Goal: Transaction & Acquisition: Purchase product/service

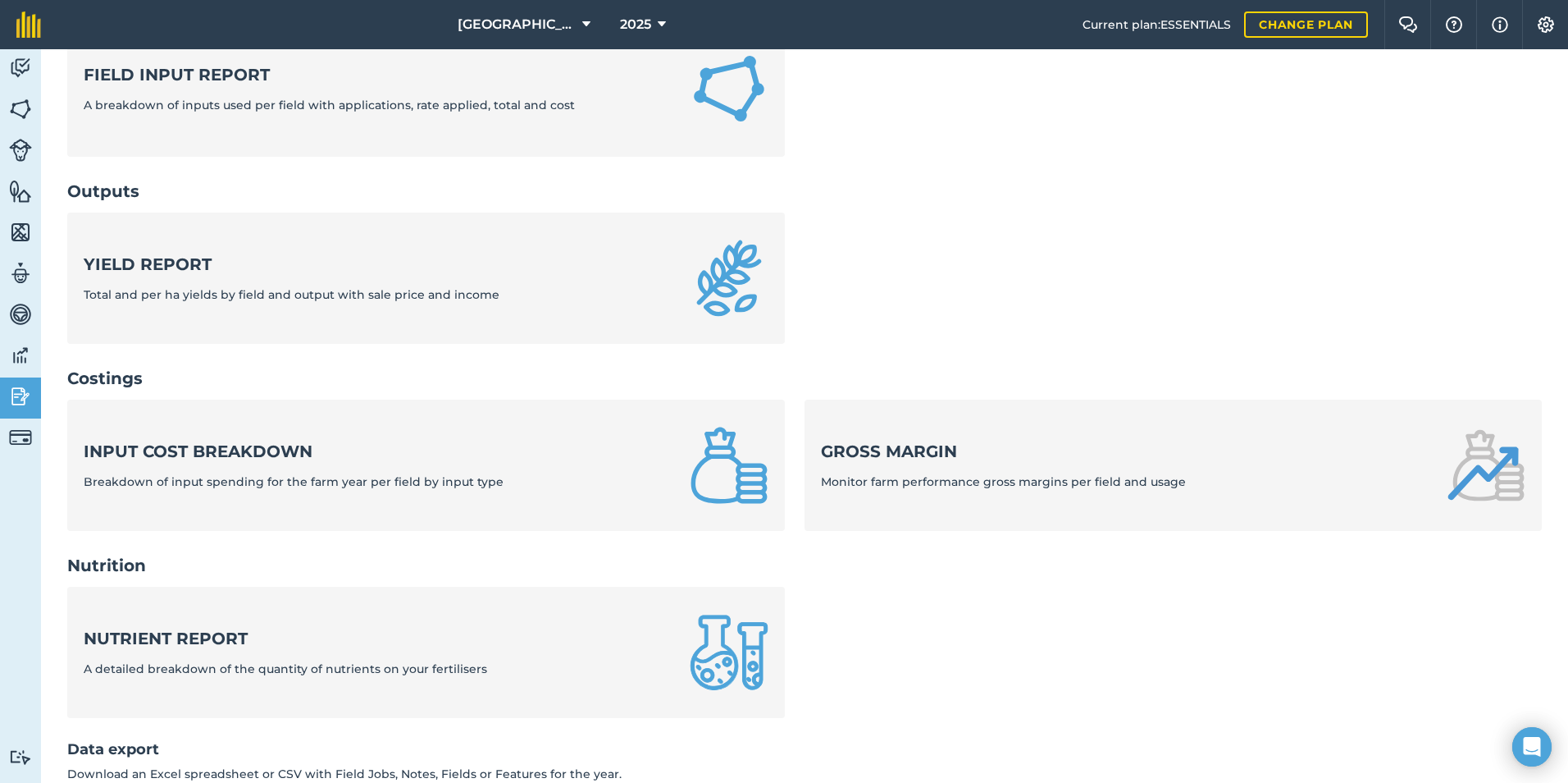
scroll to position [525, 0]
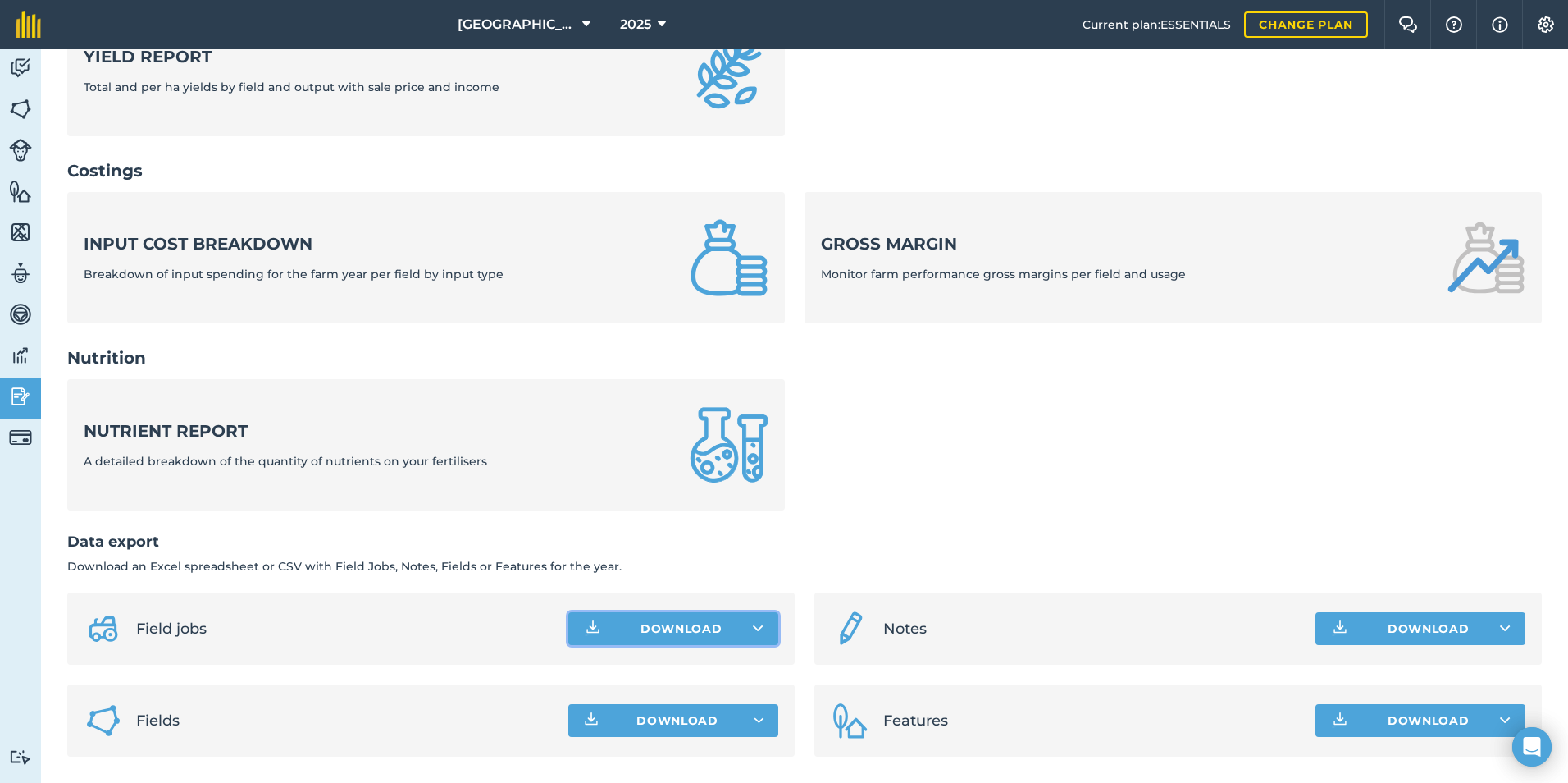
click at [701, 620] on button "Download" at bounding box center [673, 629] width 210 height 33
click at [703, 672] on link "Field jobs CSV file" at bounding box center [673, 664] width 205 height 36
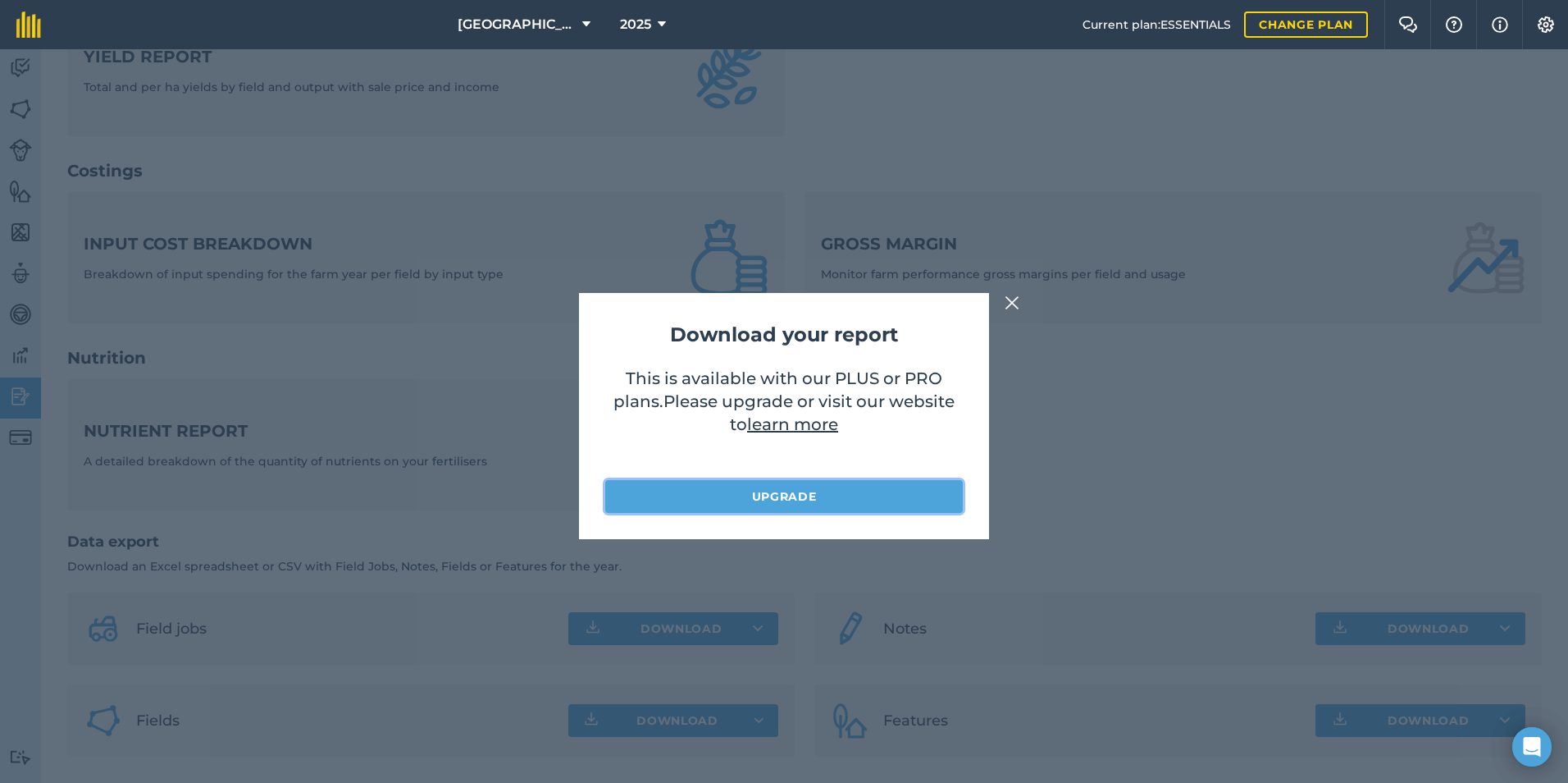
click at [762, 493] on link "Upgrade" at bounding box center [784, 496] width 357 height 33
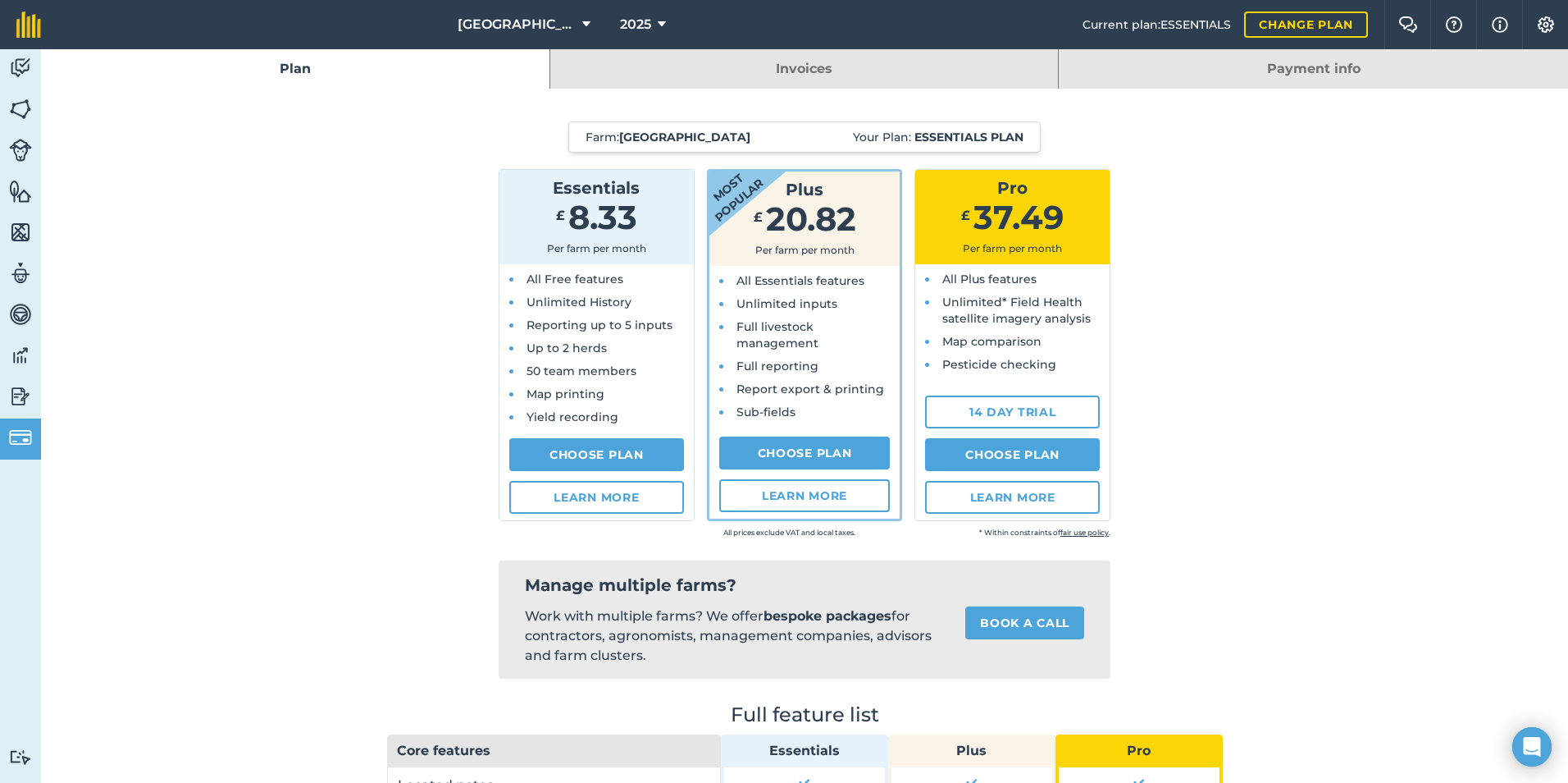
click at [850, 320] on li "Full livestock management" at bounding box center [810, 335] width 155 height 33
click at [791, 310] on span "Unlimited inputs" at bounding box center [787, 303] width 101 height 15
click at [810, 451] on link "Choose Plan" at bounding box center [804, 453] width 172 height 33
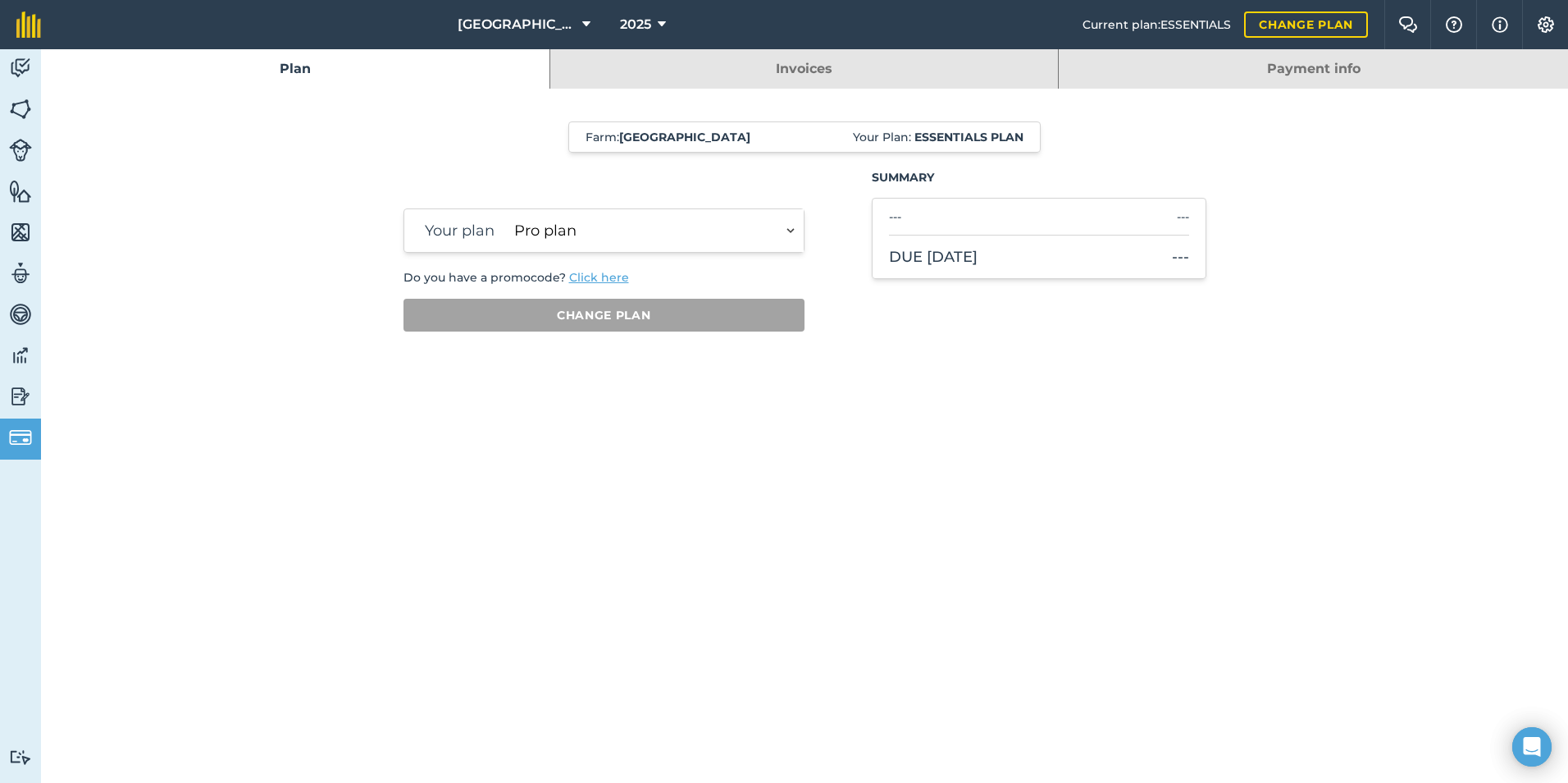
click at [703, 249] on select "Plus plan Pro plan" at bounding box center [655, 230] width 296 height 43
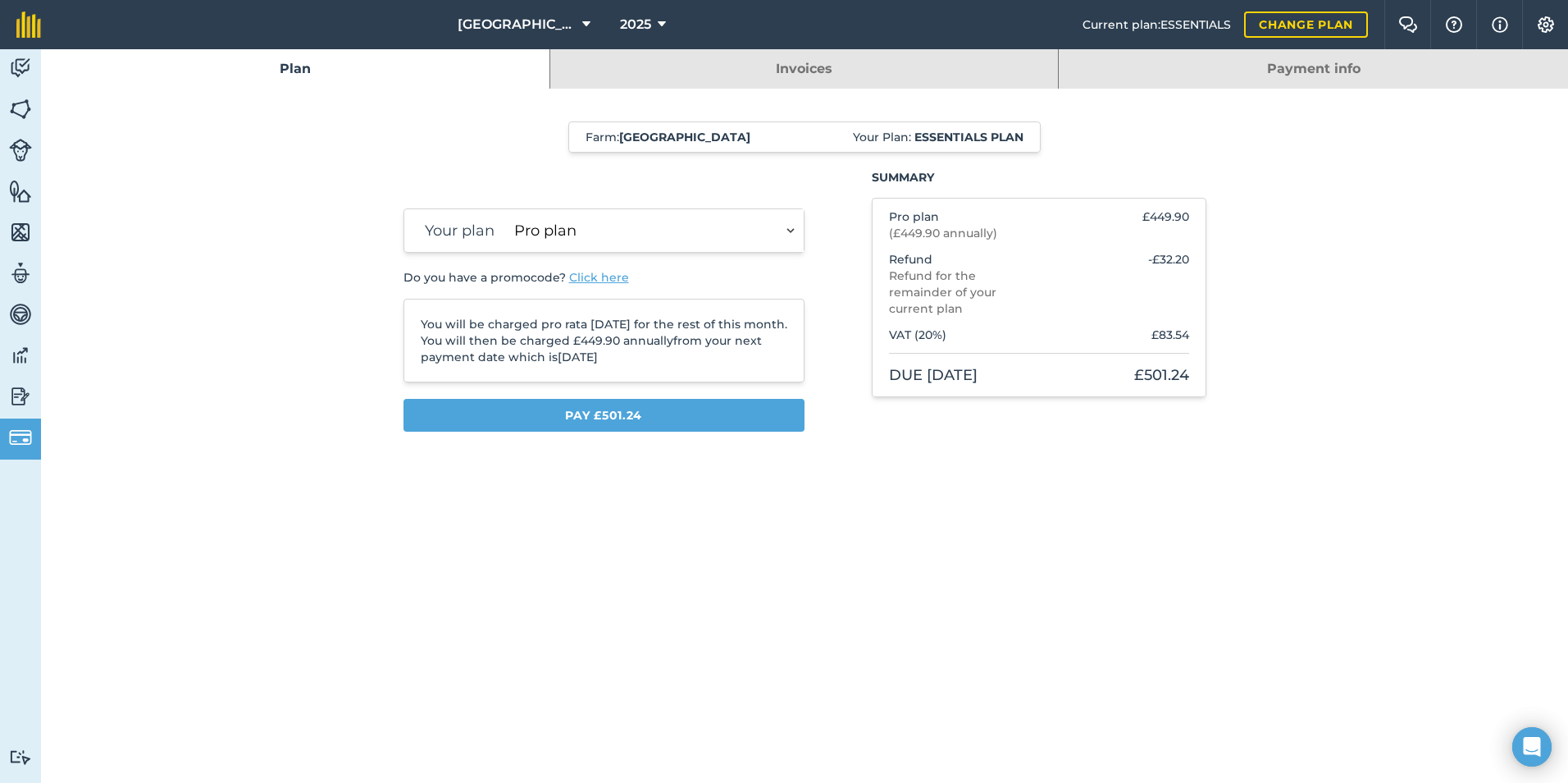
select select "9220acf7-288c-4cbd-b74c-53c24f79aa56"
click at [507, 209] on select "Plus plan Pro plan" at bounding box center [655, 230] width 296 height 43
click at [27, 392] on img at bounding box center [20, 396] width 23 height 24
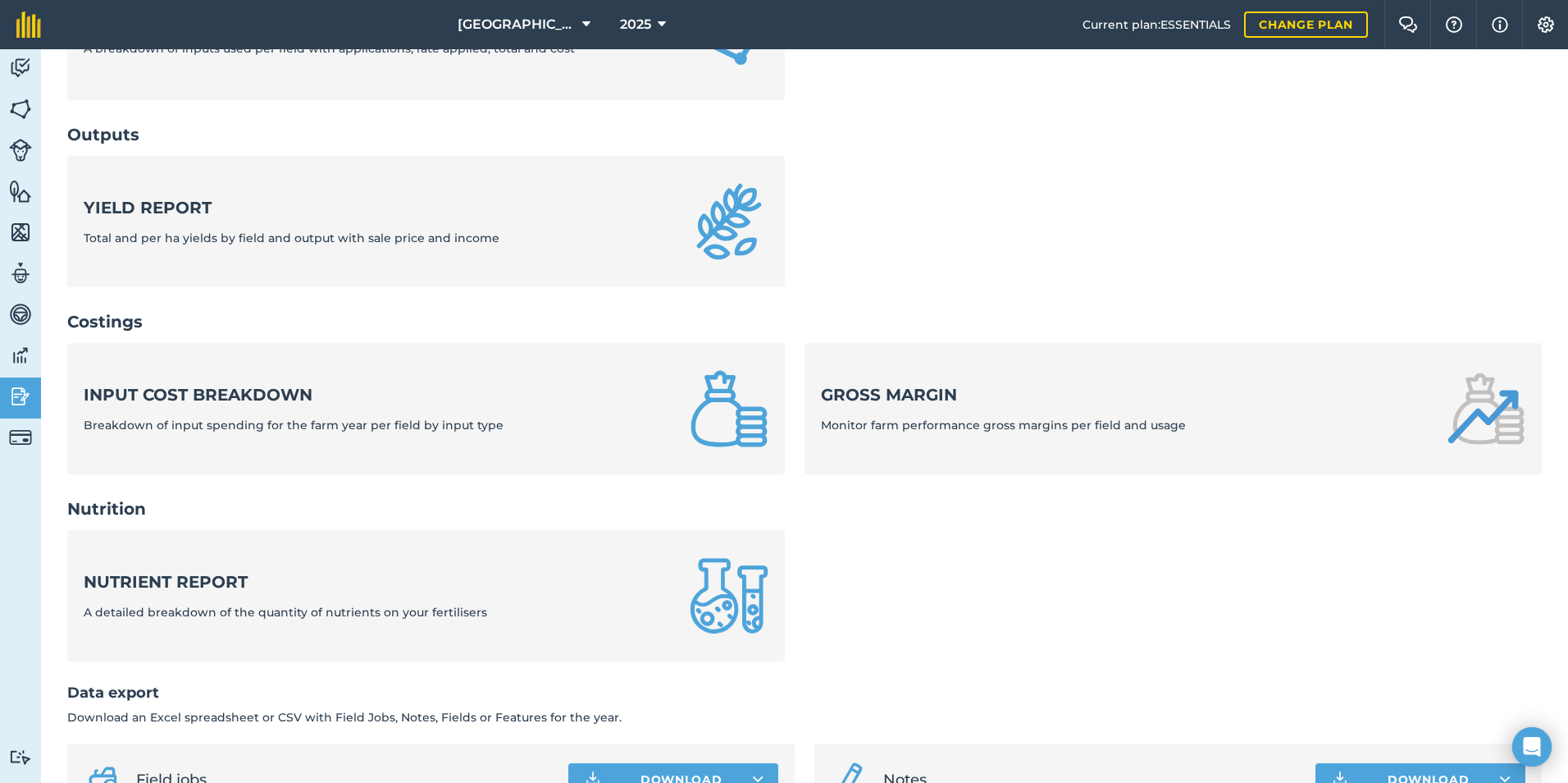
scroll to position [525, 0]
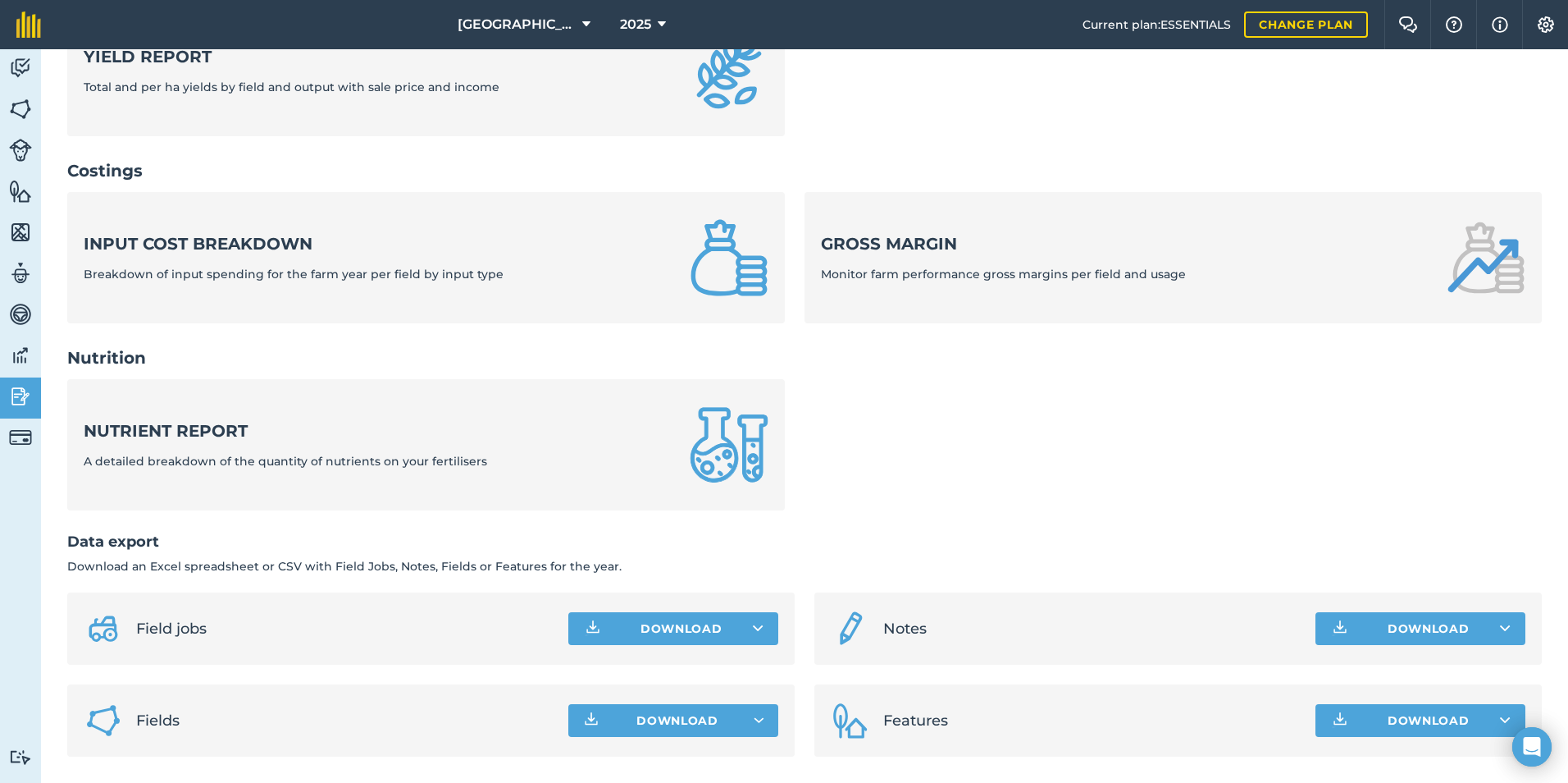
click at [1336, 344] on nav "Inputs Input summary Summary of input totals applied this farm year and amount …" at bounding box center [804, 80] width 1475 height 902
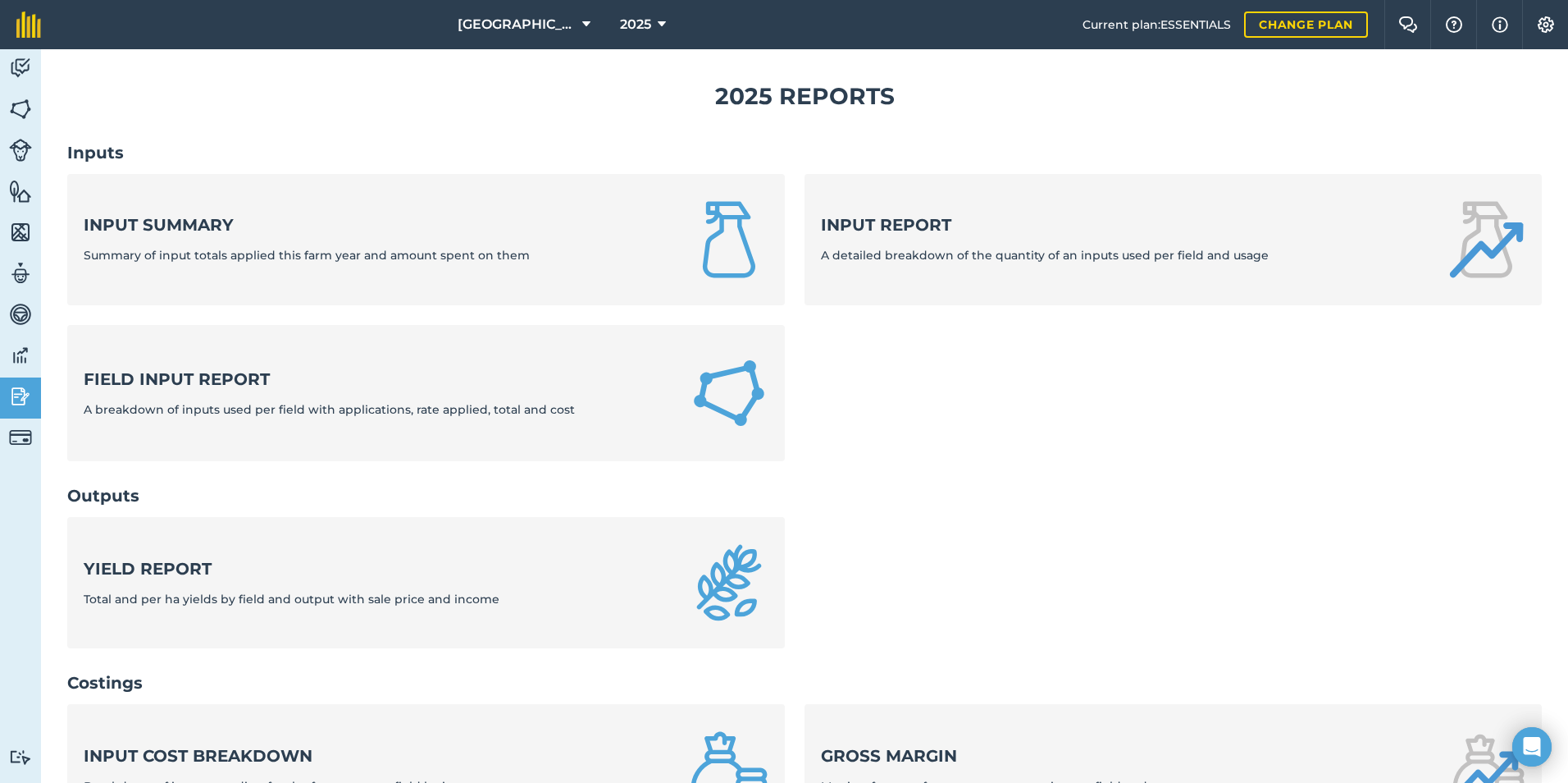
scroll to position [0, 0]
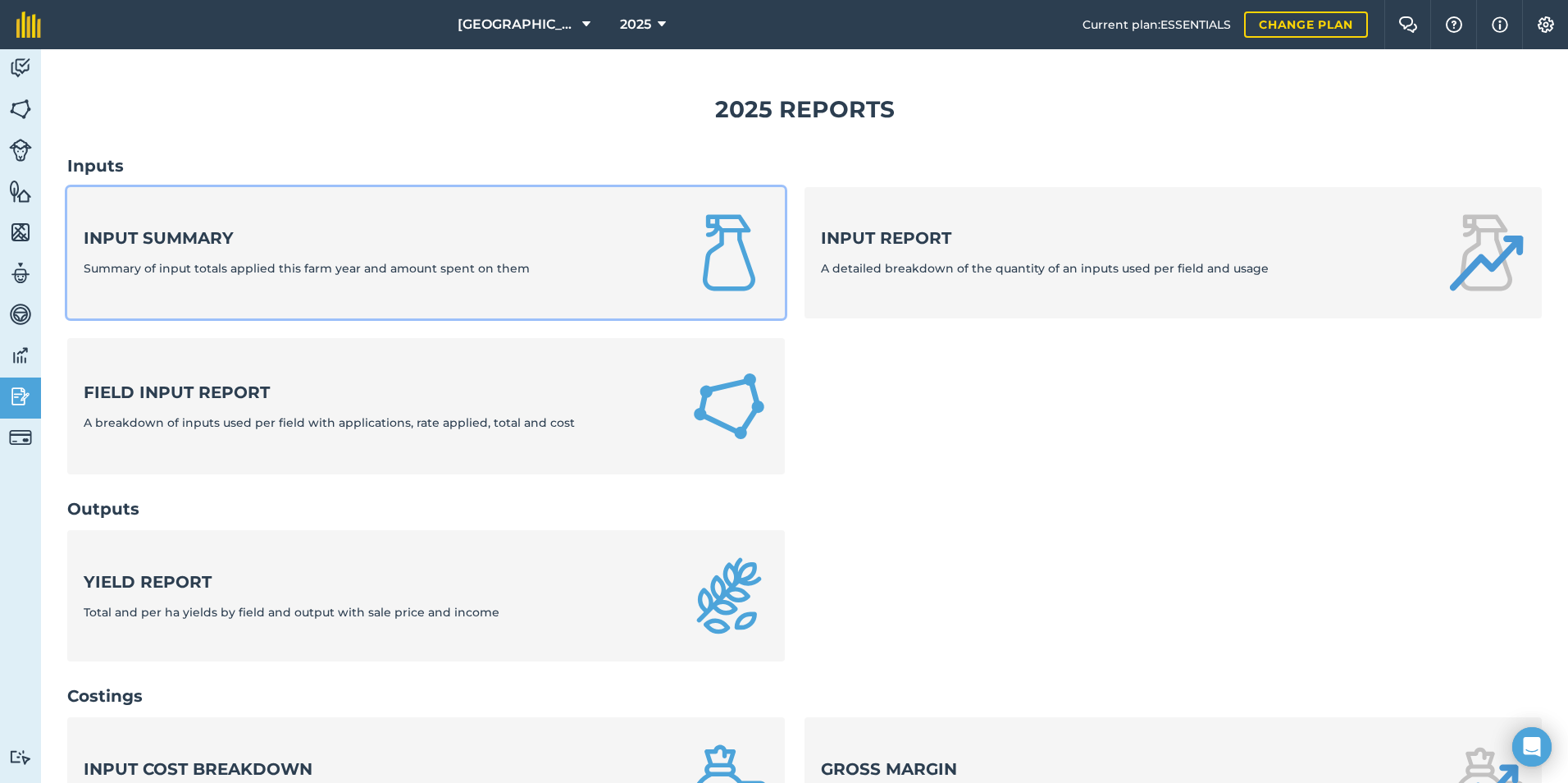
click at [502, 286] on link "Input summary Summary of input totals applied this farm year and amount spent o…" at bounding box center [425, 253] width 717 height 132
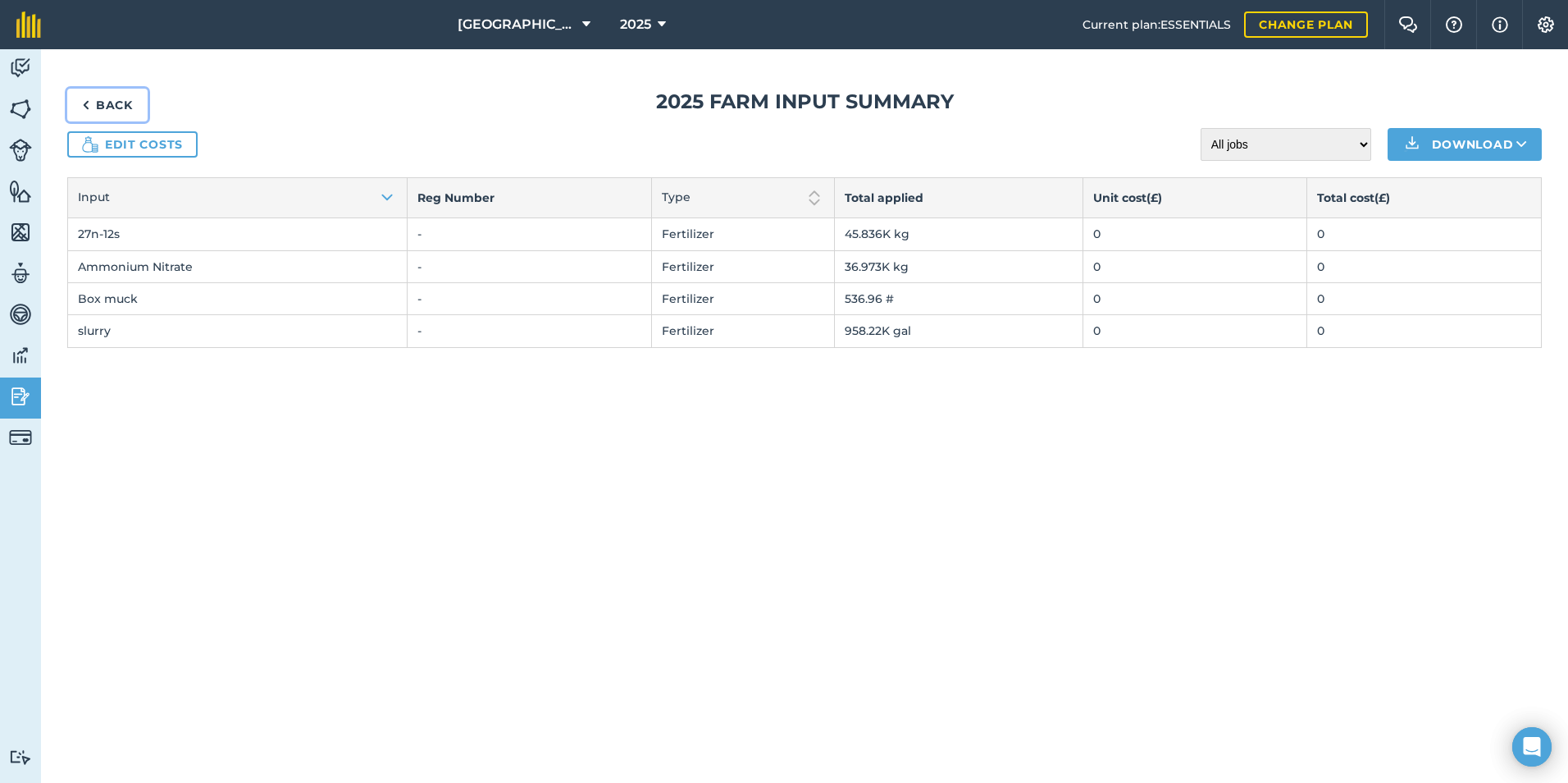
click at [88, 99] on img at bounding box center [85, 105] width 7 height 20
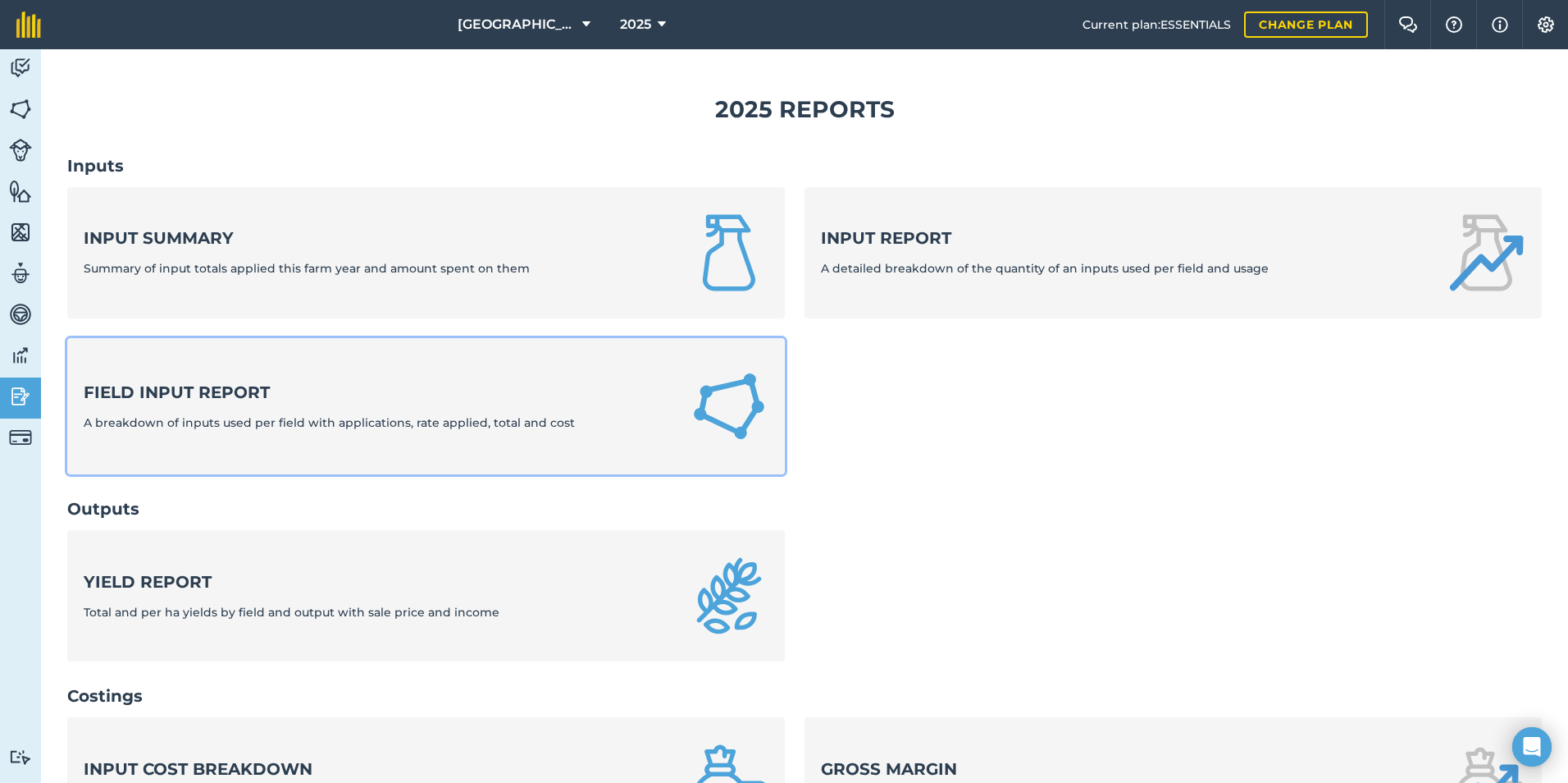
click at [465, 402] on strong "Field Input Report" at bounding box center [329, 392] width 492 height 23
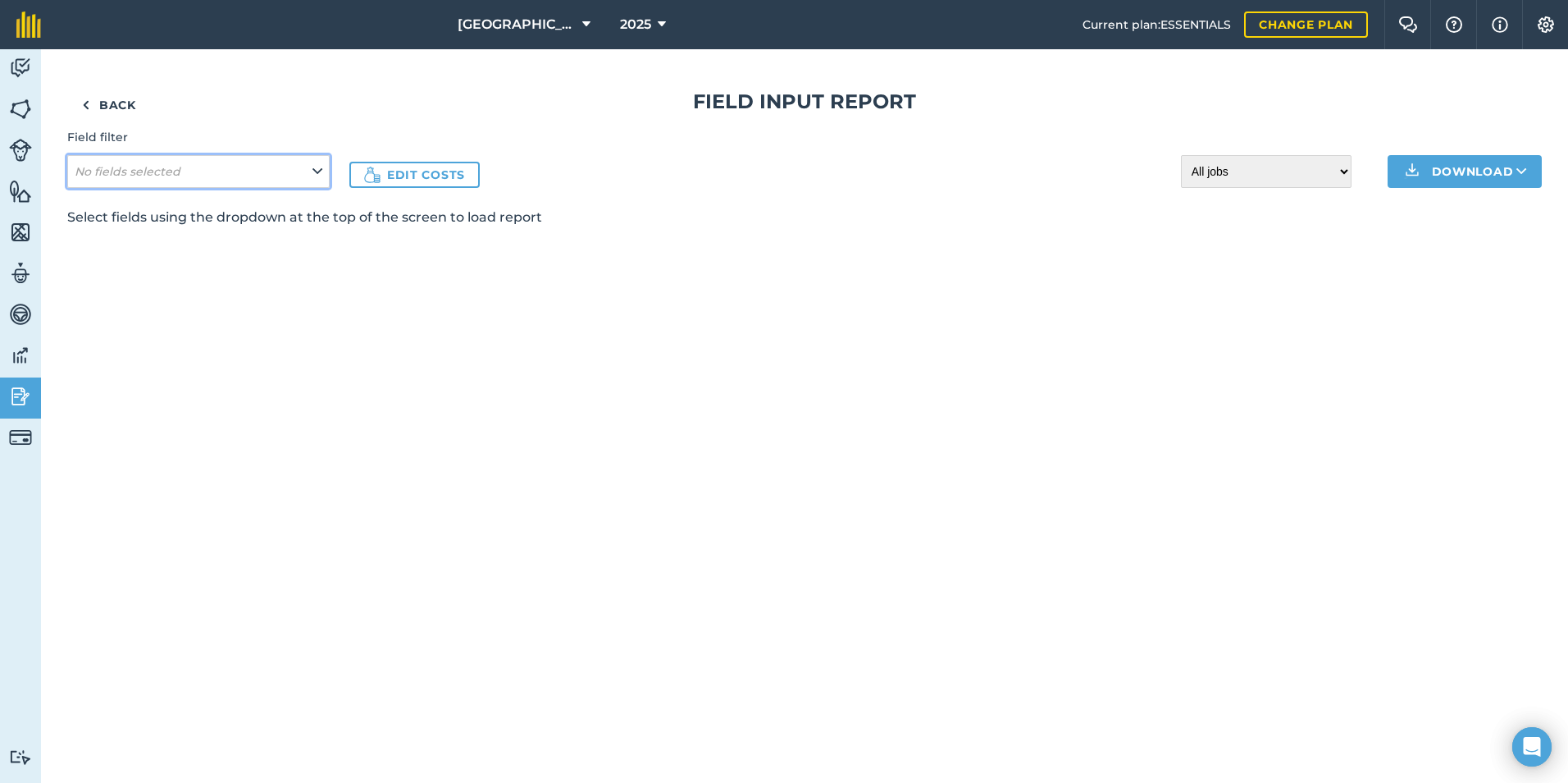
click at [246, 183] on button "No fields selected" at bounding box center [198, 172] width 262 height 33
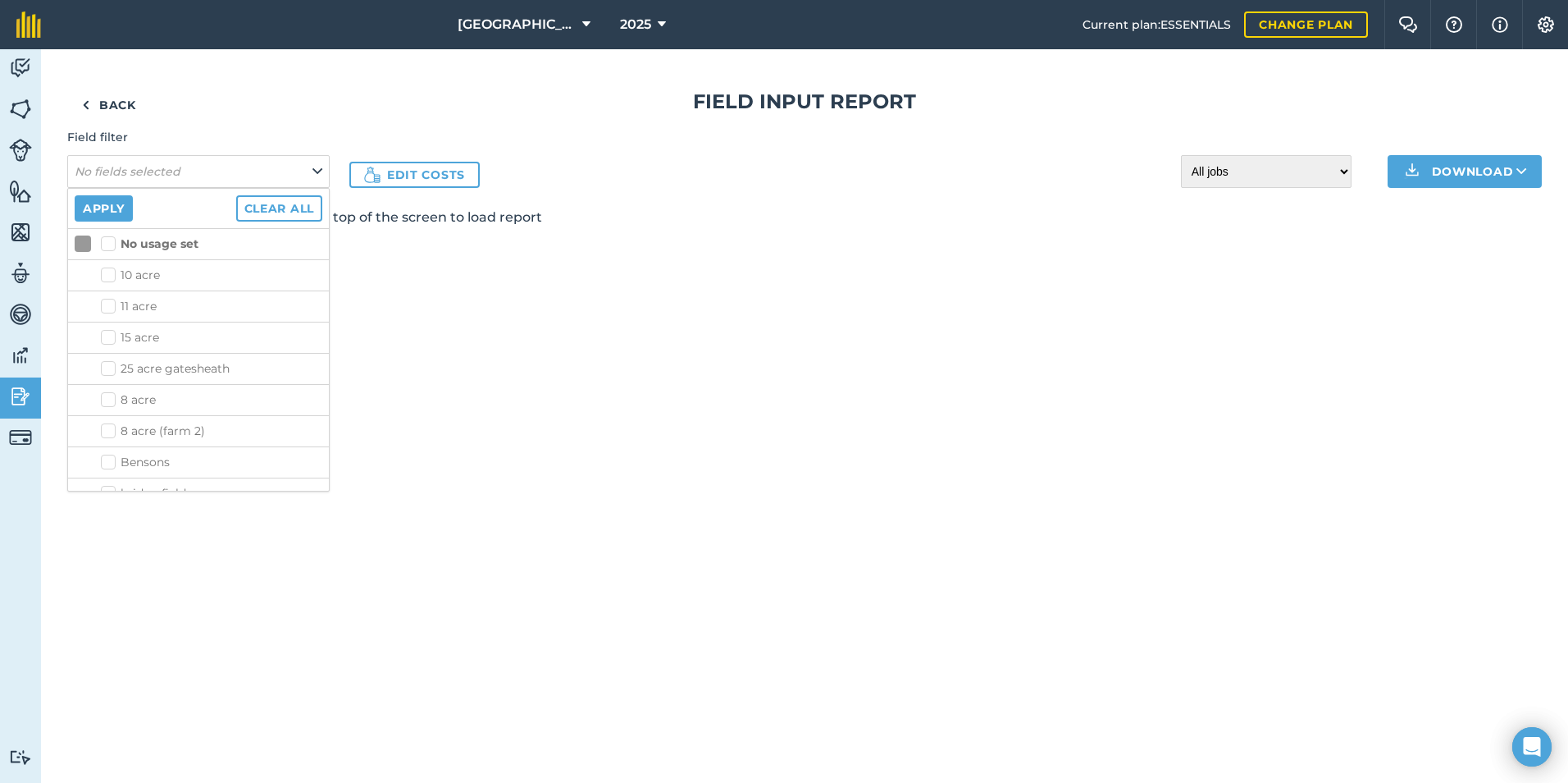
click at [111, 309] on label "11 acre" at bounding box center [212, 307] width 221 height 17
click at [111, 309] on input "11 acre" at bounding box center [106, 303] width 10 height 10
click at [115, 303] on label "11 acre" at bounding box center [212, 307] width 221 height 17
click at [109, 303] on label "11 acre" at bounding box center [212, 307] width 221 height 17
click at [109, 303] on input "11 acre" at bounding box center [106, 303] width 10 height 10
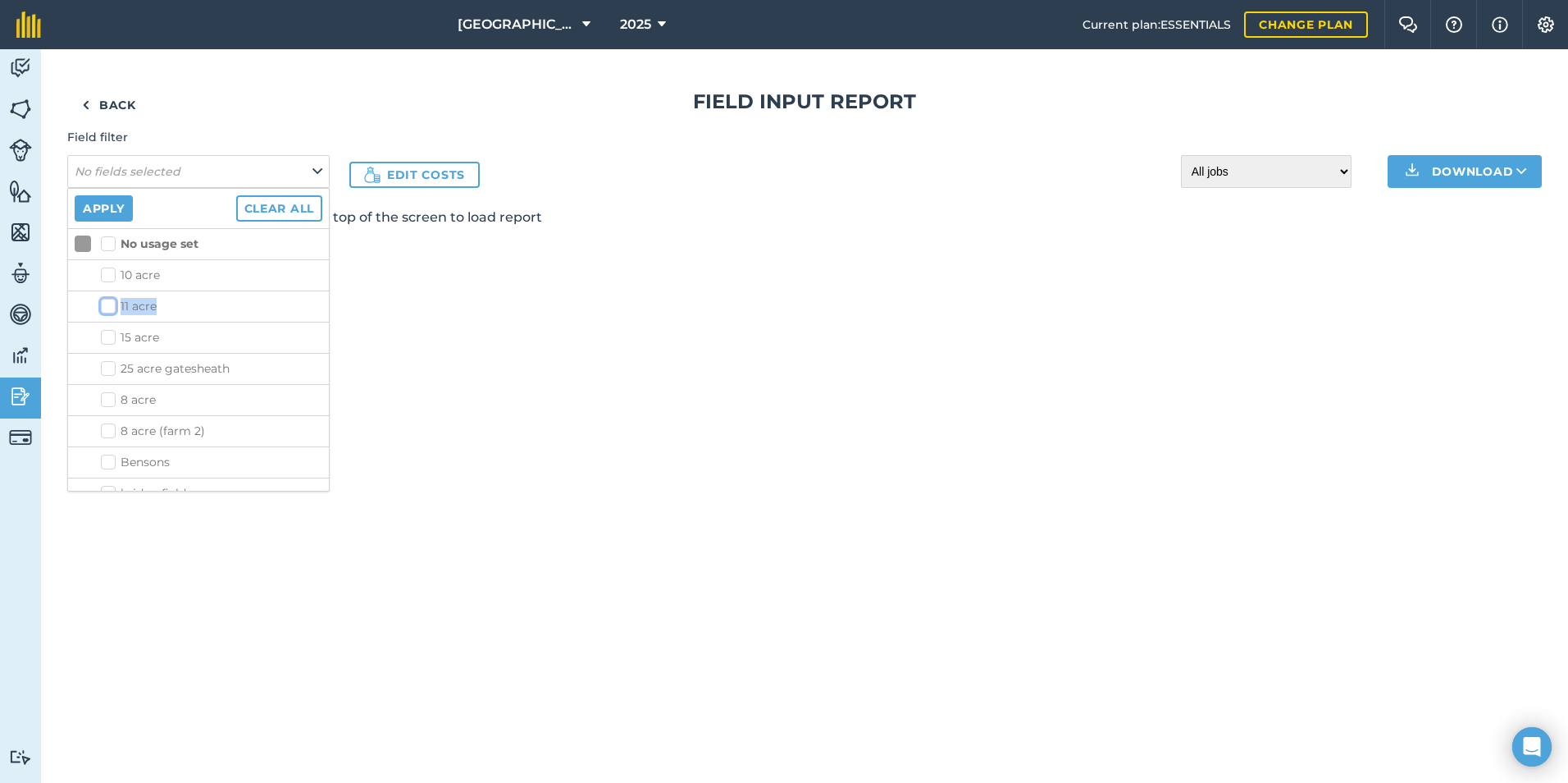
checkbox input "false"
click at [115, 244] on label "No usage set" at bounding box center [150, 244] width 98 height 17
click at [112, 244] on input "No usage set" at bounding box center [106, 241] width 10 height 10
checkbox input "true"
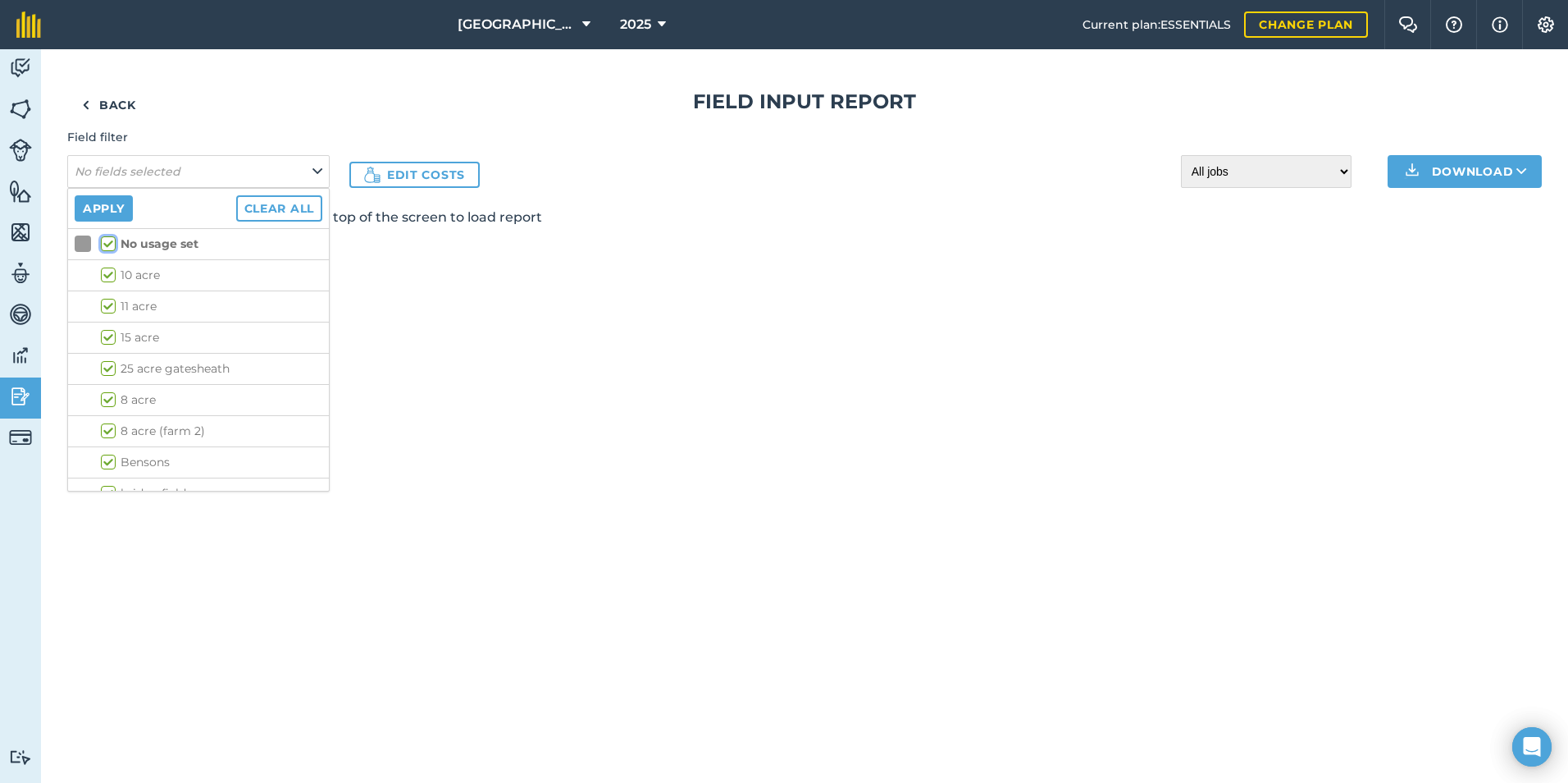
checkbox input "true"
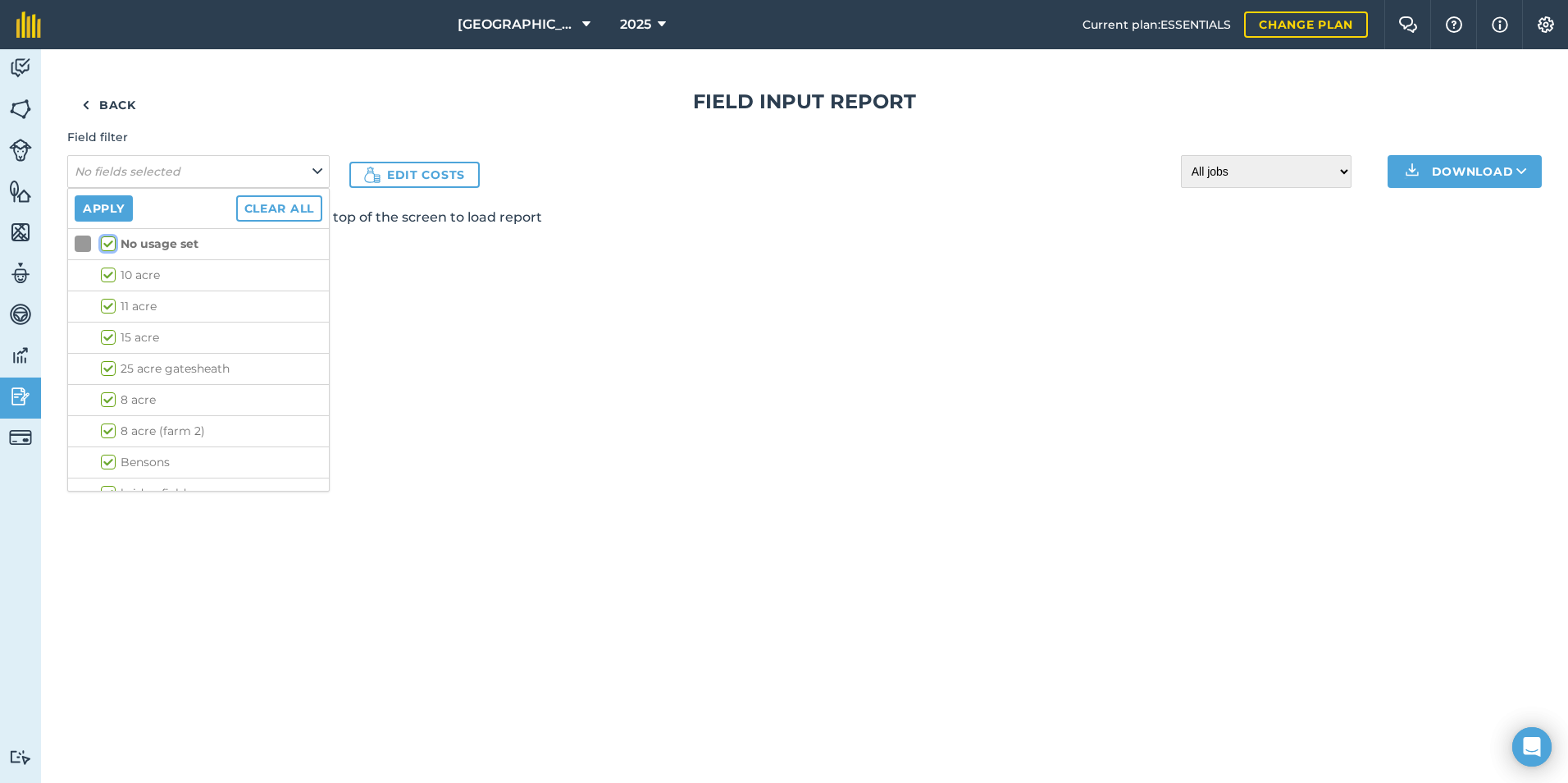
checkbox input "true"
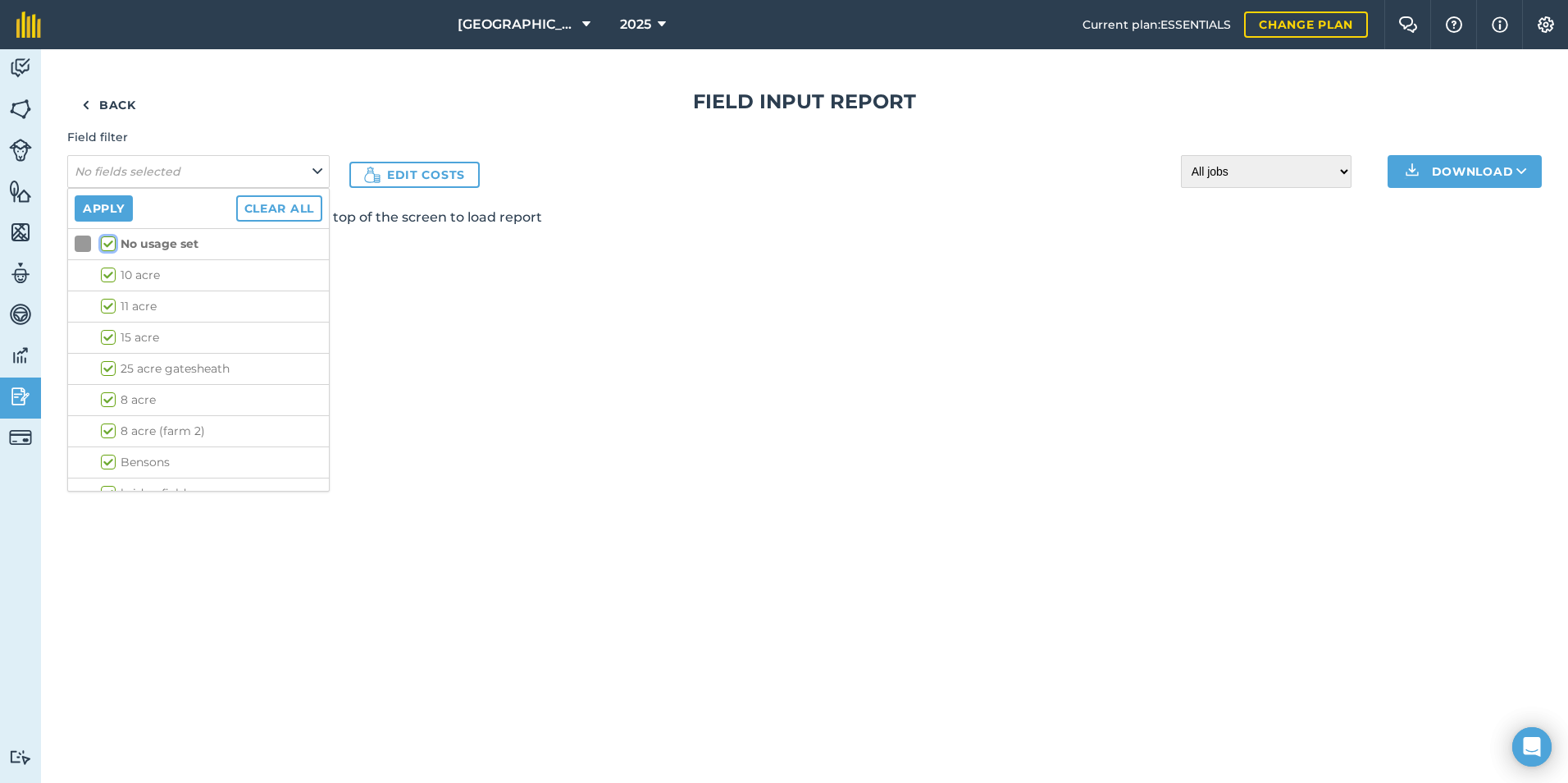
checkbox input "true"
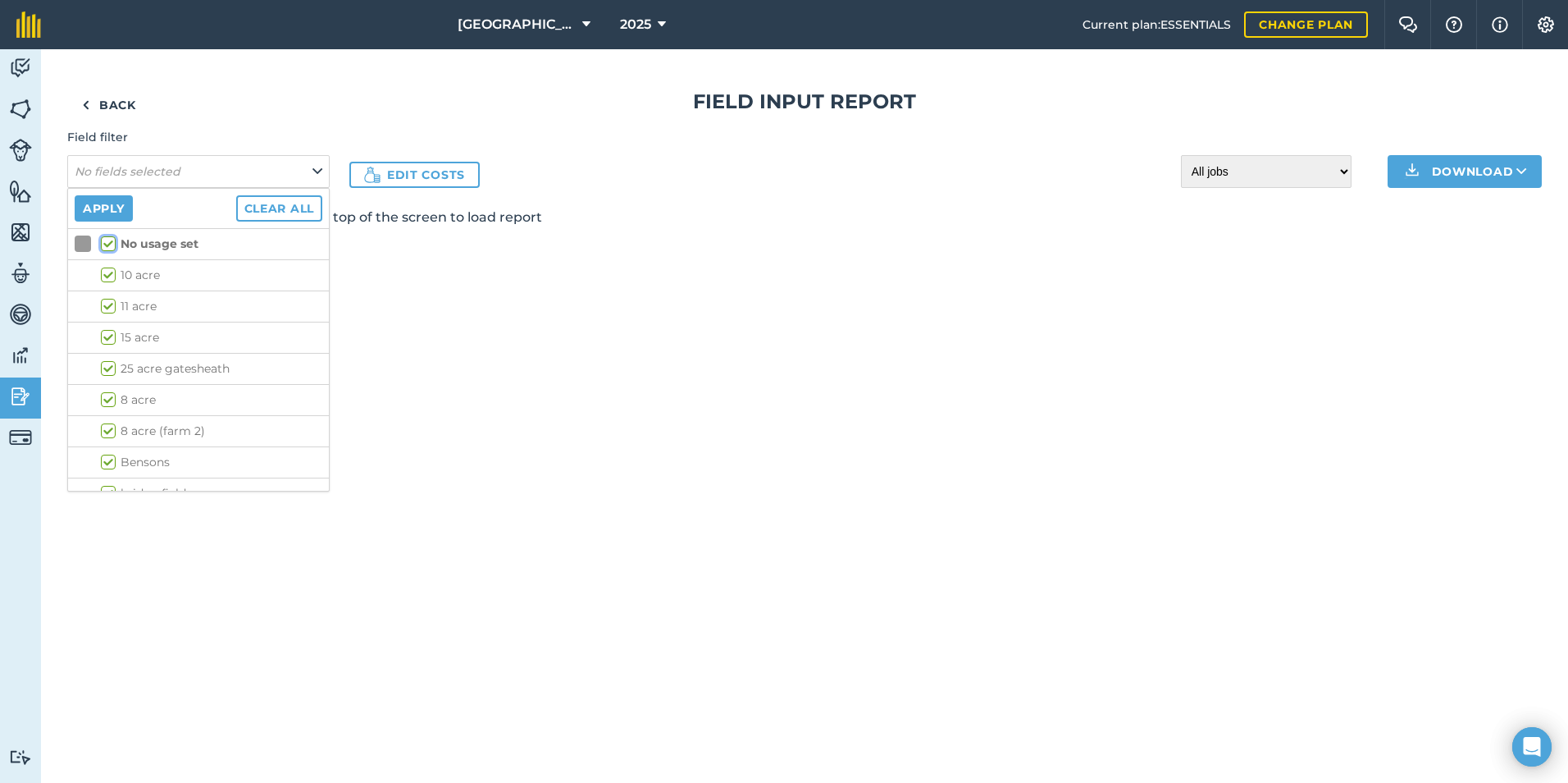
checkbox input "true"
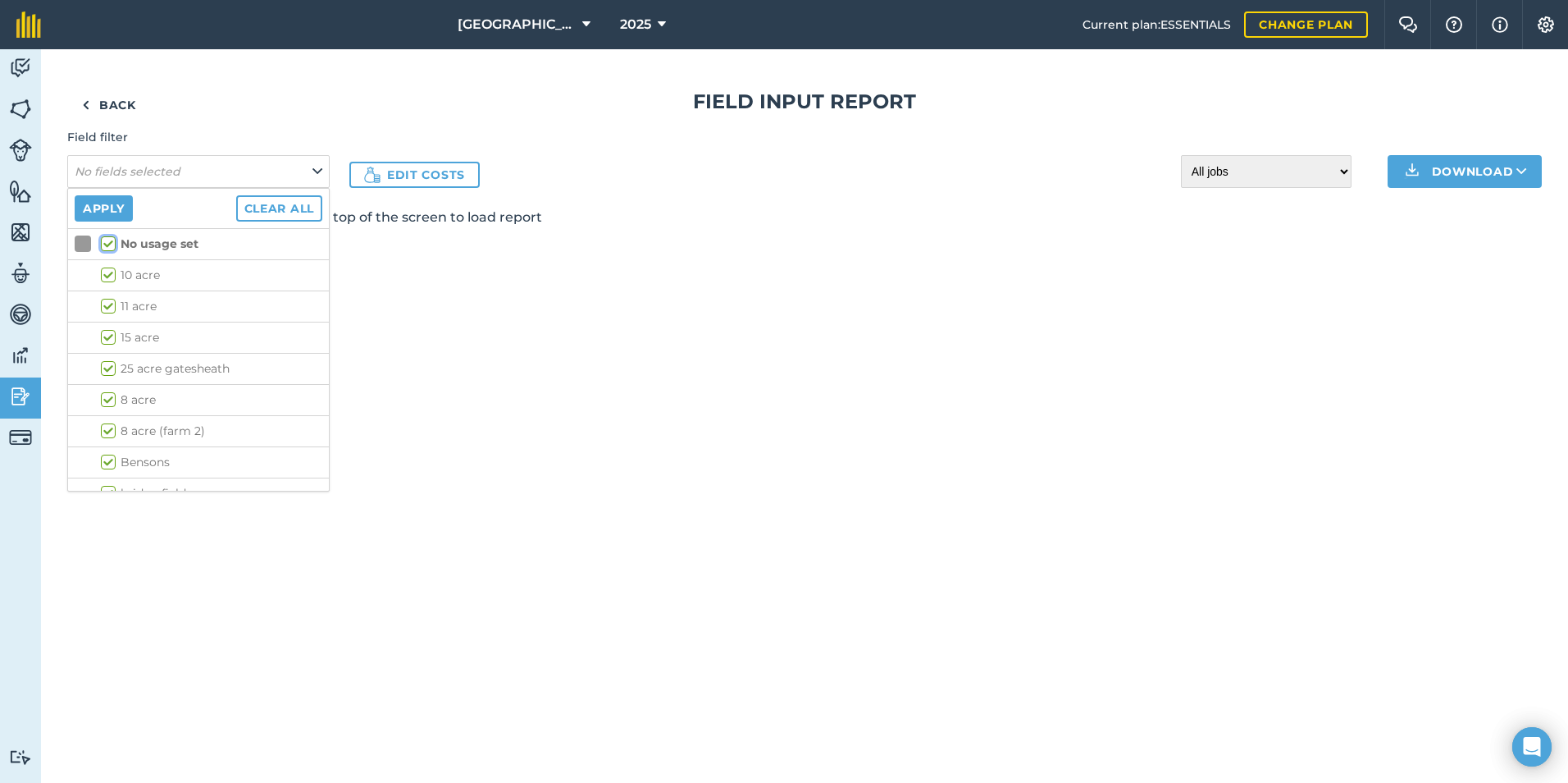
checkbox input "true"
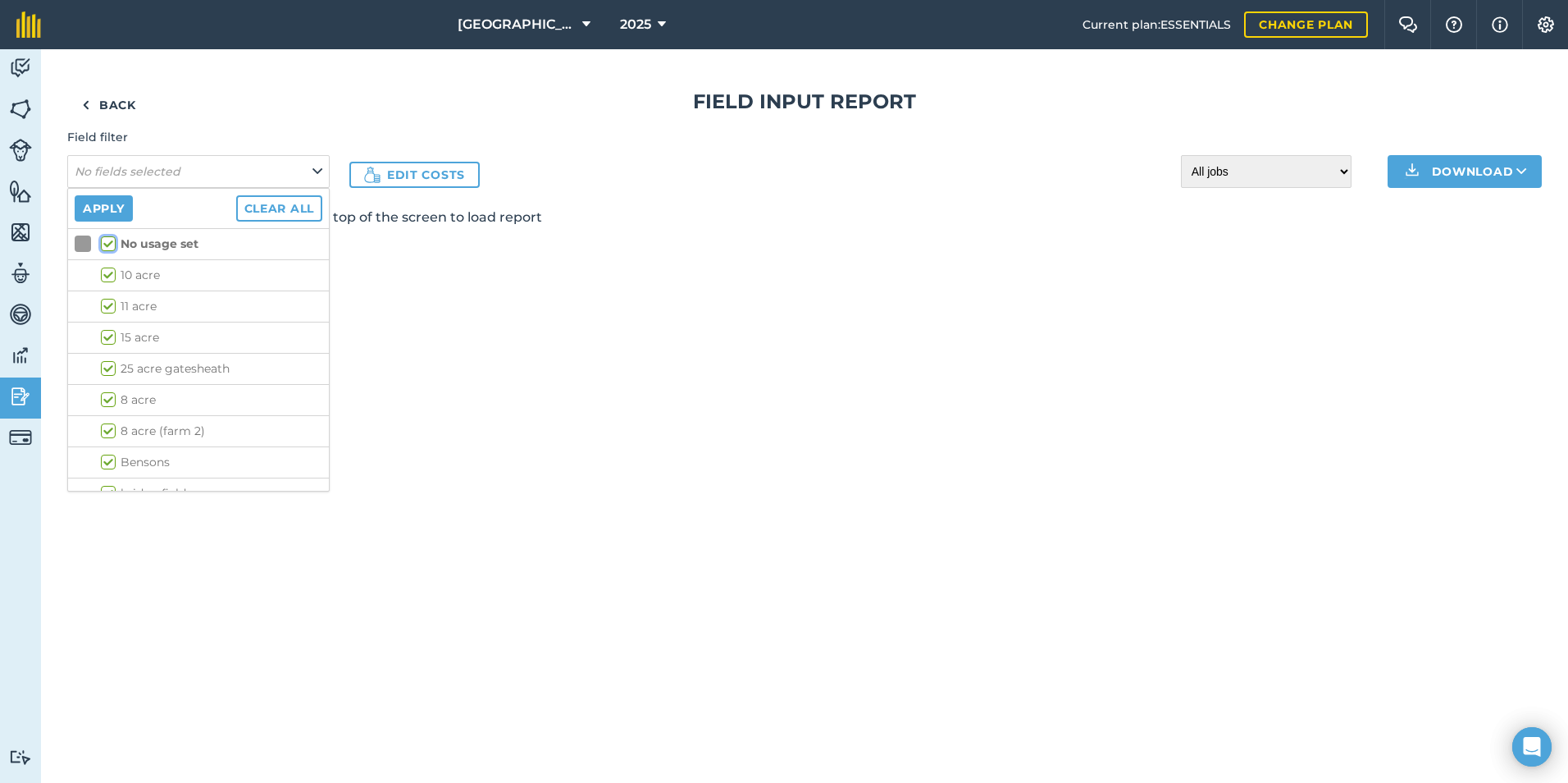
checkbox input "true"
click at [114, 209] on button "Apply" at bounding box center [104, 208] width 58 height 26
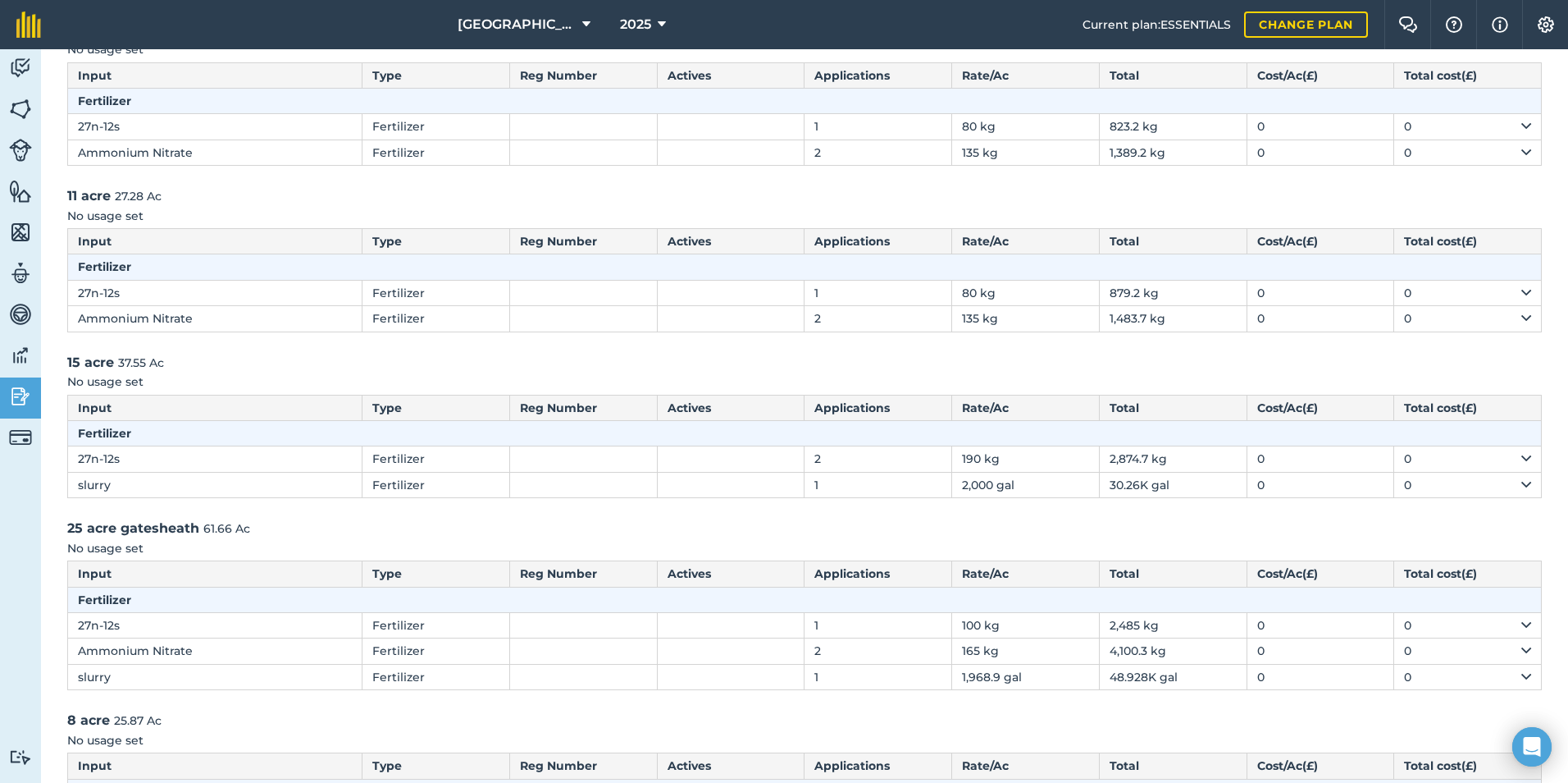
scroll to position [246, 0]
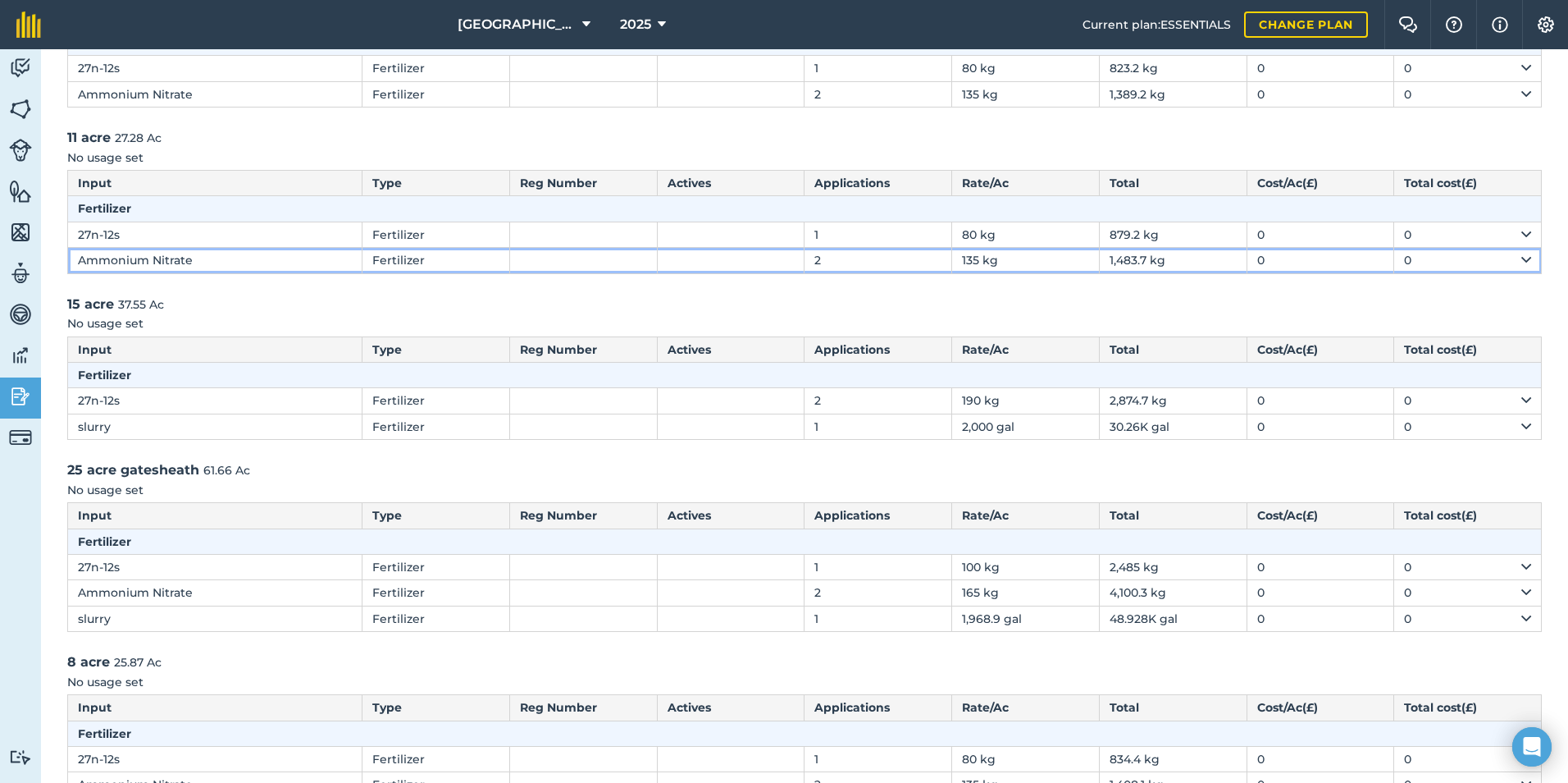
click at [902, 256] on td "2" at bounding box center [878, 260] width 147 height 25
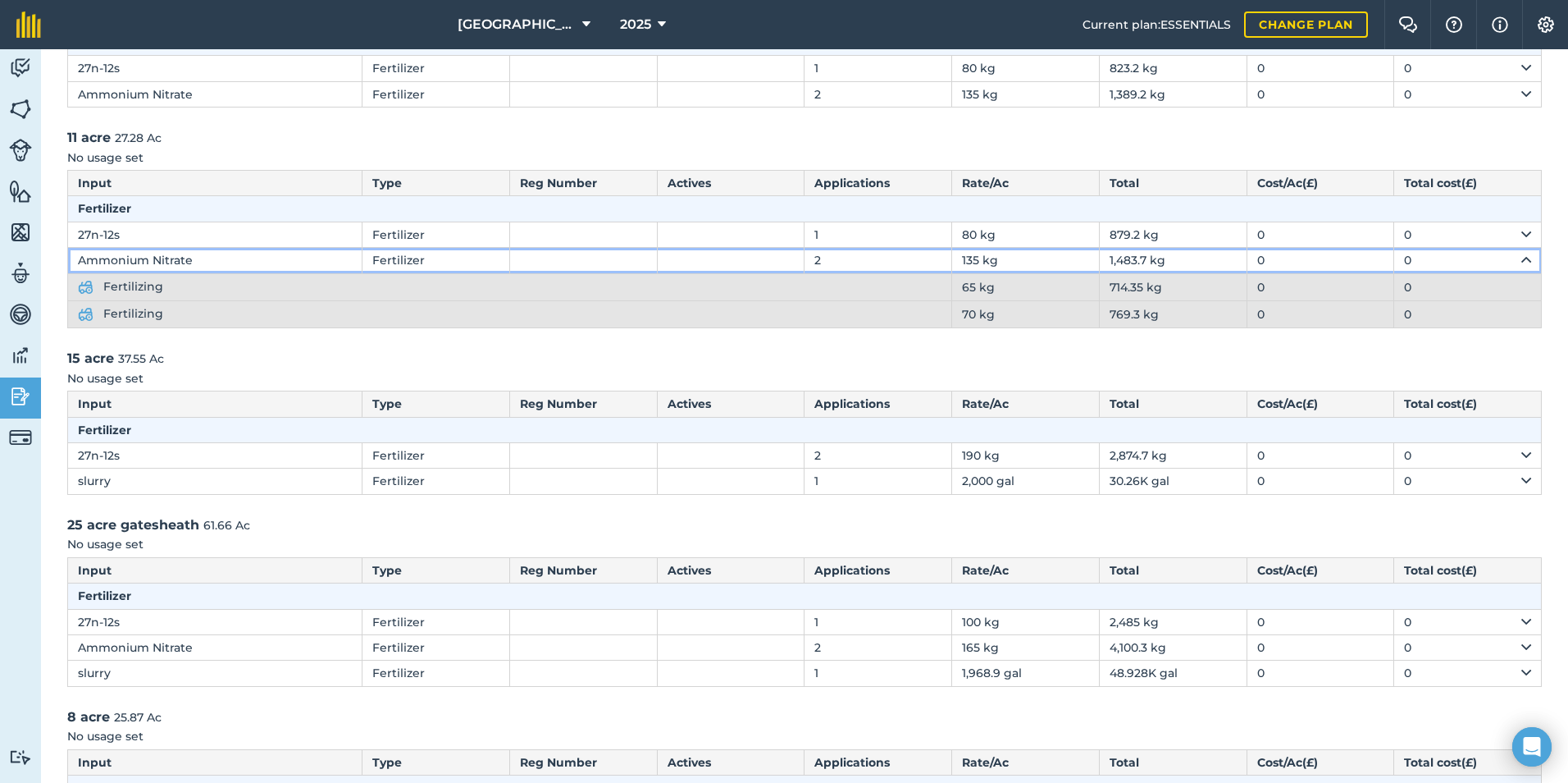
click at [909, 265] on td "2" at bounding box center [878, 260] width 147 height 25
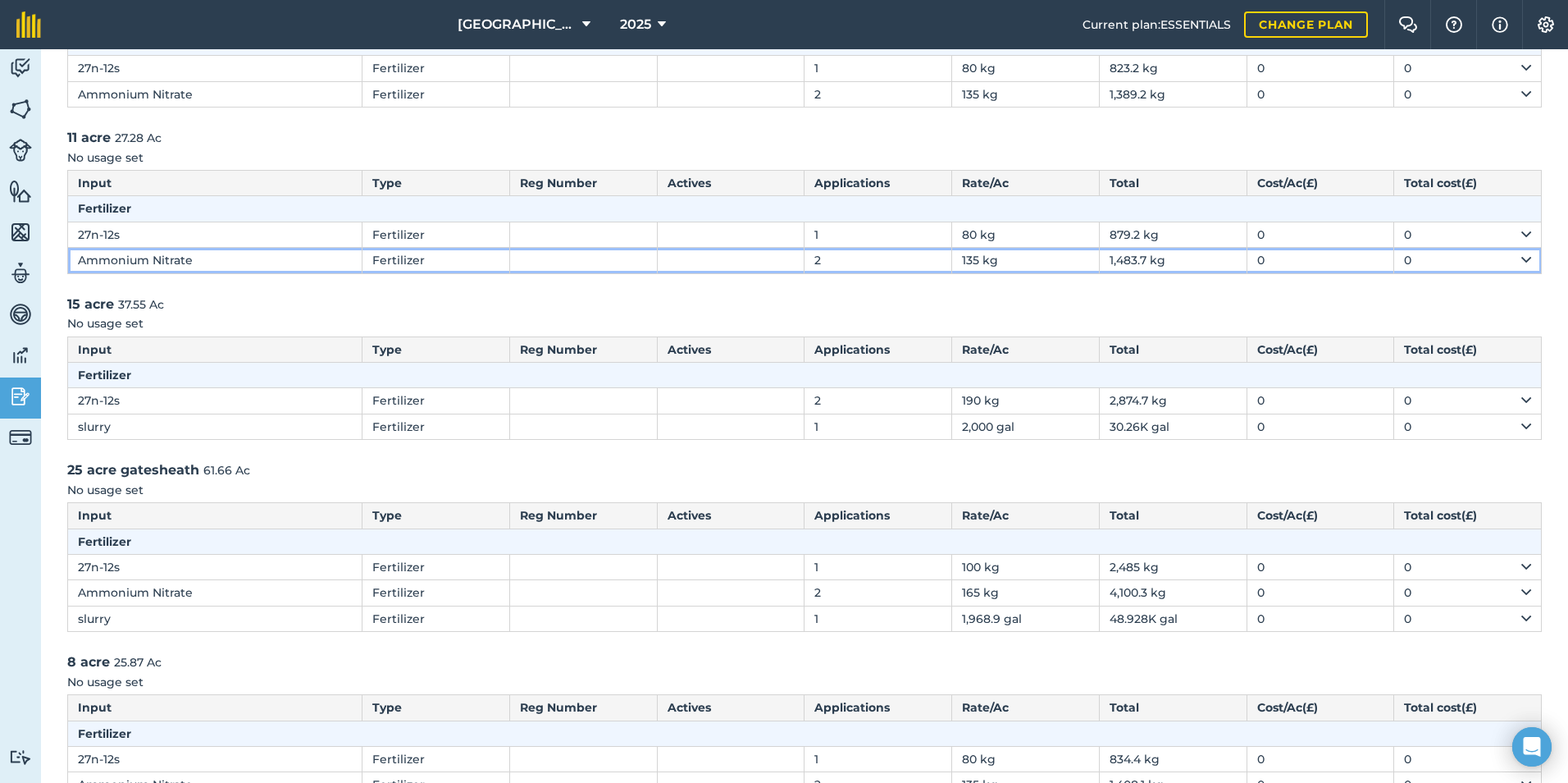
scroll to position [0, 0]
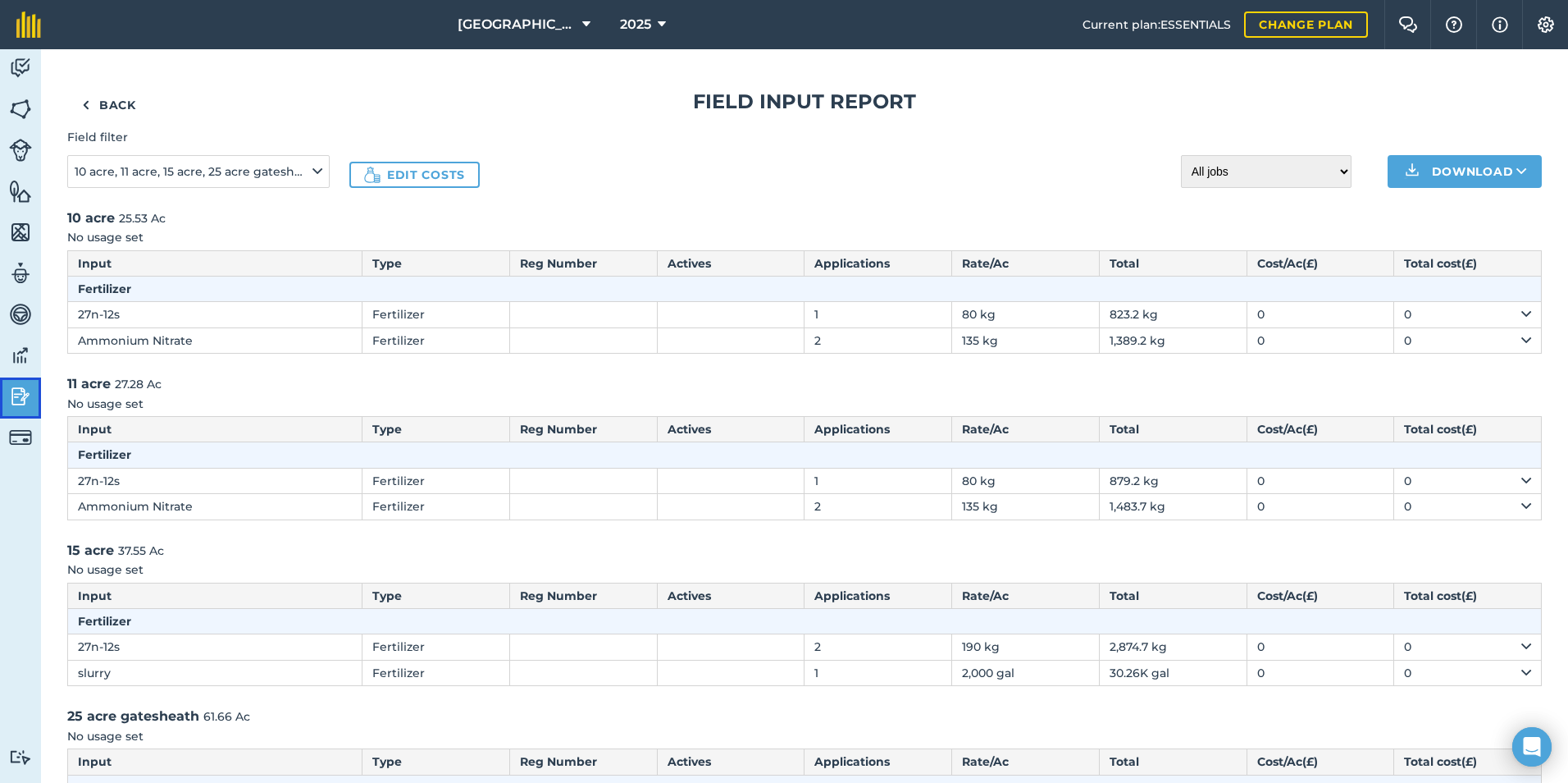
click at [28, 411] on link "Reporting" at bounding box center [20, 398] width 41 height 41
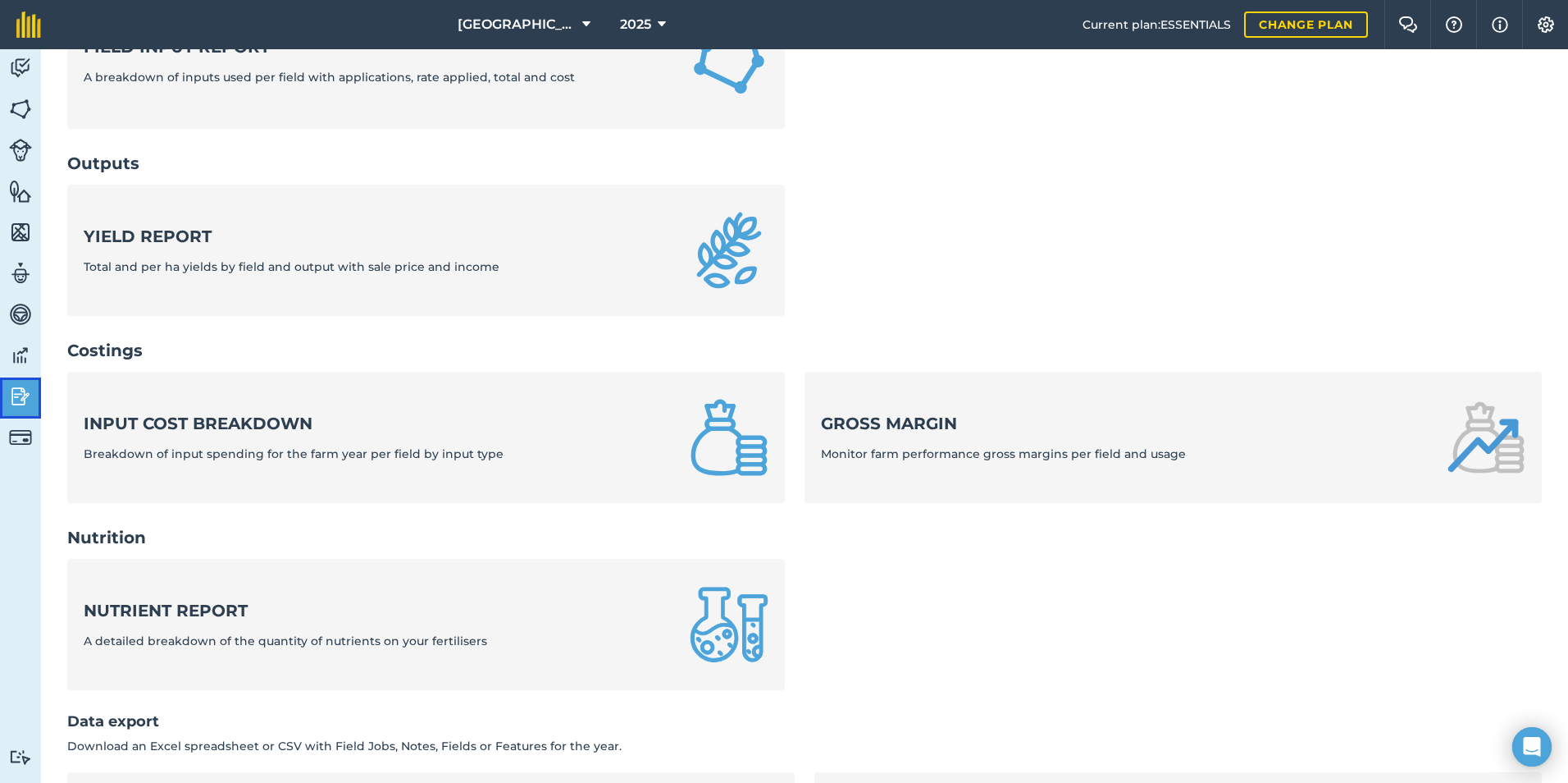
scroll to position [525, 0]
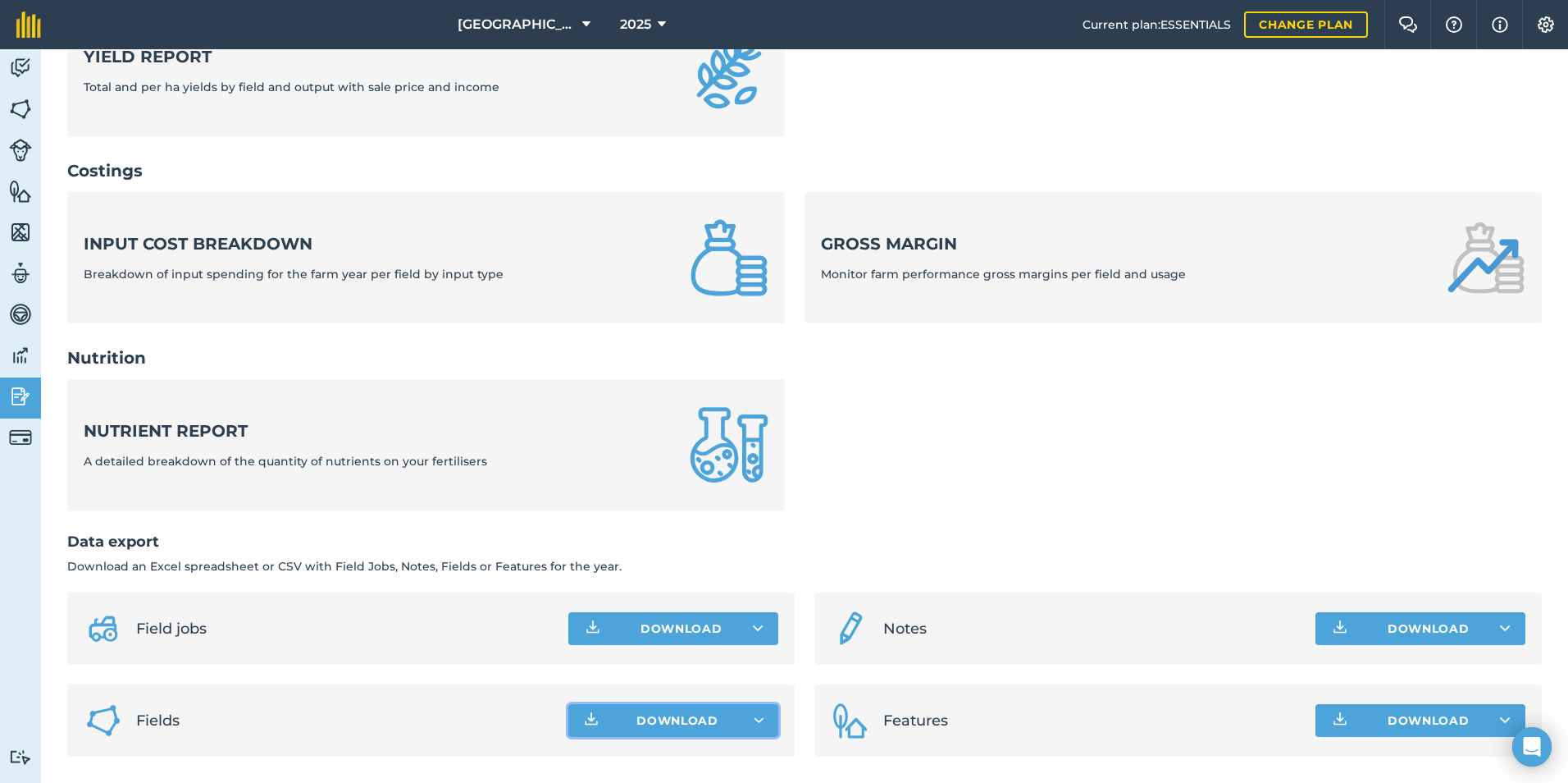
click at [643, 721] on span "Download" at bounding box center [677, 720] width 82 height 17
click at [610, 632] on button "Download" at bounding box center [673, 629] width 210 height 33
click at [661, 673] on link "Field jobs CSV file" at bounding box center [673, 664] width 205 height 36
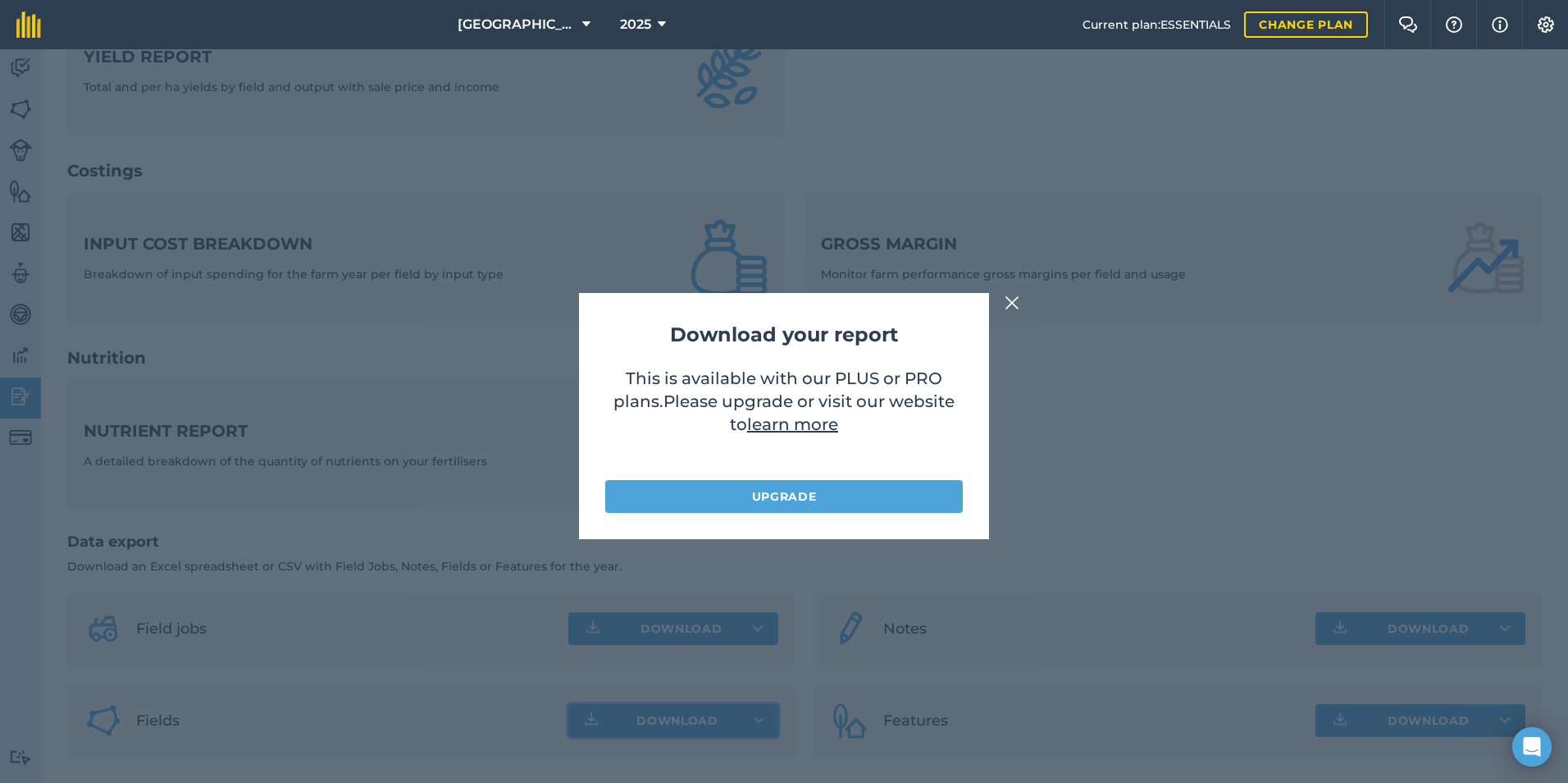
click at [994, 296] on div "Download your report This is available with our PLUS or PRO plans . Please upgr…" at bounding box center [784, 415] width 1568 height 733
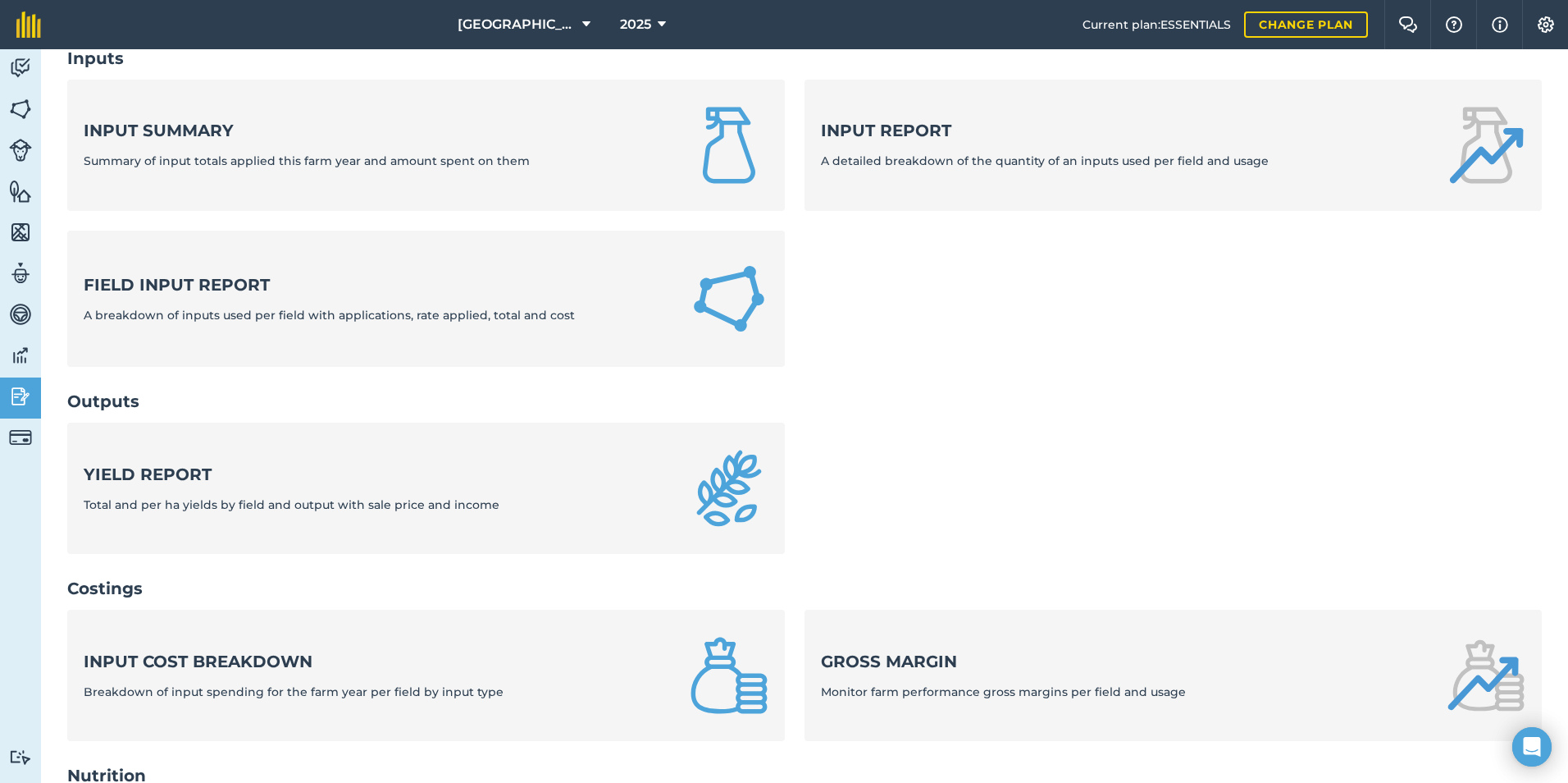
scroll to position [0, 0]
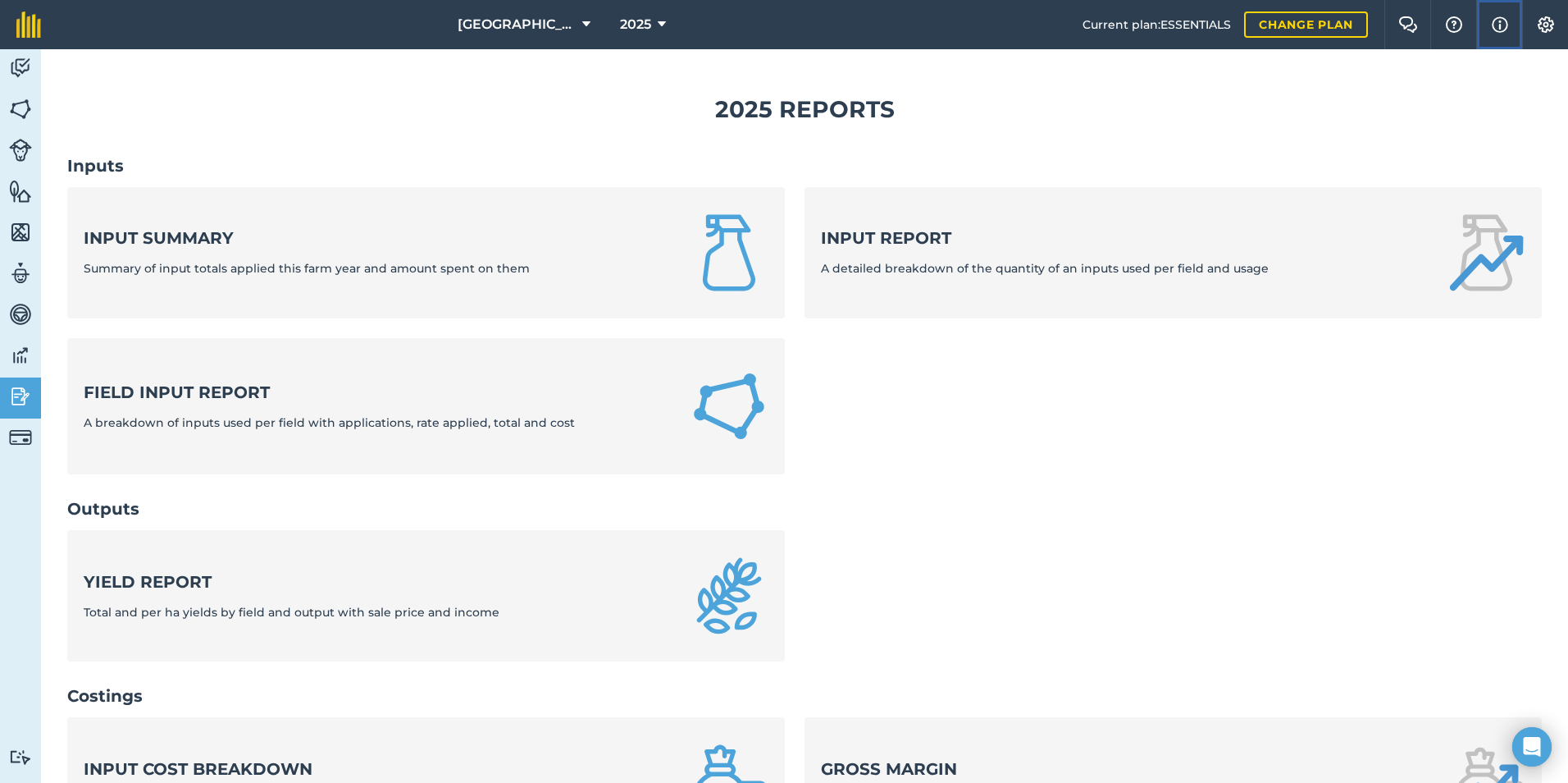
click at [1491, 27] on img at bounding box center [1499, 24] width 17 height 20
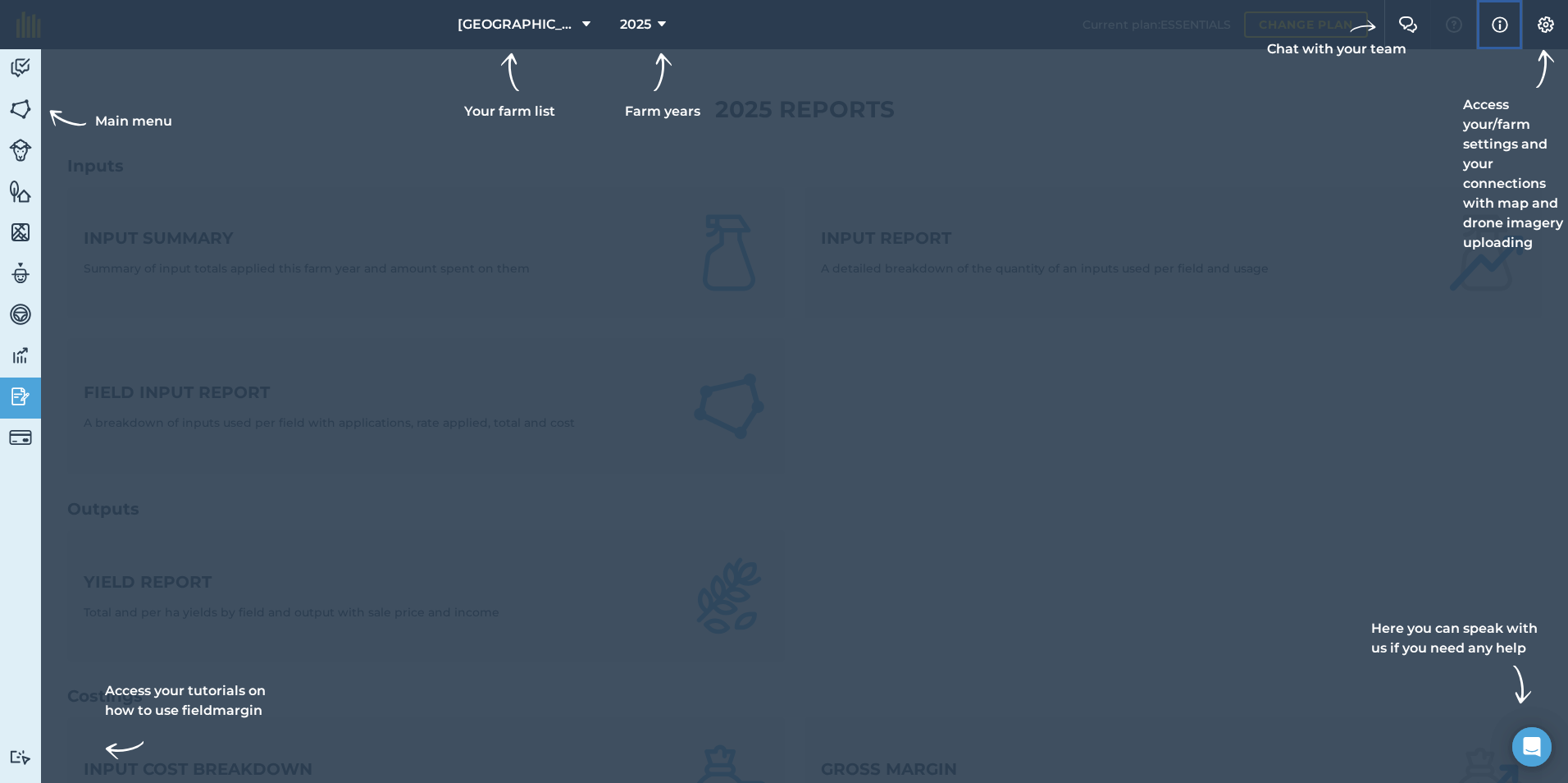
click at [1491, 27] on img at bounding box center [1499, 24] width 17 height 20
click at [1538, 20] on img at bounding box center [1545, 24] width 20 height 17
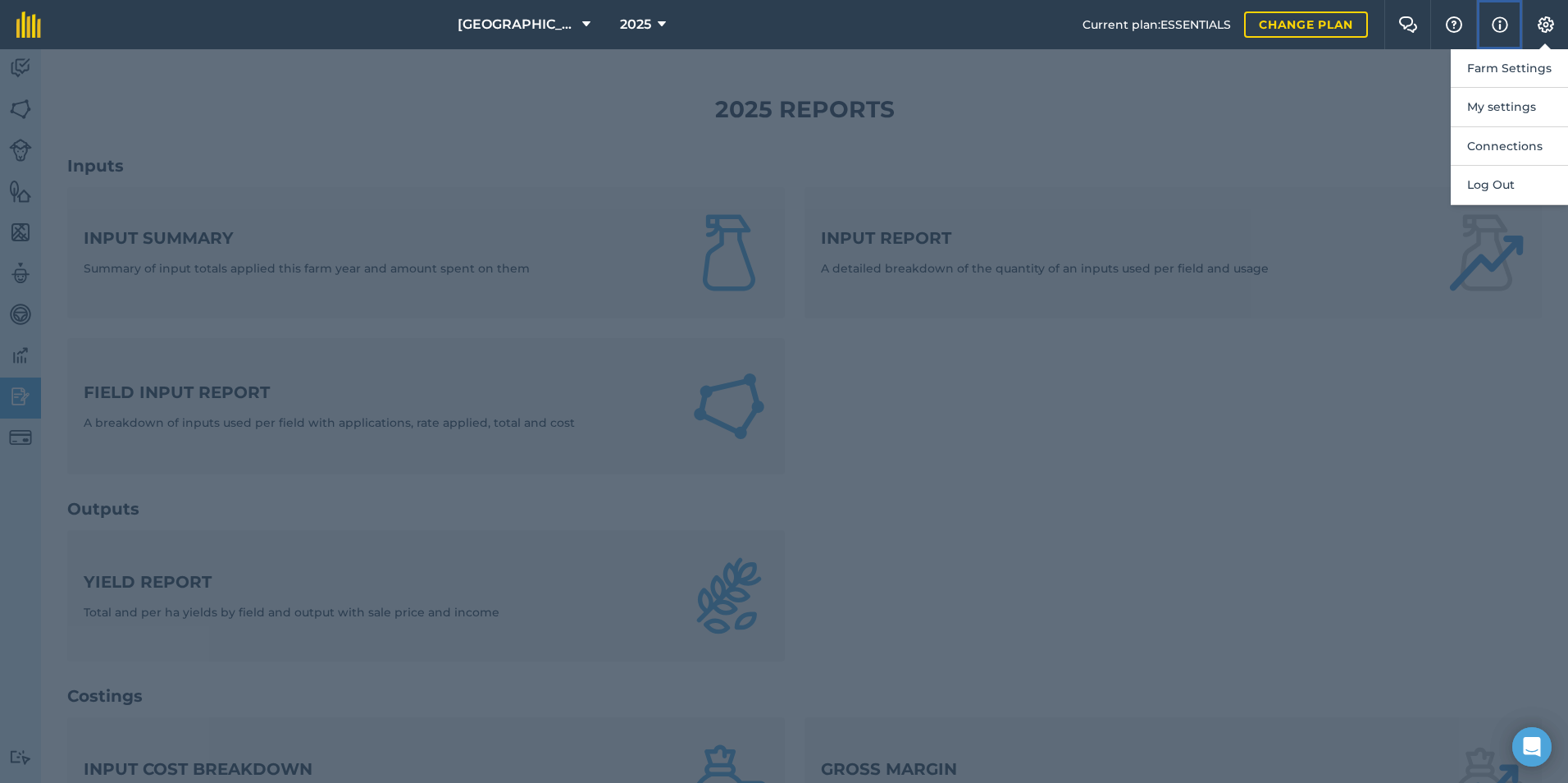
click at [1500, 25] on img at bounding box center [1499, 24] width 17 height 20
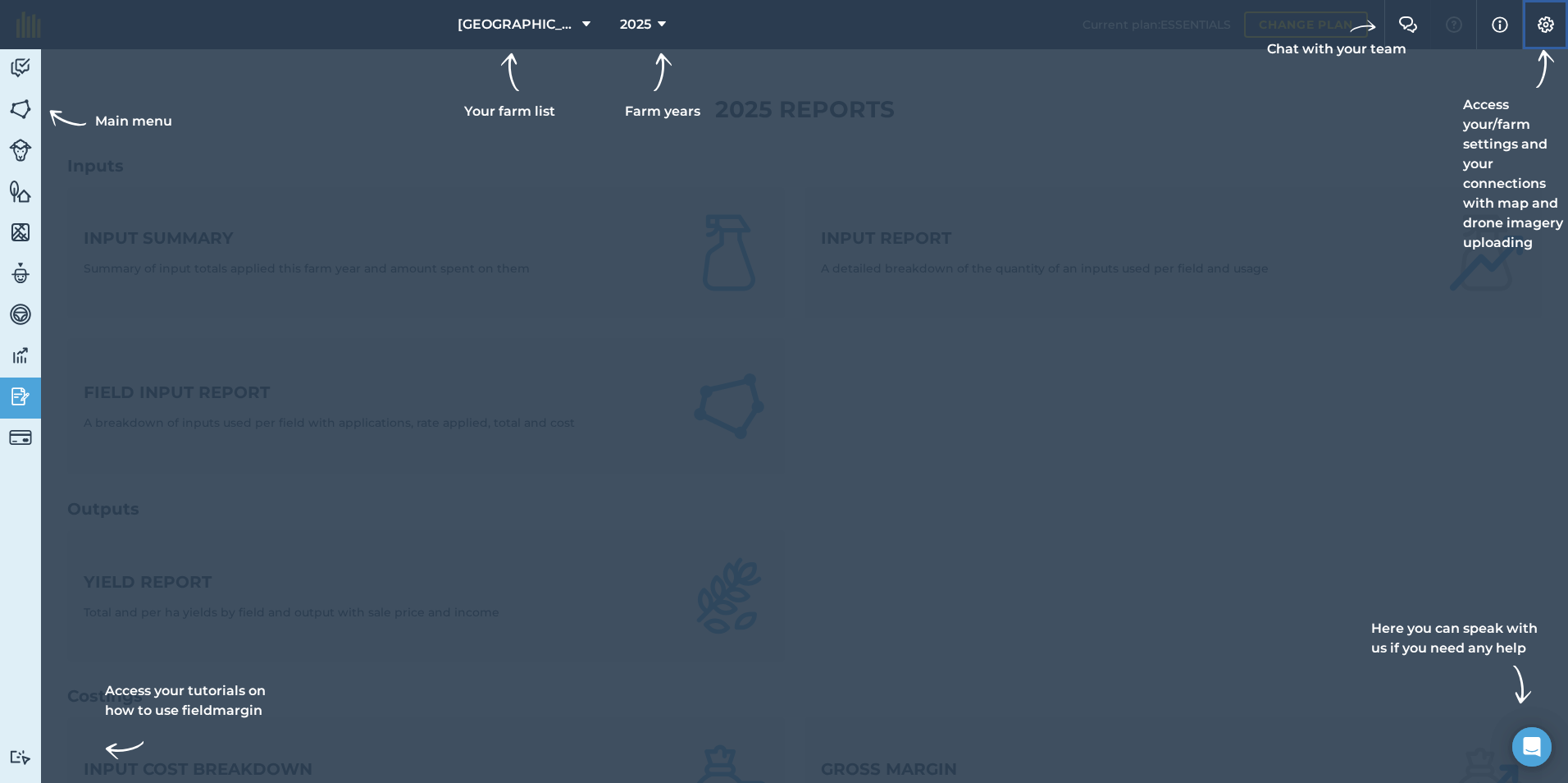
click at [1539, 21] on img at bounding box center [1545, 24] width 20 height 17
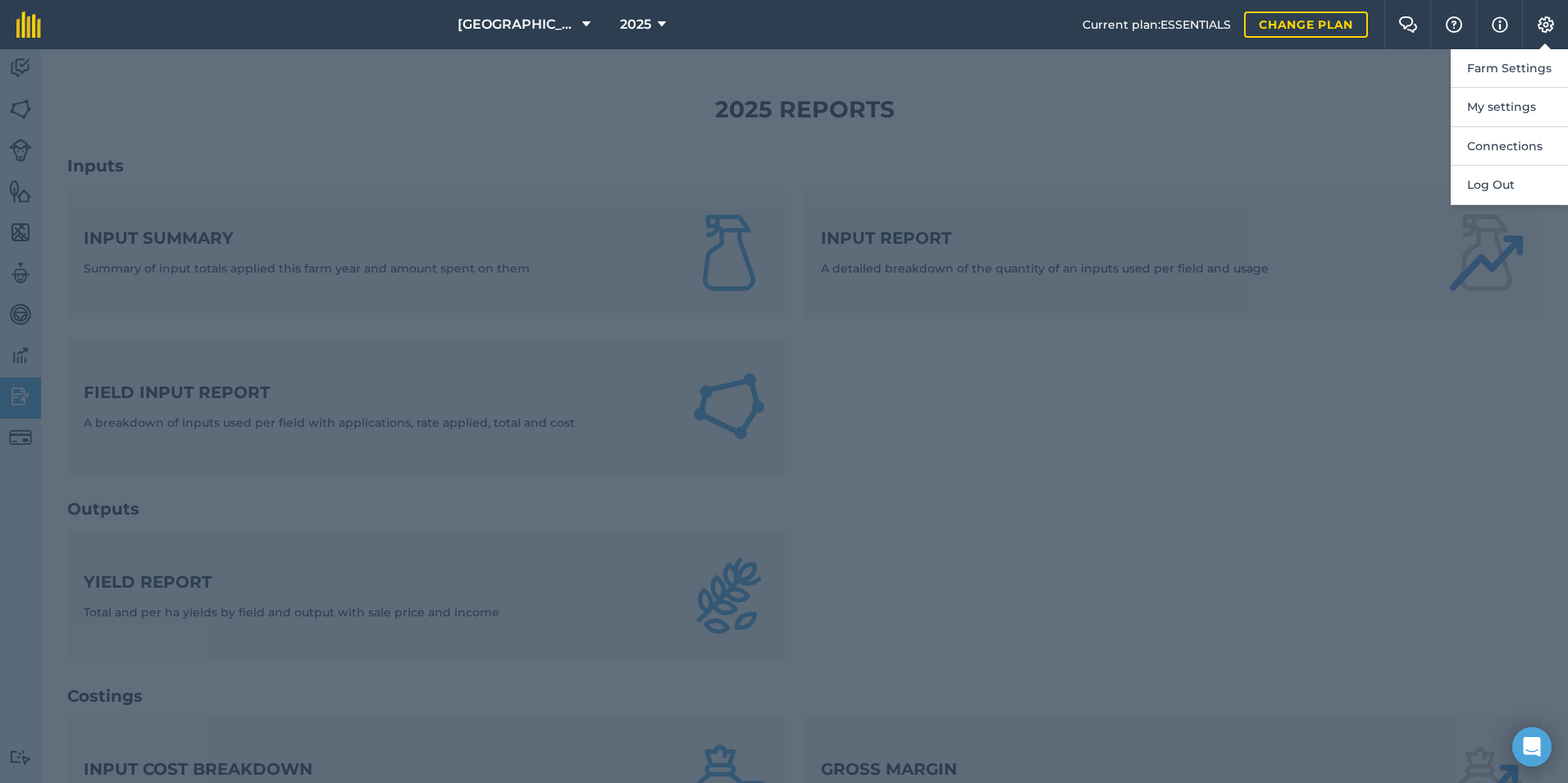
click at [1399, 258] on div at bounding box center [784, 415] width 1568 height 733
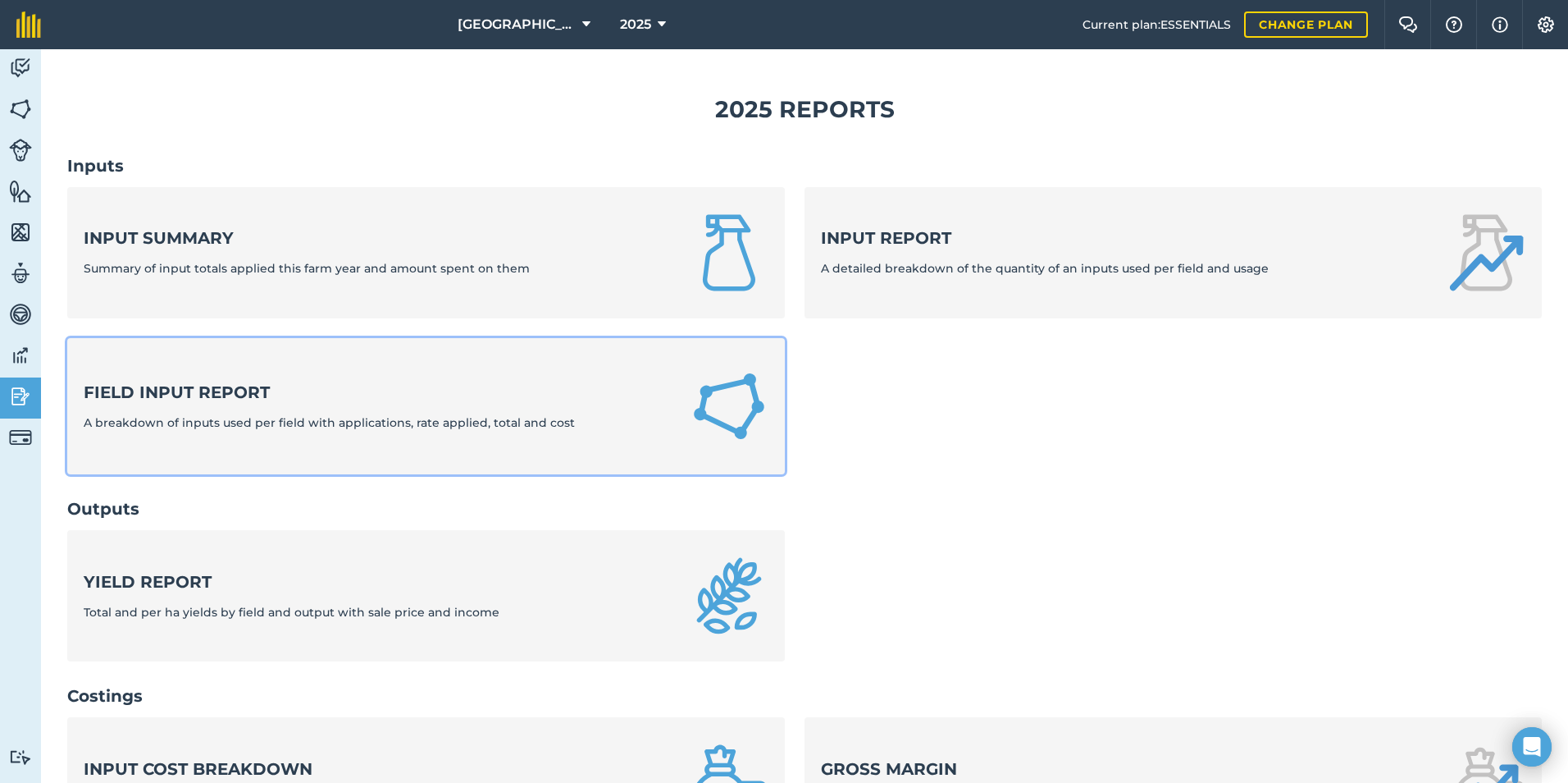
click at [374, 390] on strong "Field Input Report" at bounding box center [329, 392] width 492 height 23
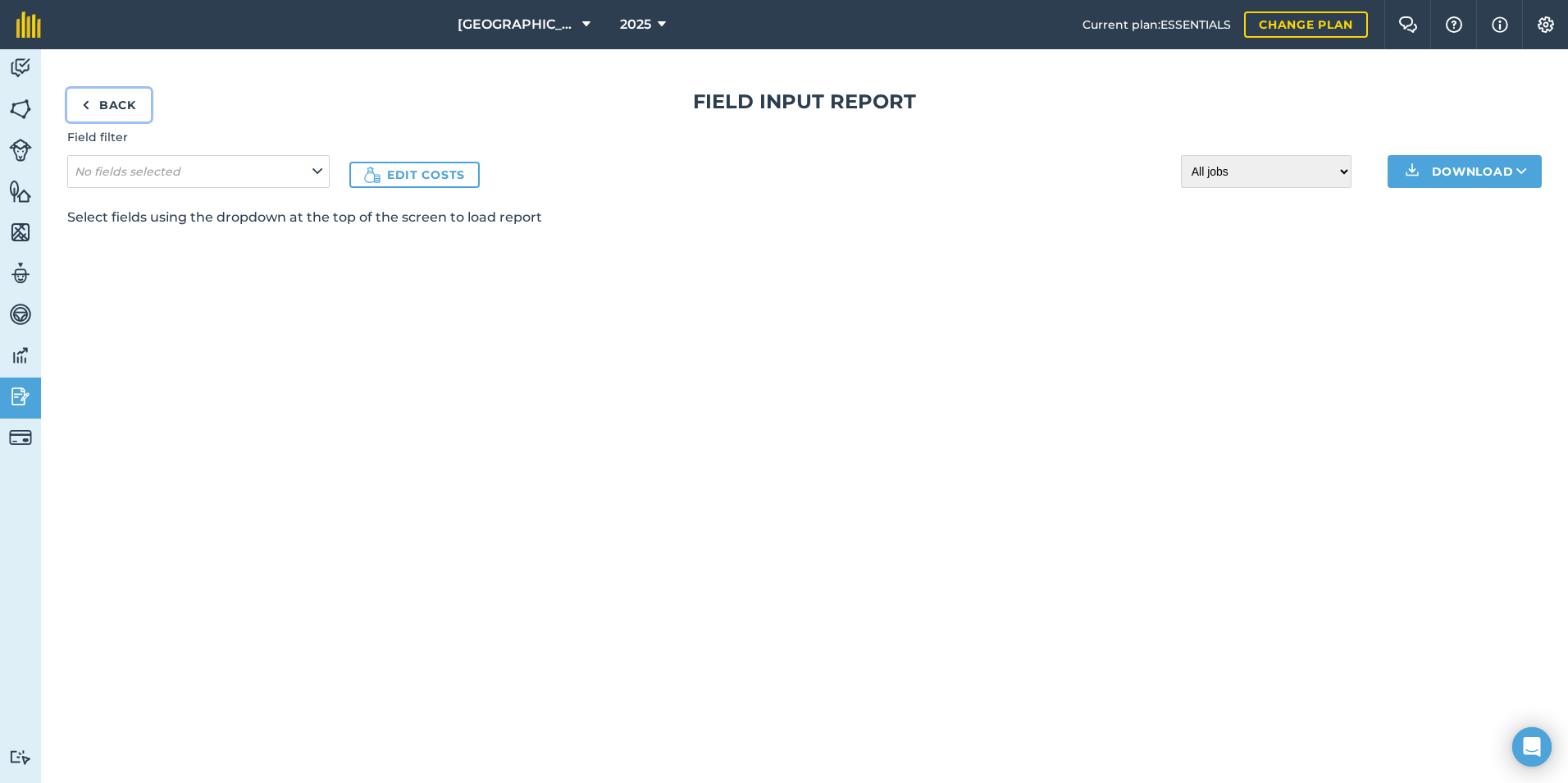
click at [83, 99] on img at bounding box center [85, 105] width 7 height 20
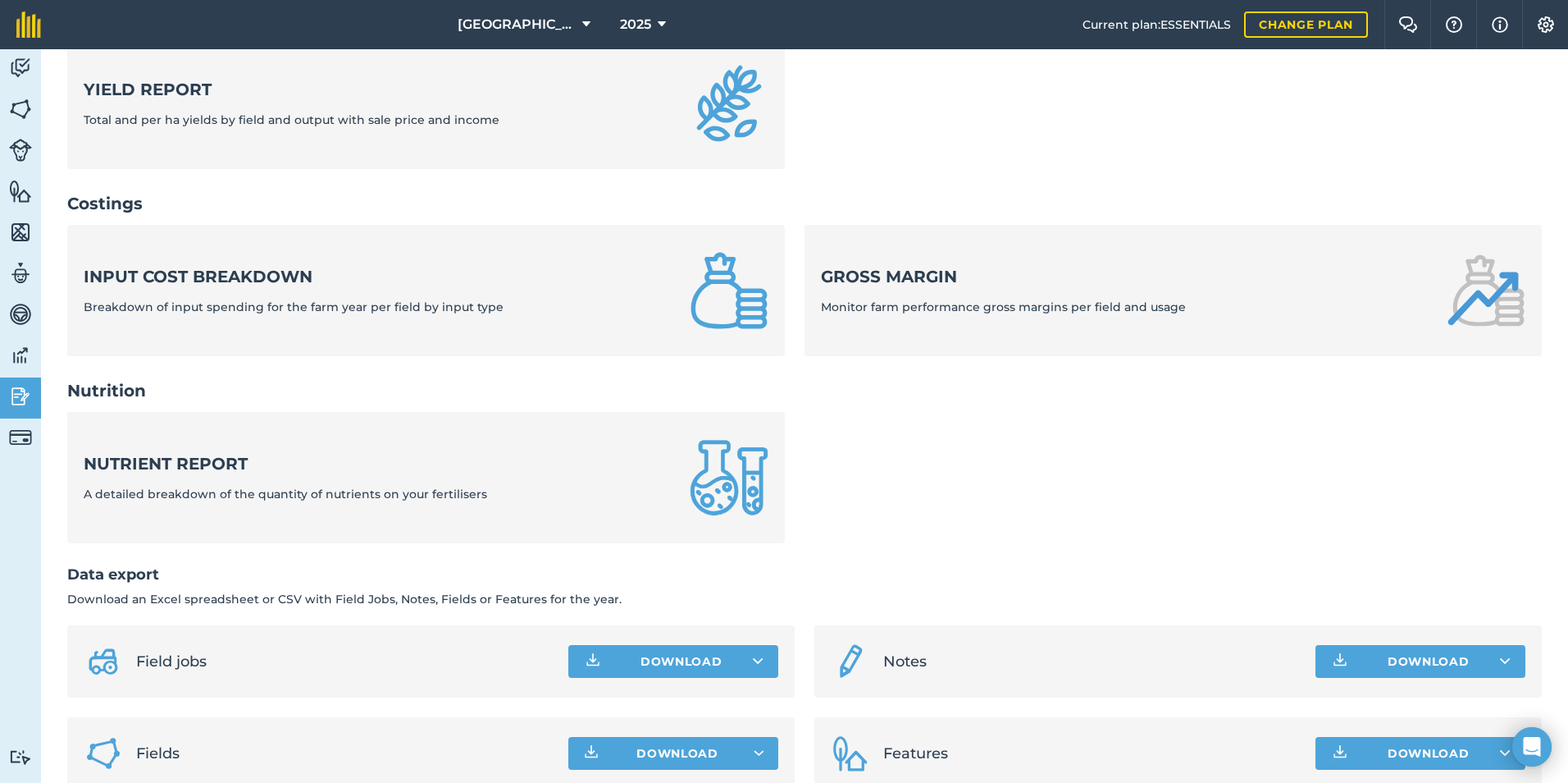
scroll to position [525, 0]
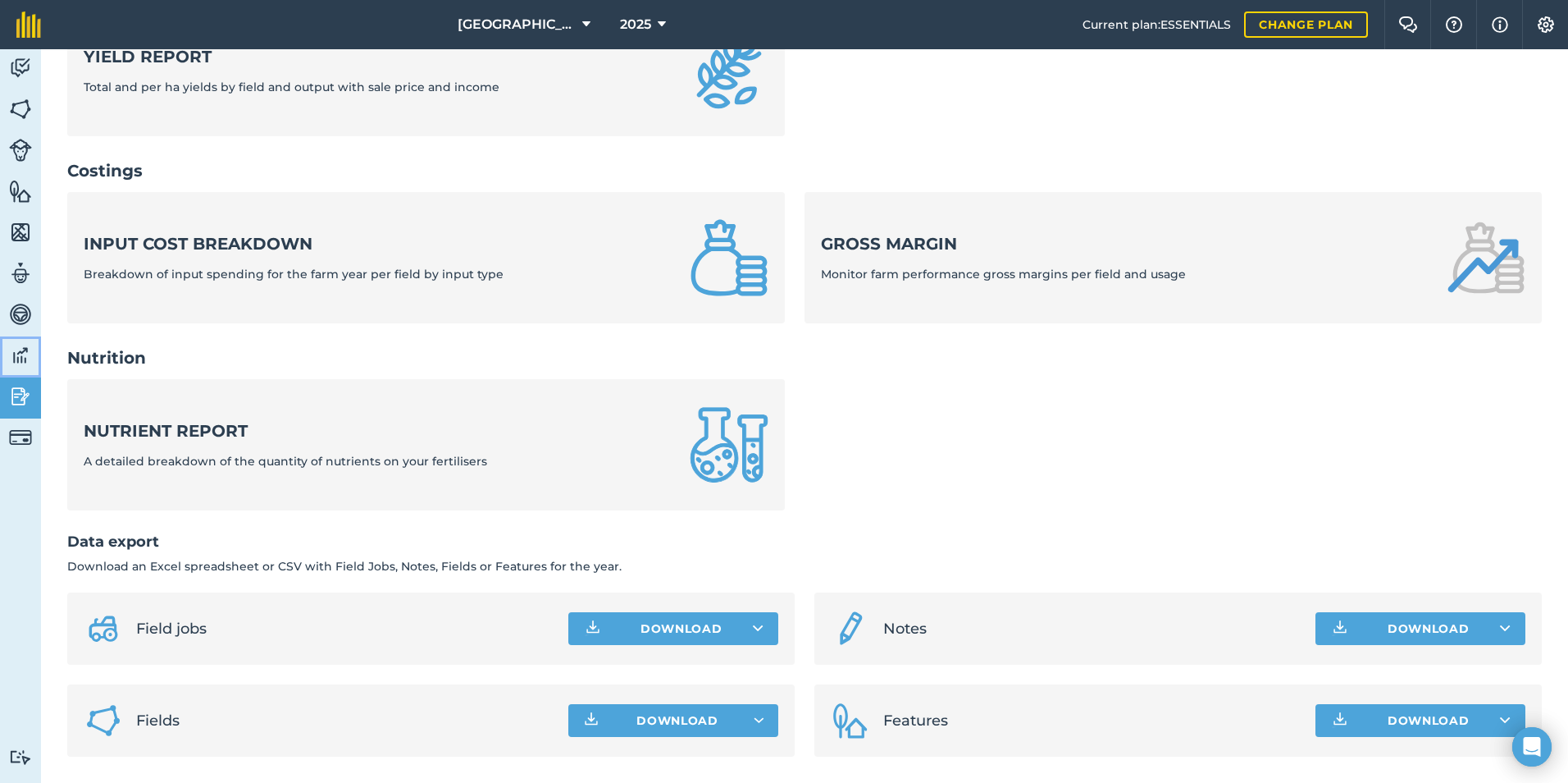
click at [7, 358] on link "Data" at bounding box center [20, 357] width 41 height 41
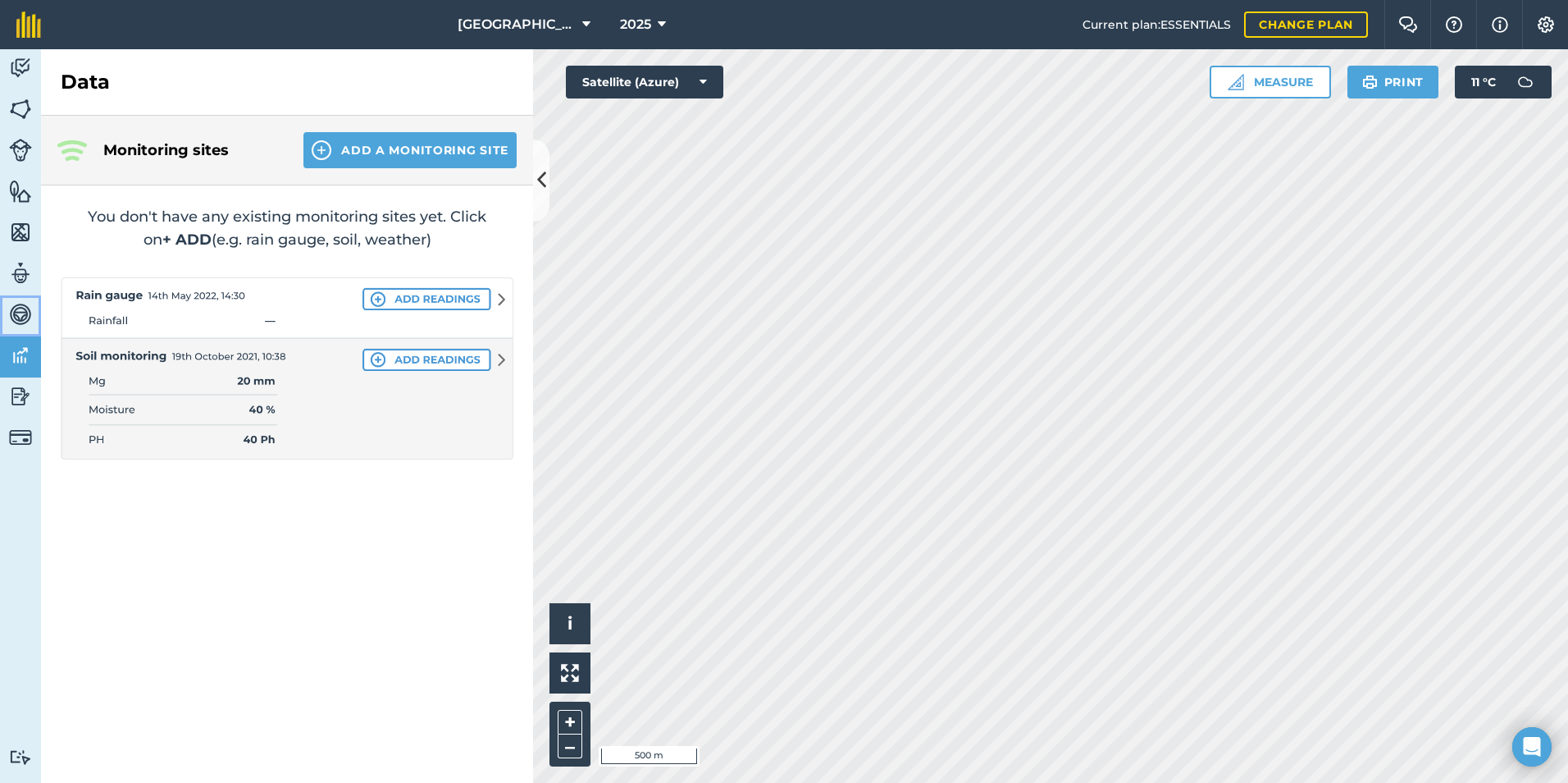
click at [10, 320] on img at bounding box center [20, 314] width 23 height 24
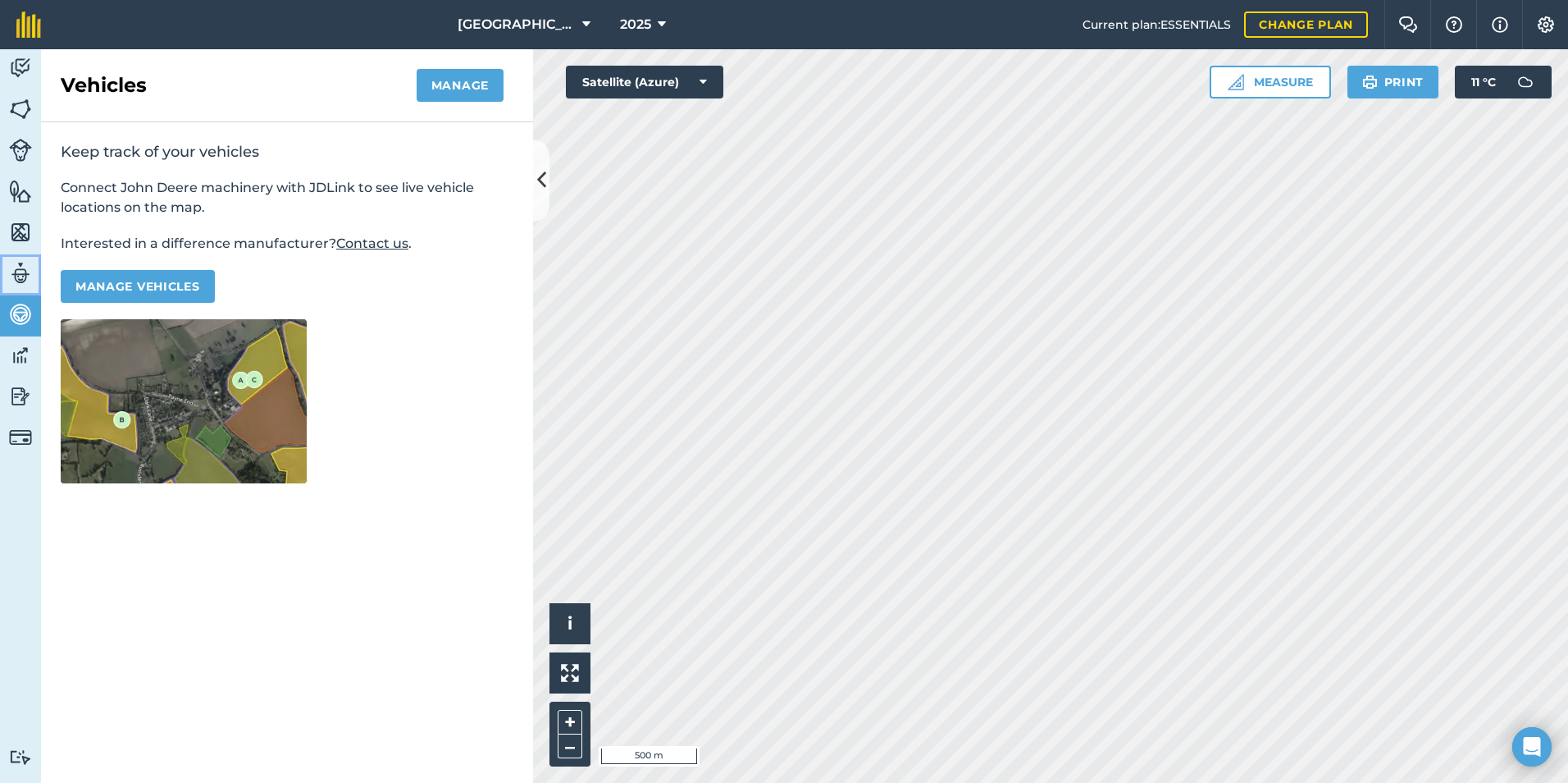
click at [20, 276] on img at bounding box center [20, 273] width 23 height 24
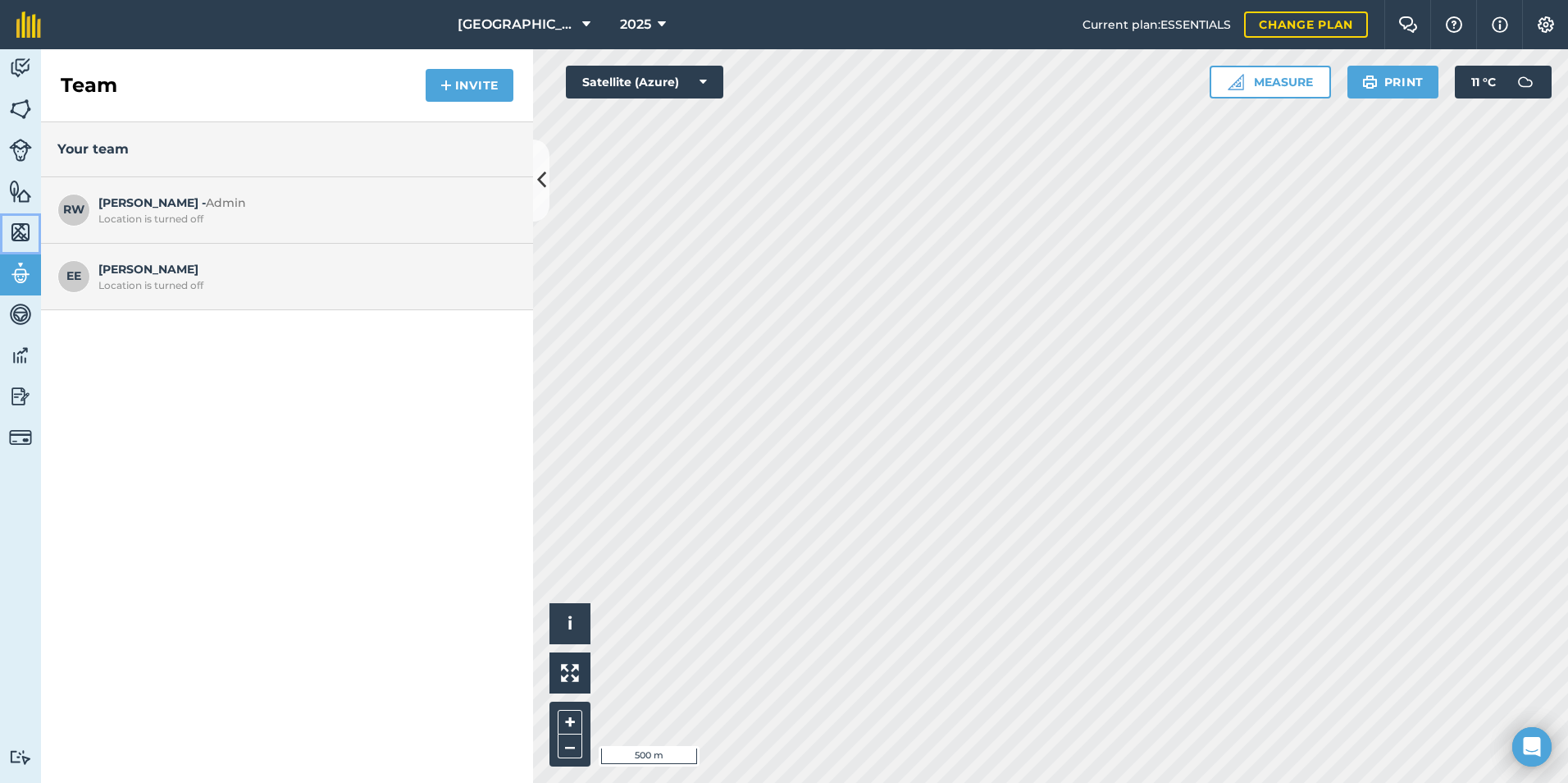
click at [18, 236] on img at bounding box center [20, 232] width 23 height 24
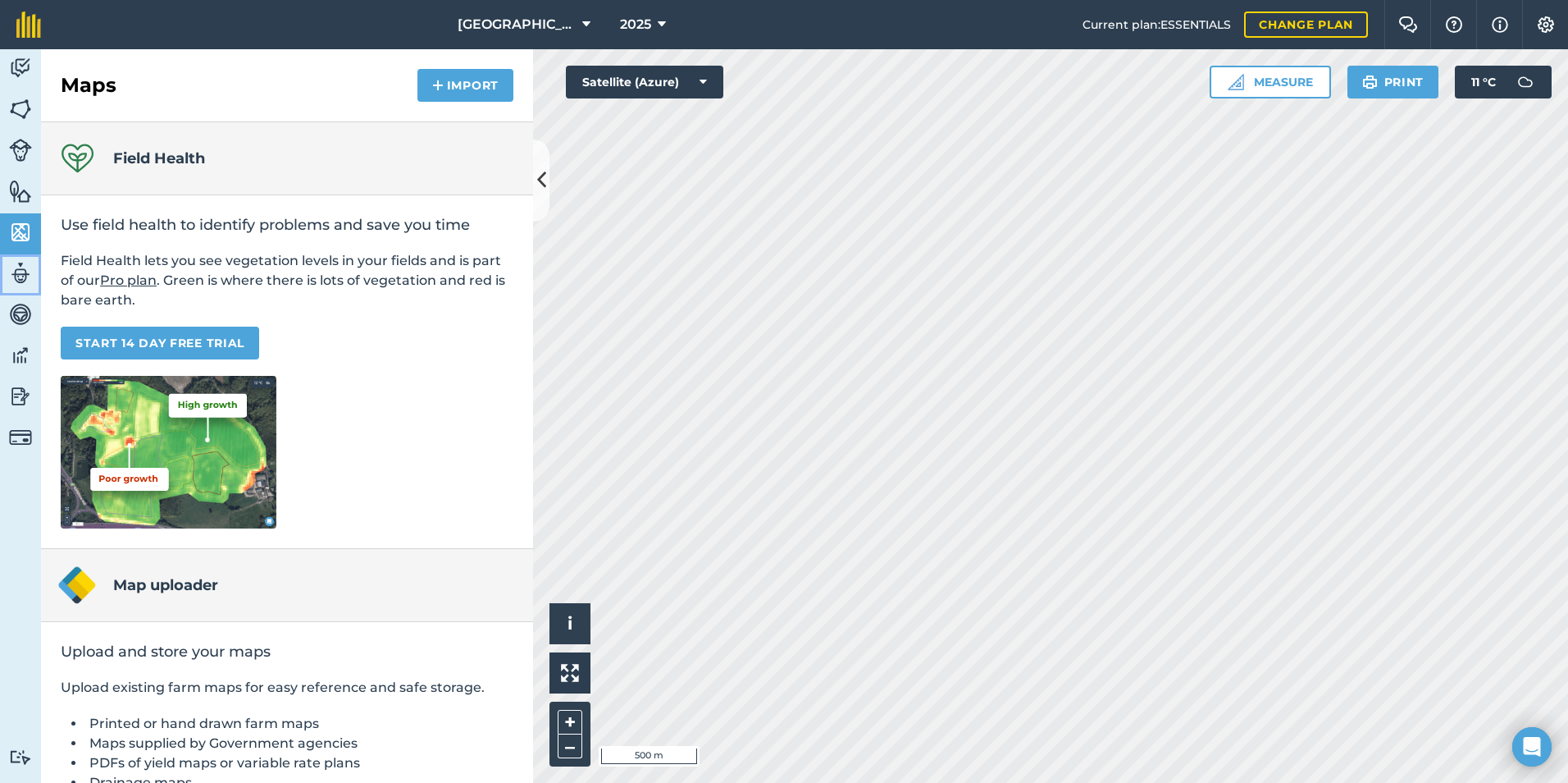
click at [11, 267] on img at bounding box center [20, 273] width 23 height 24
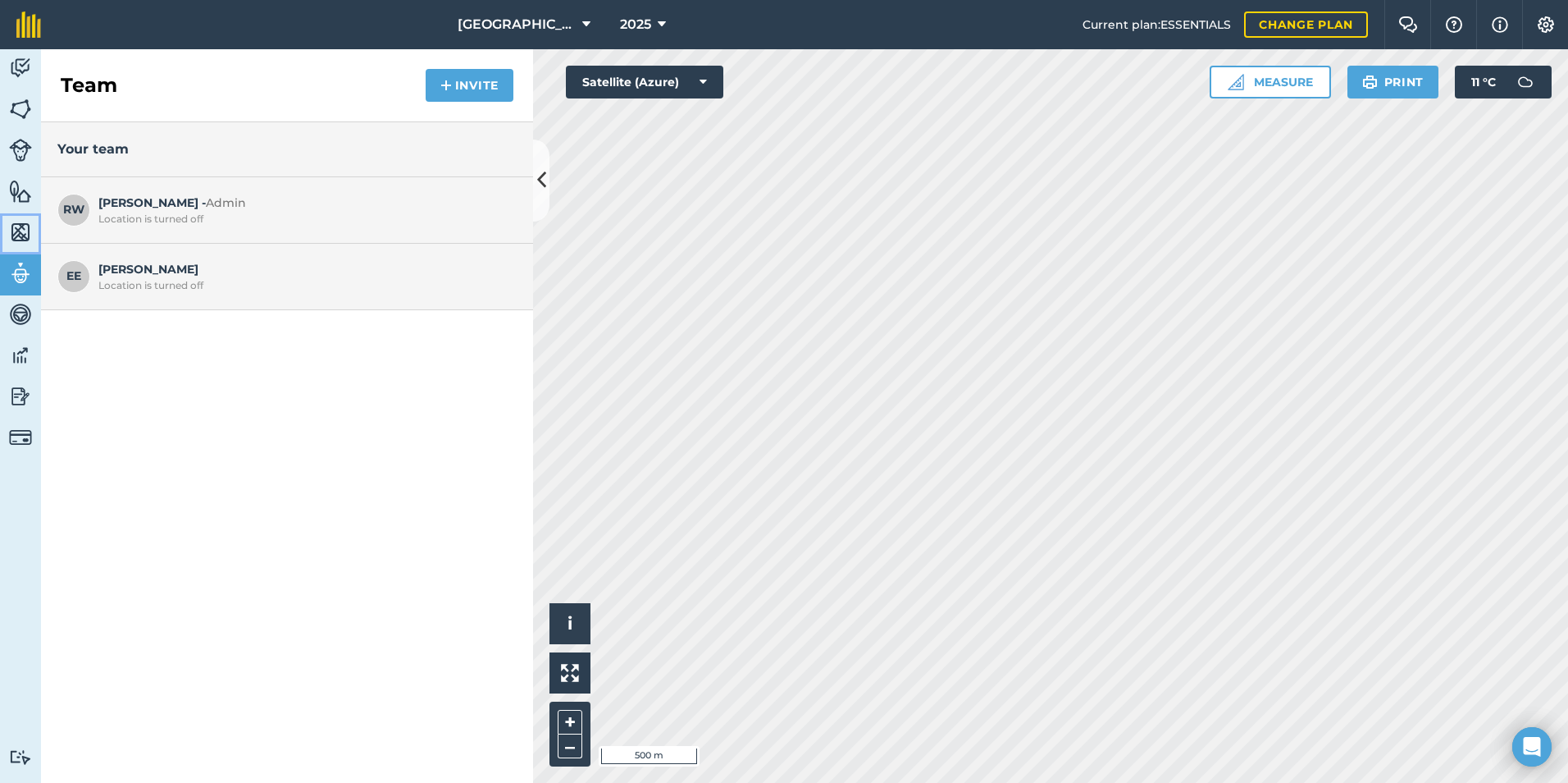
click at [21, 226] on img at bounding box center [20, 232] width 23 height 24
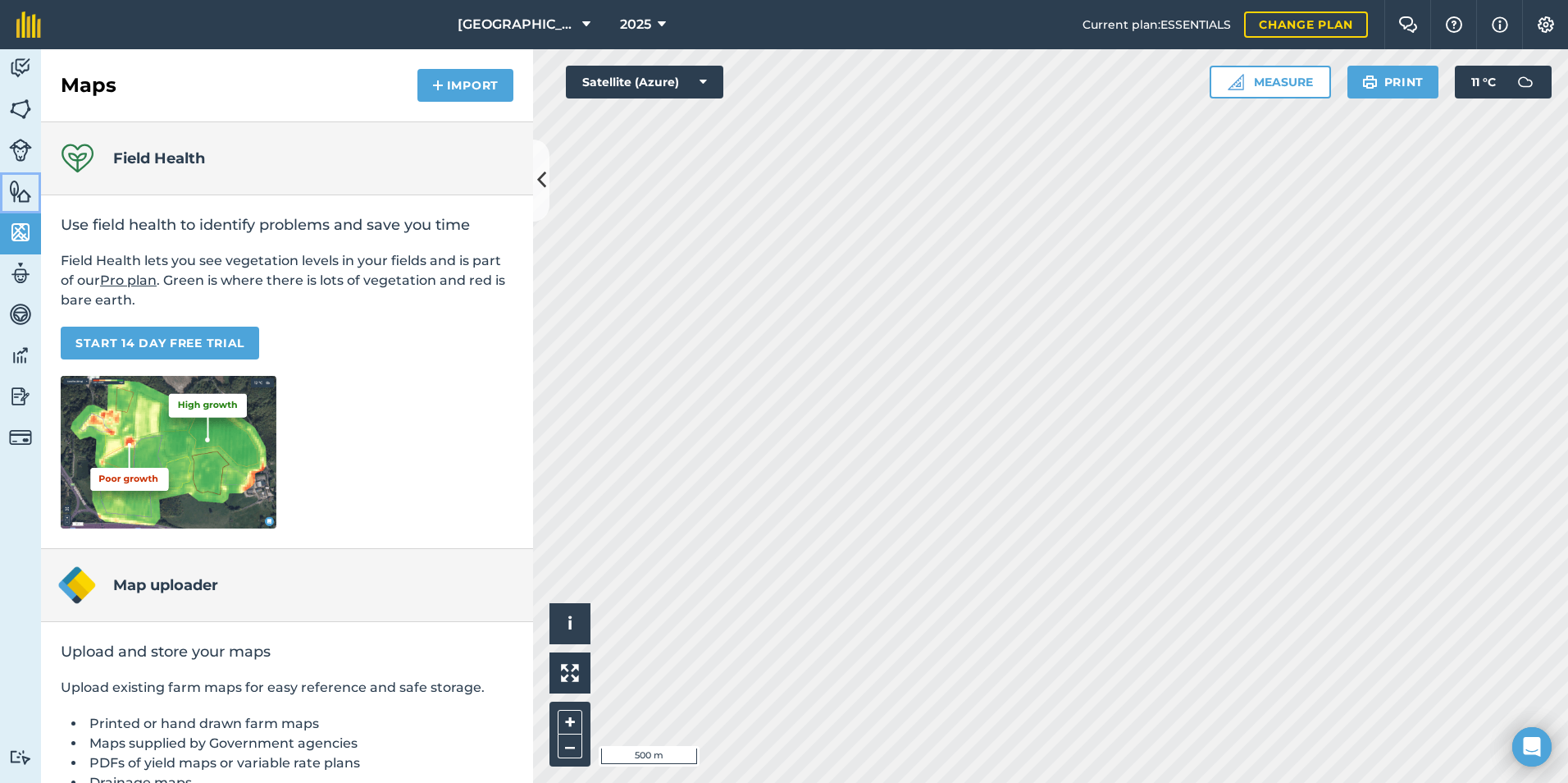
click at [21, 188] on img at bounding box center [20, 191] width 23 height 24
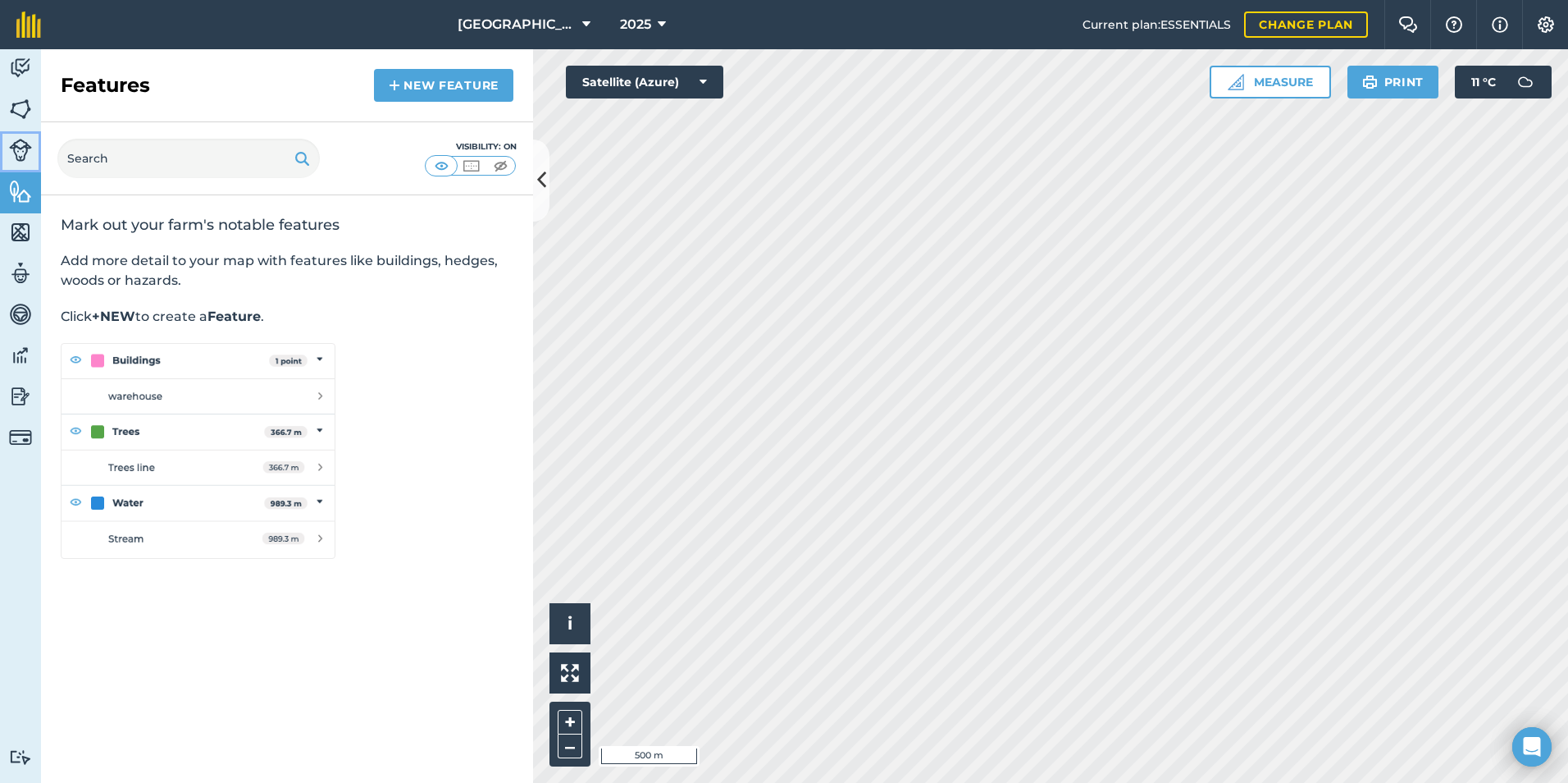
click at [21, 152] on img at bounding box center [20, 150] width 23 height 23
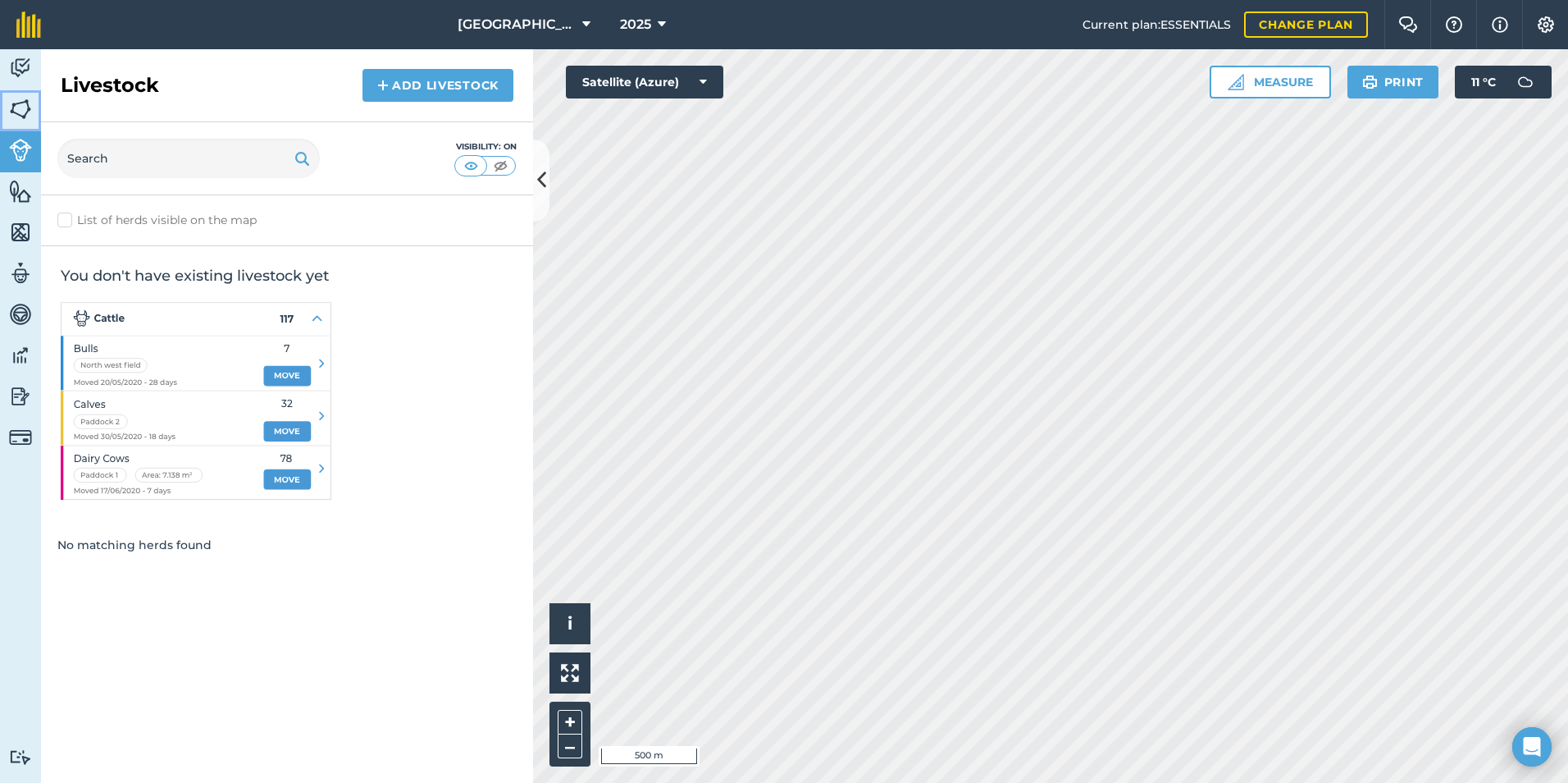
click at [22, 104] on img at bounding box center [20, 109] width 23 height 24
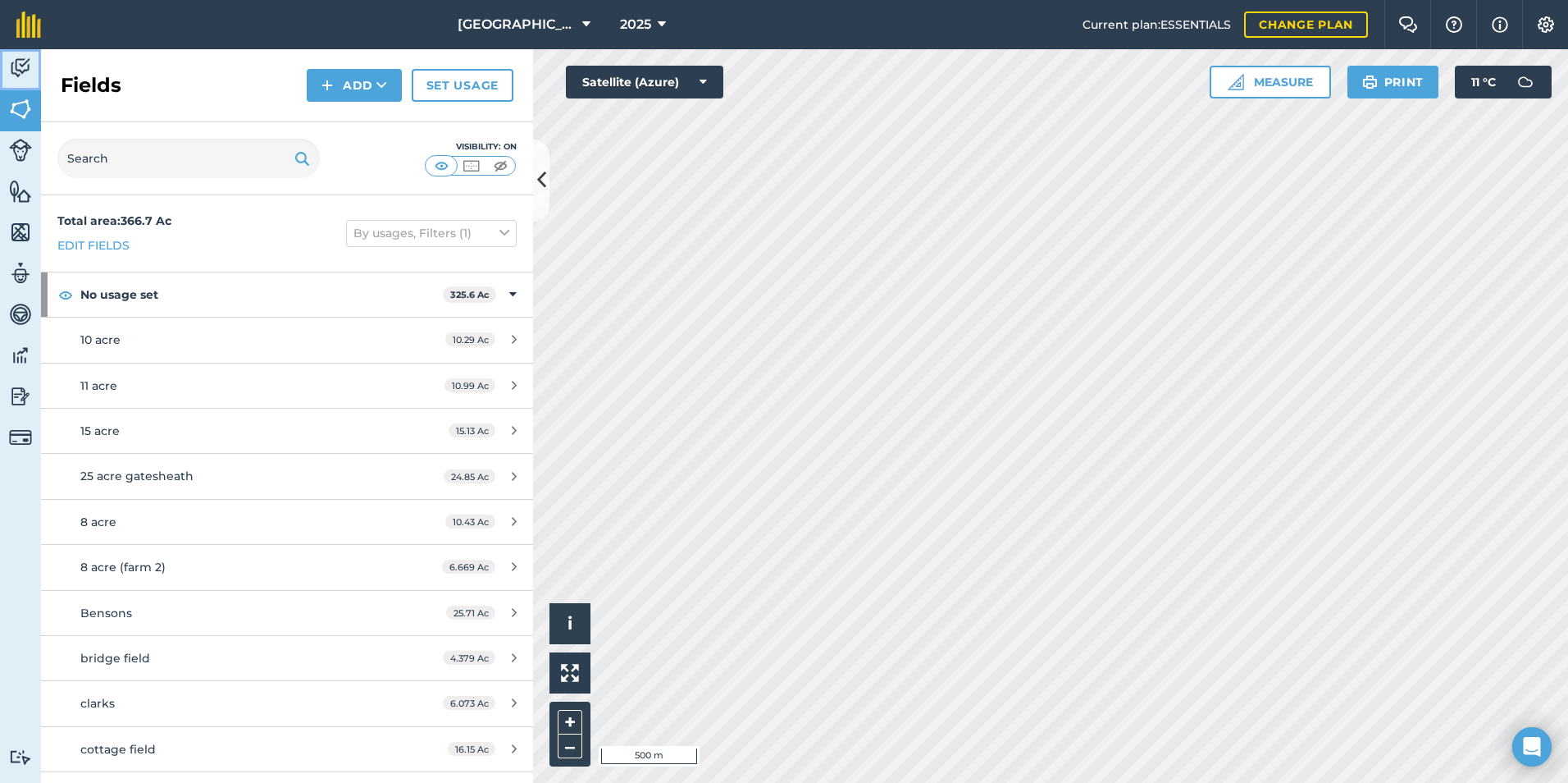
click at [22, 61] on img at bounding box center [20, 68] width 23 height 24
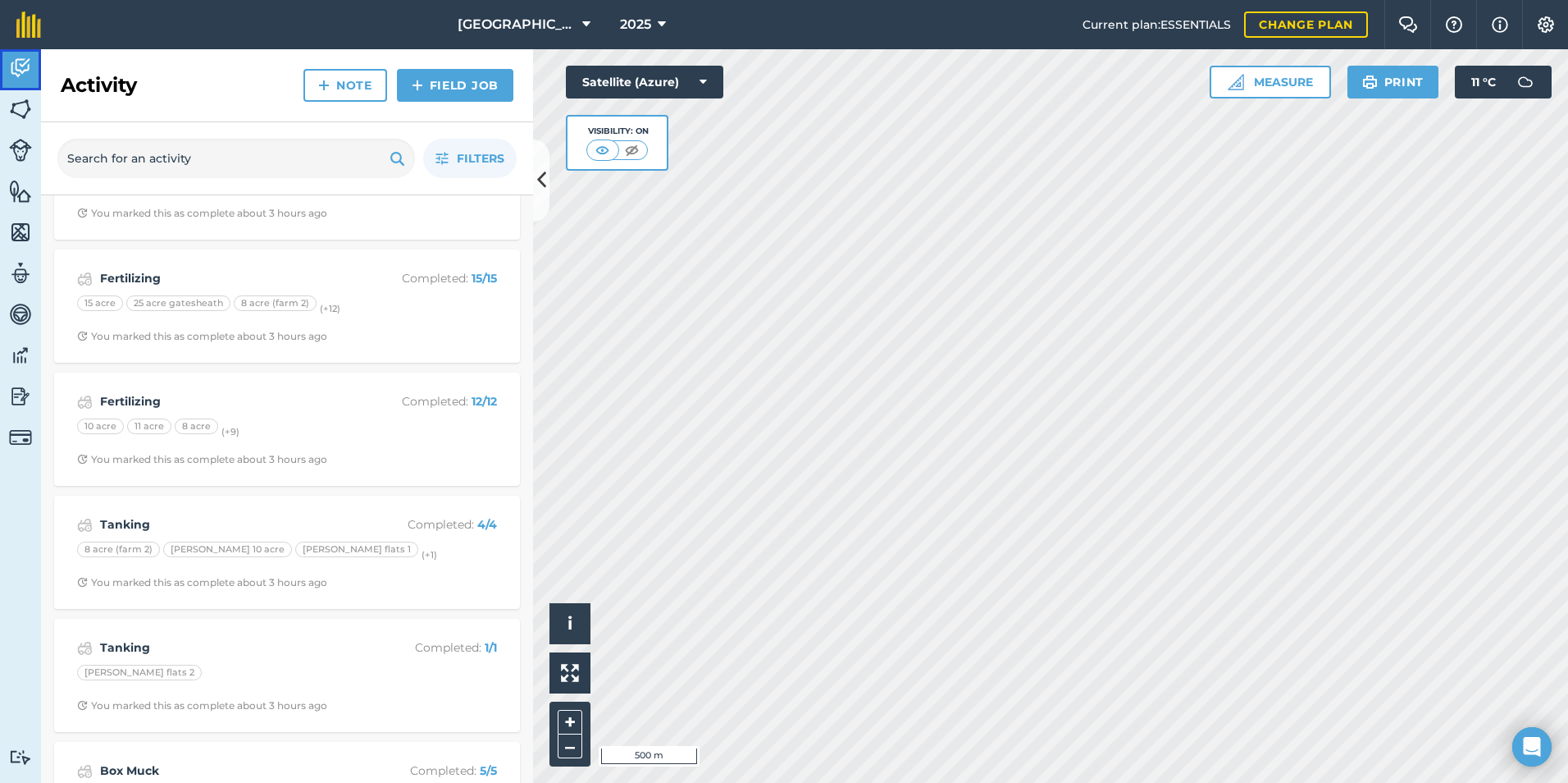
scroll to position [2417, 0]
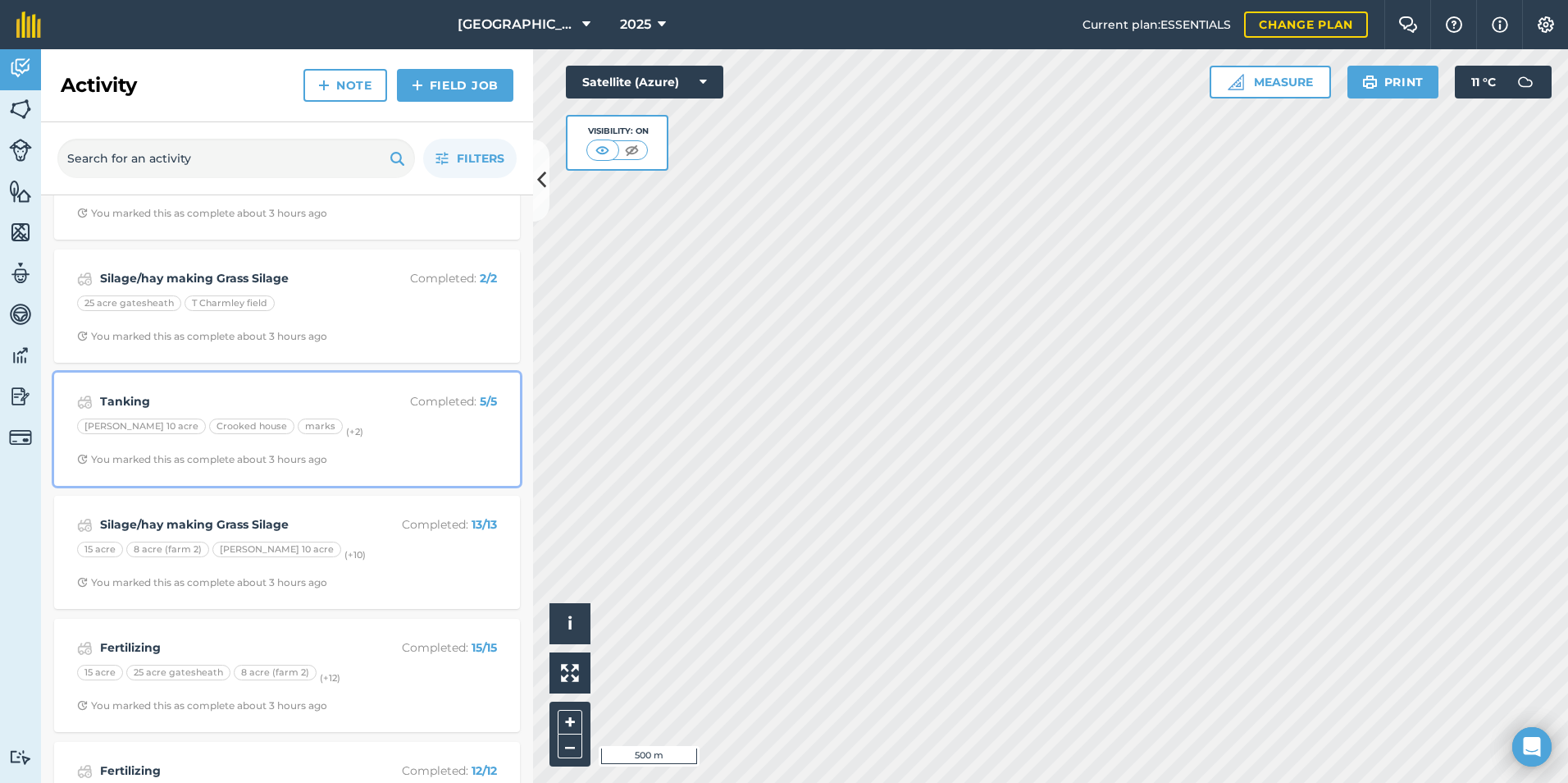
click at [340, 422] on div "[PERSON_NAME] 10 acre [GEOGRAPHIC_DATA] house marks (+ 2 )" at bounding box center [287, 429] width 420 height 21
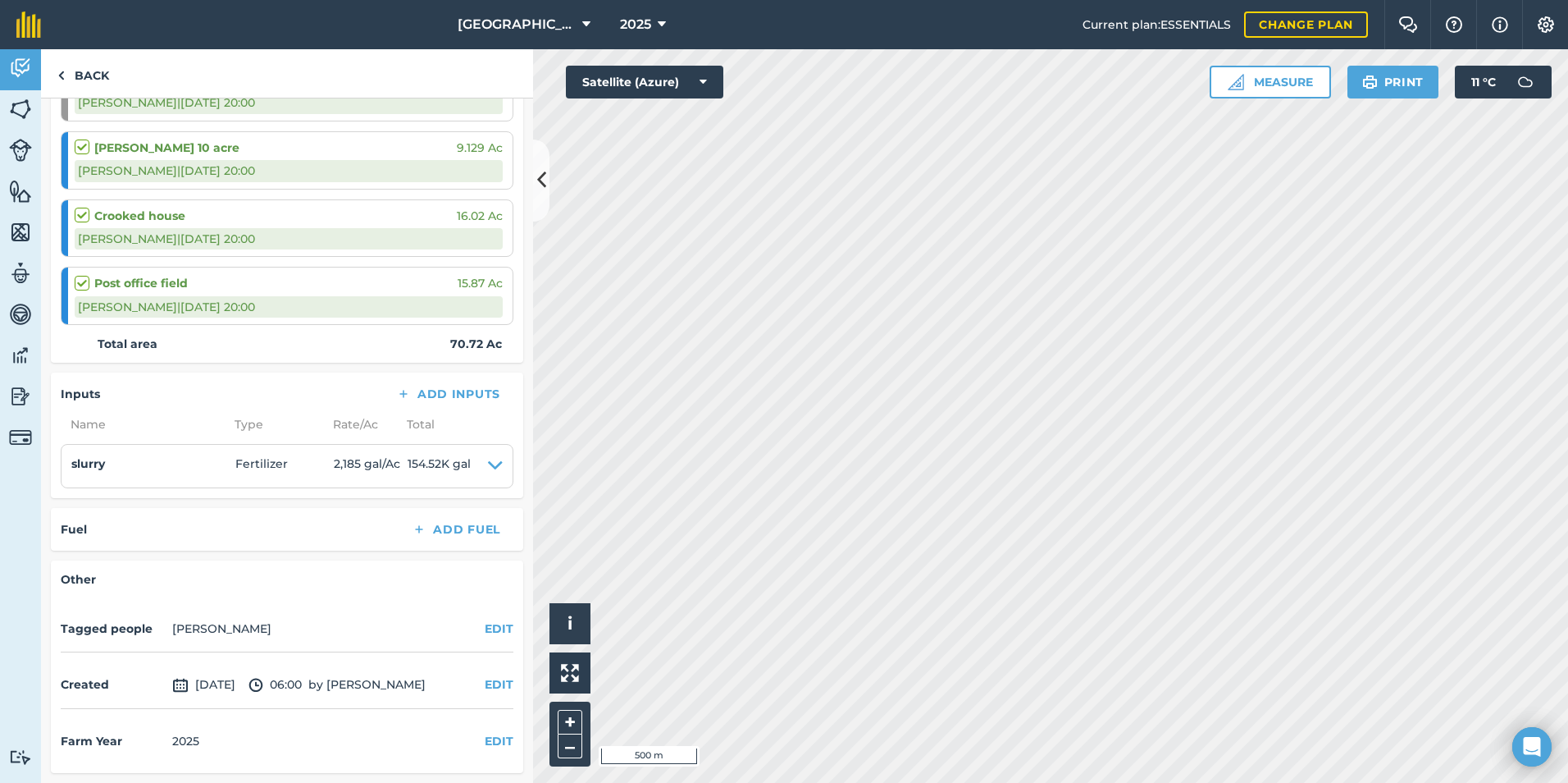
scroll to position [284, 0]
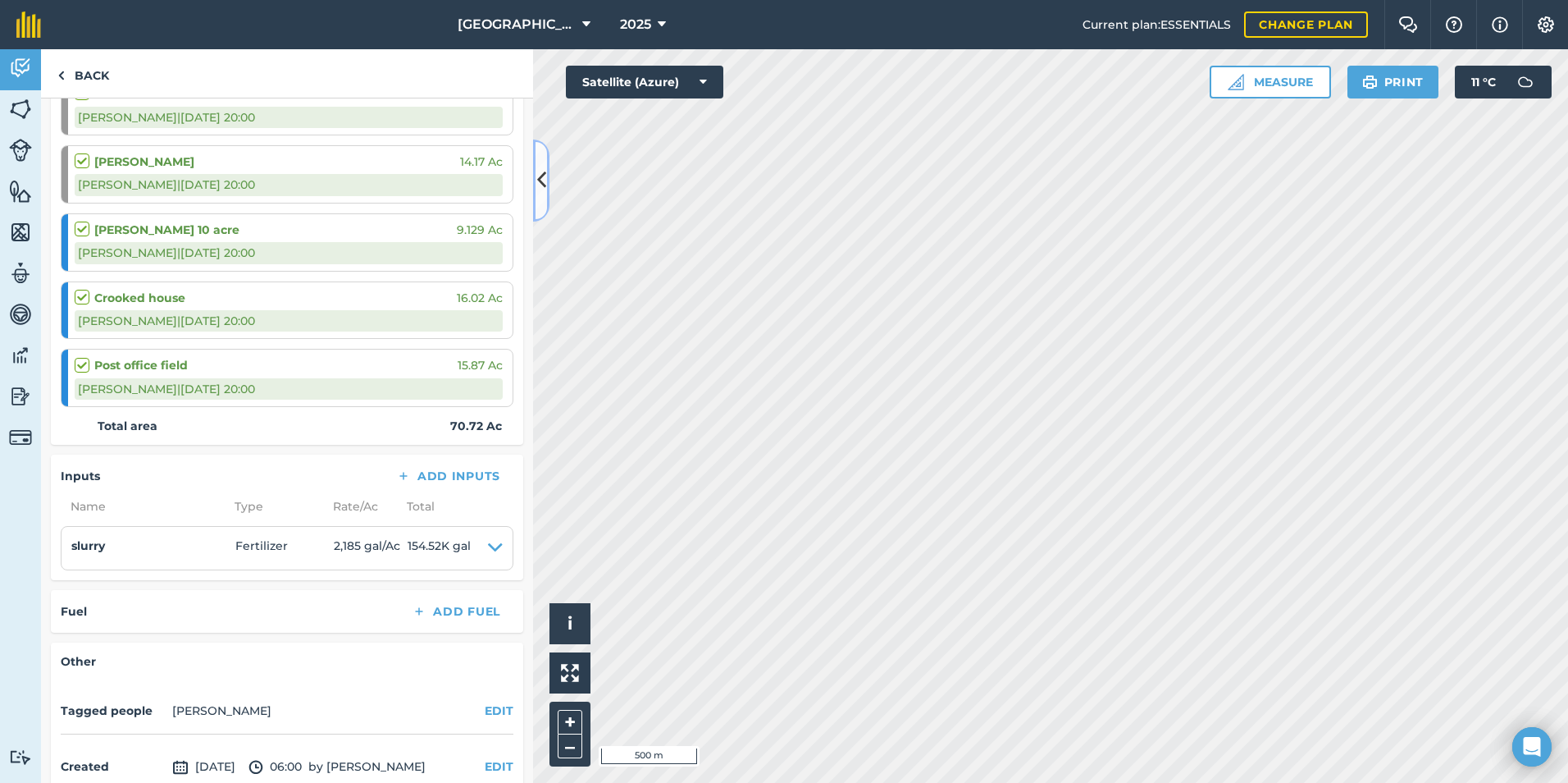
click at [546, 173] on button at bounding box center [541, 180] width 17 height 82
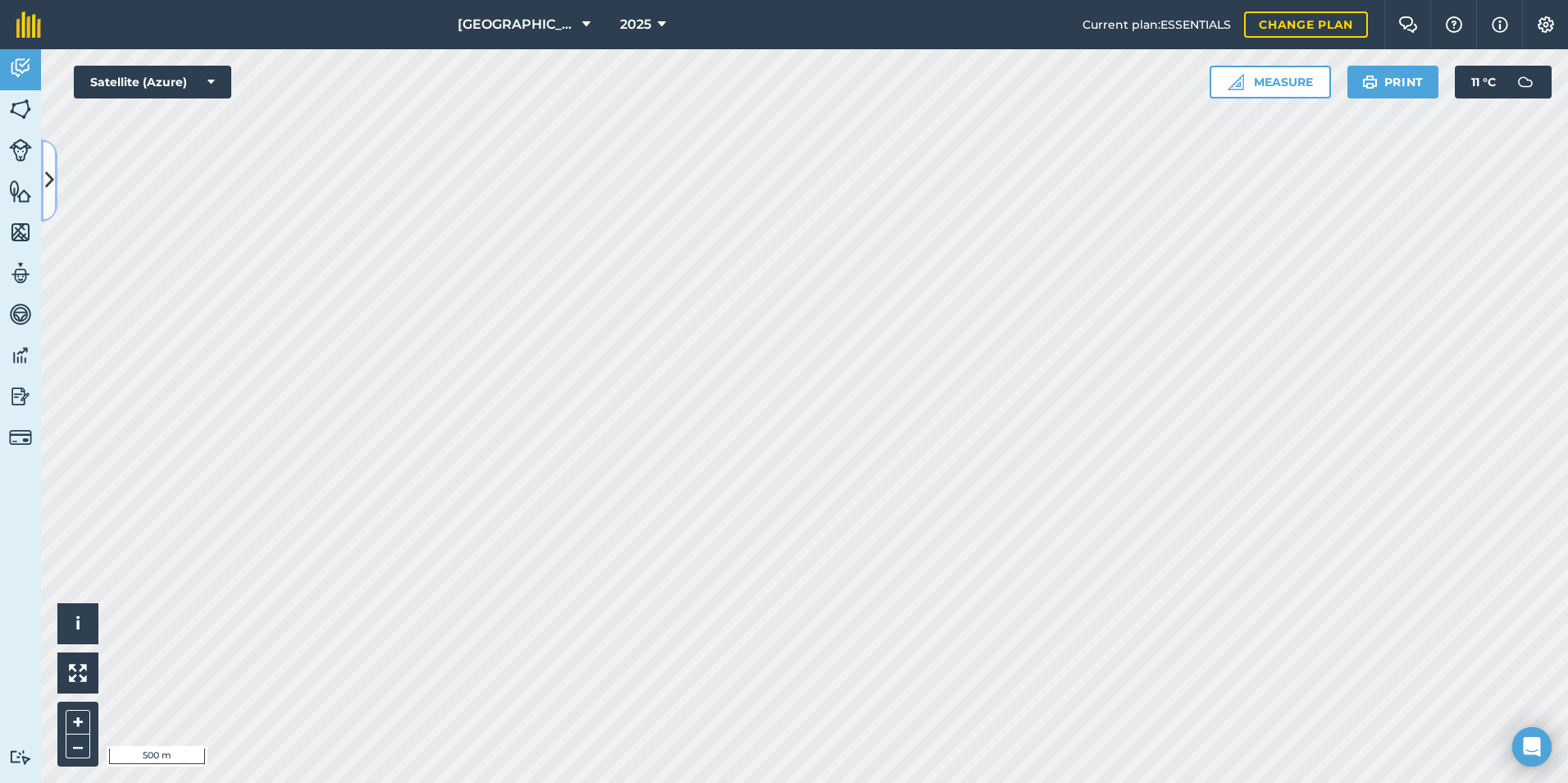
click at [49, 185] on icon at bounding box center [50, 180] width 9 height 29
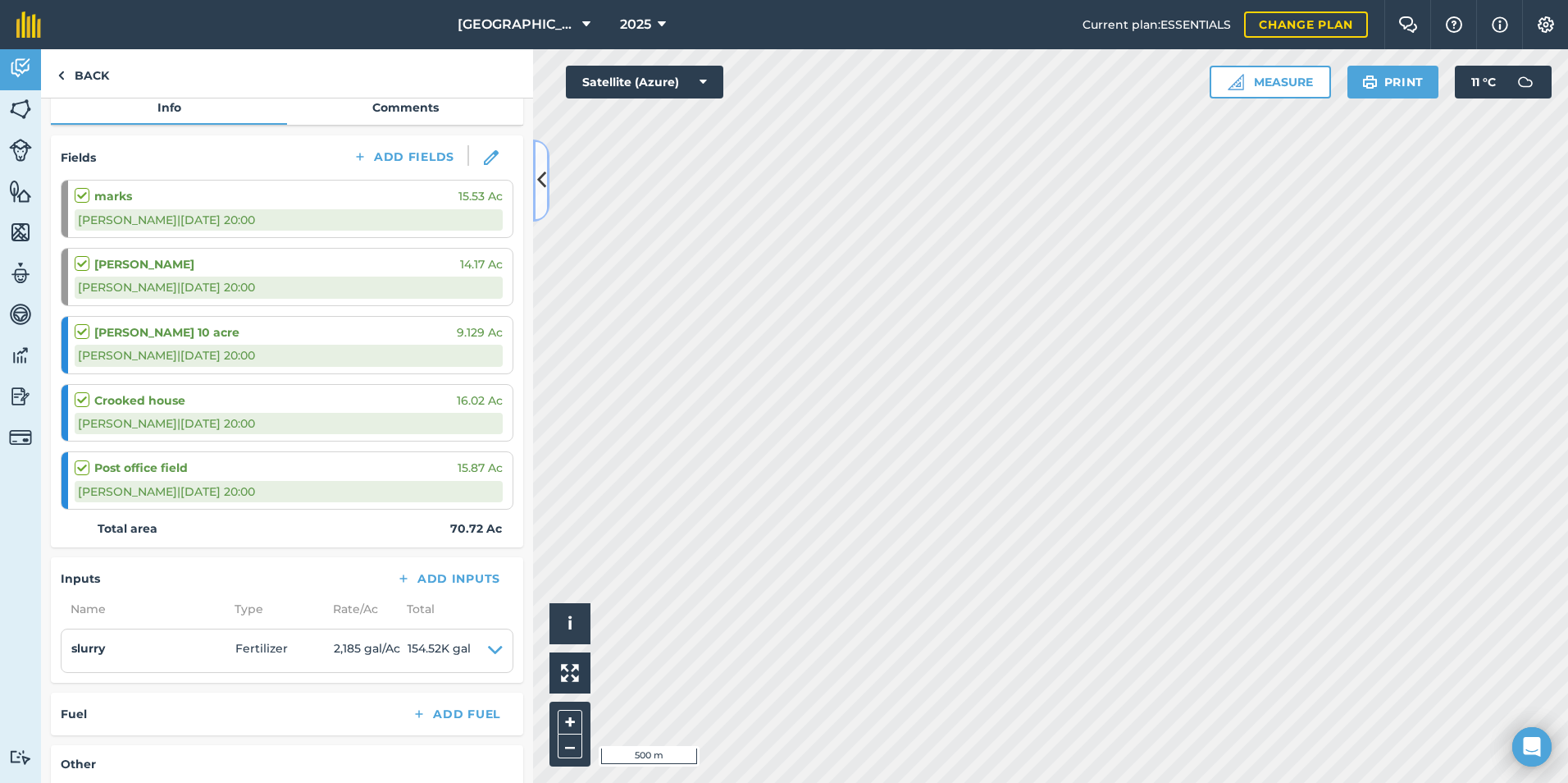
scroll to position [0, 0]
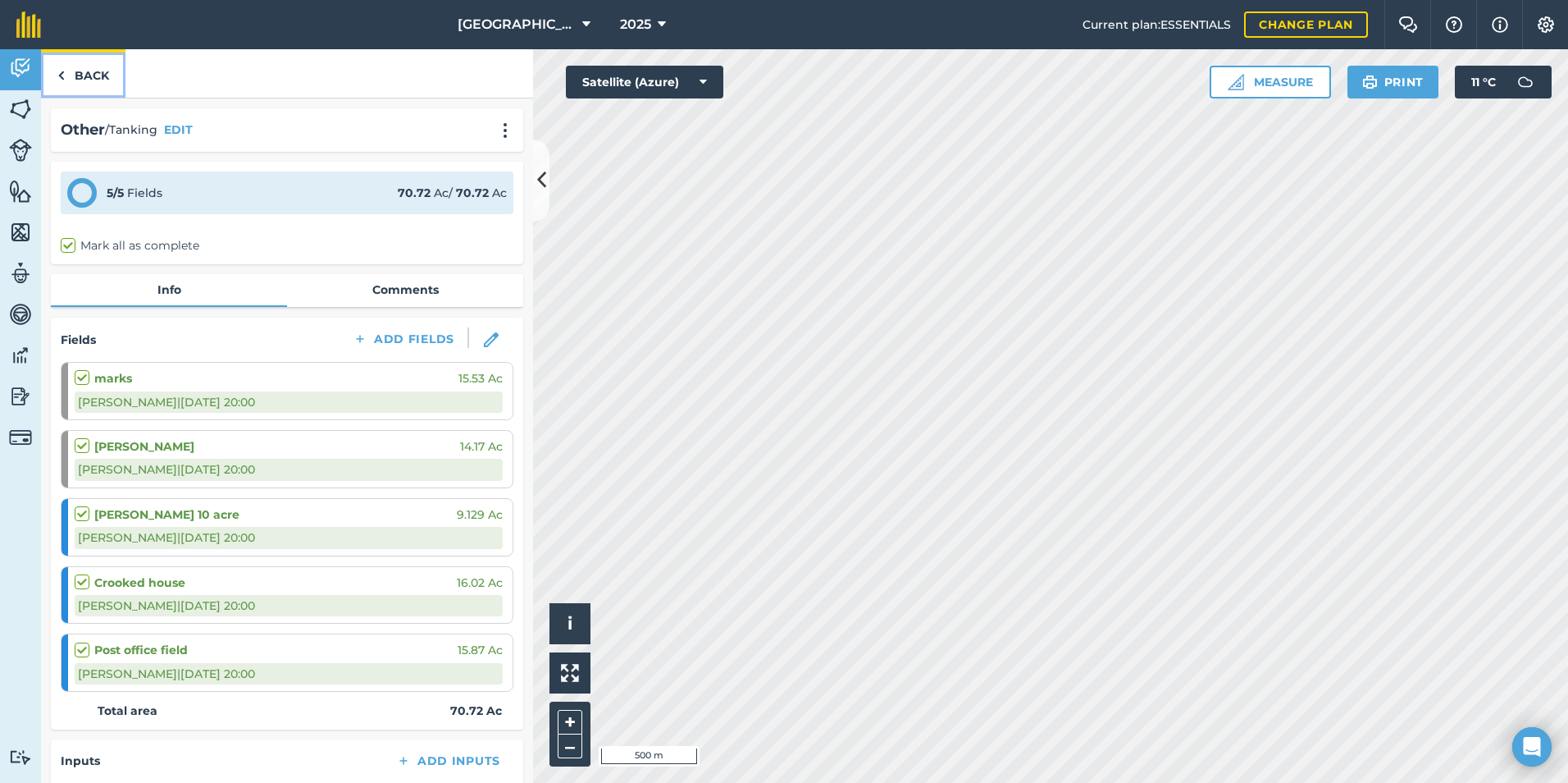
click at [78, 83] on link "Back" at bounding box center [83, 73] width 85 height 49
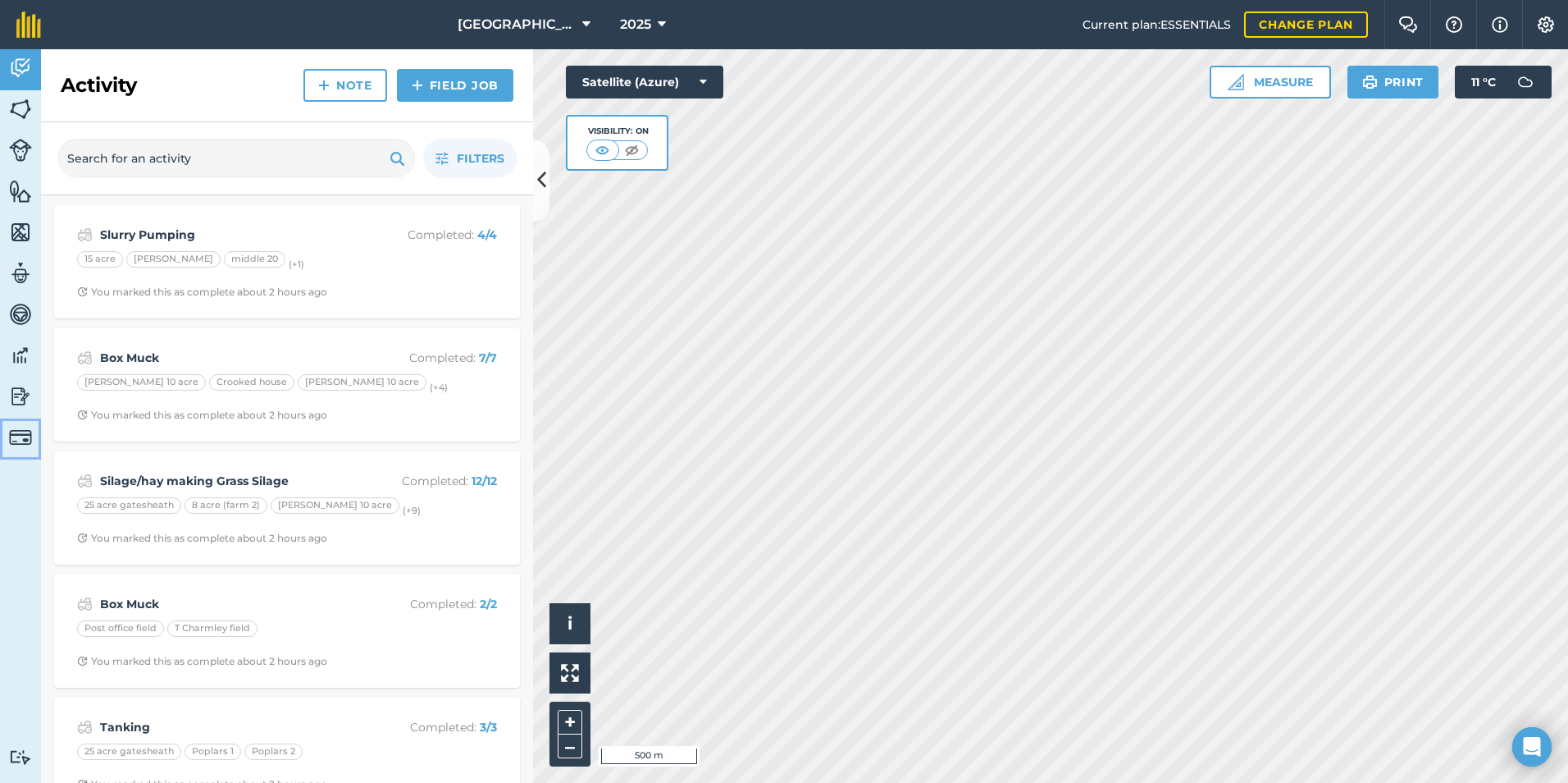
click at [24, 434] on img at bounding box center [20, 437] width 23 height 23
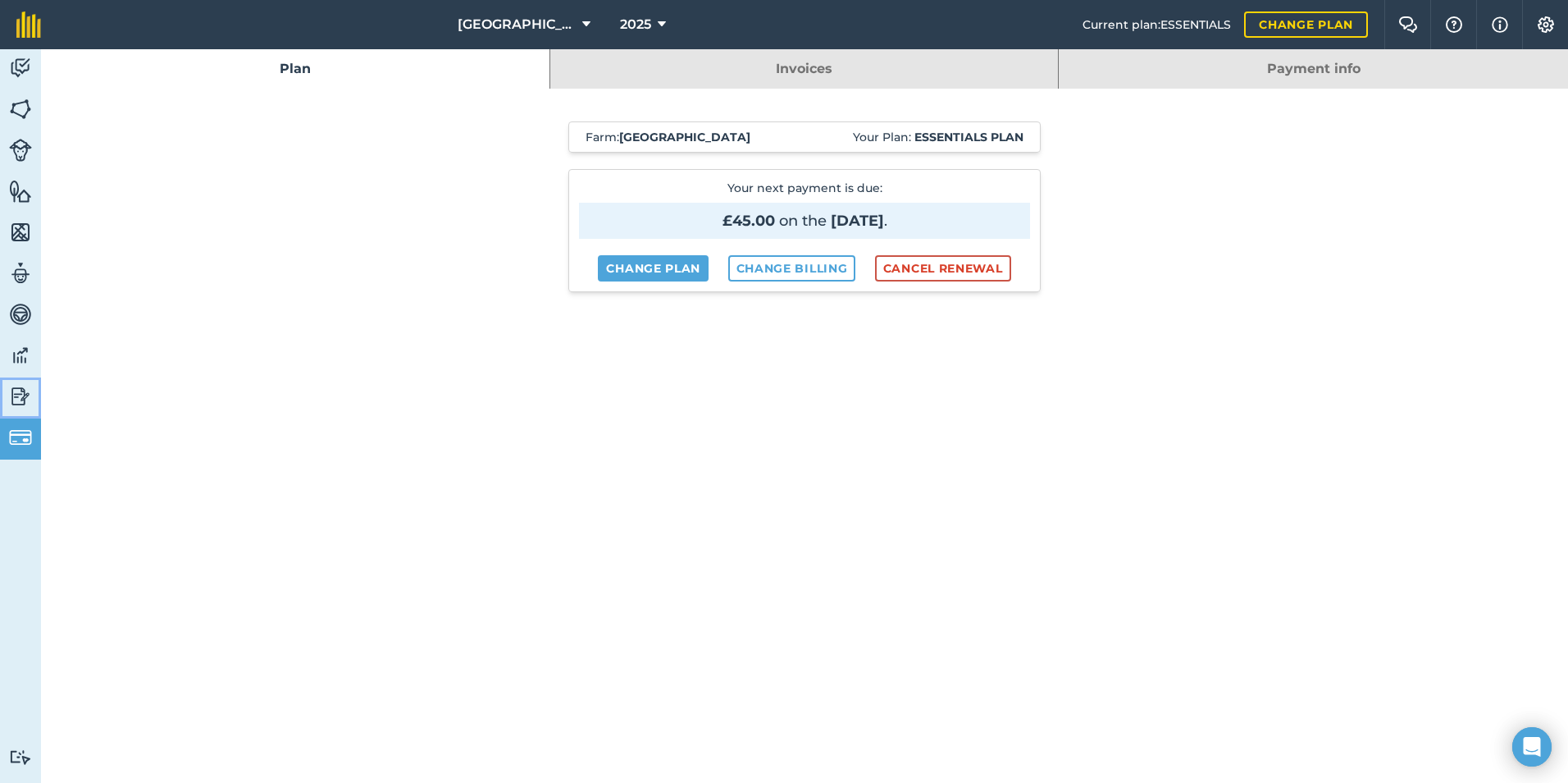
click at [7, 395] on link "Reporting" at bounding box center [20, 398] width 41 height 41
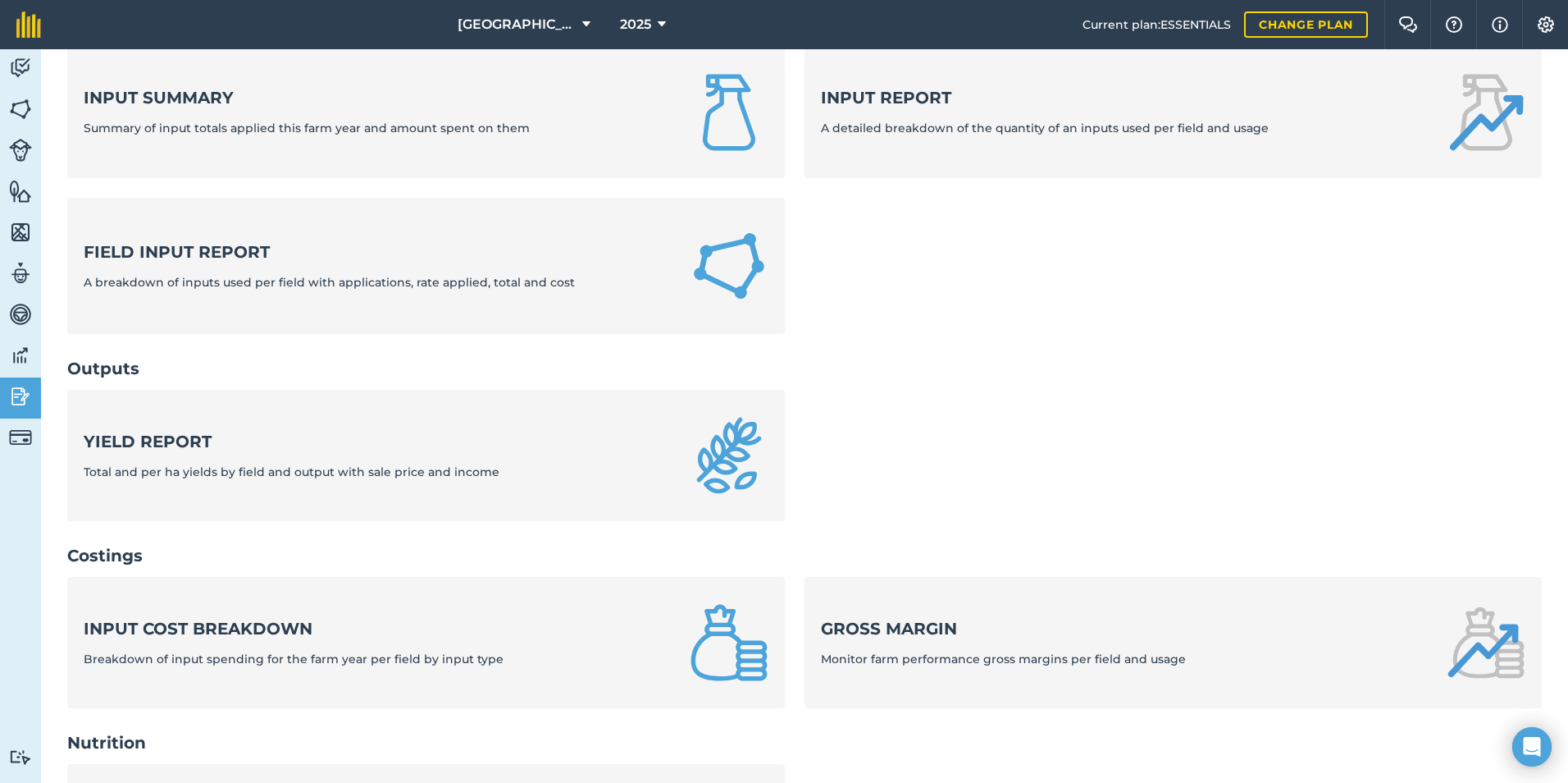
scroll to position [525, 0]
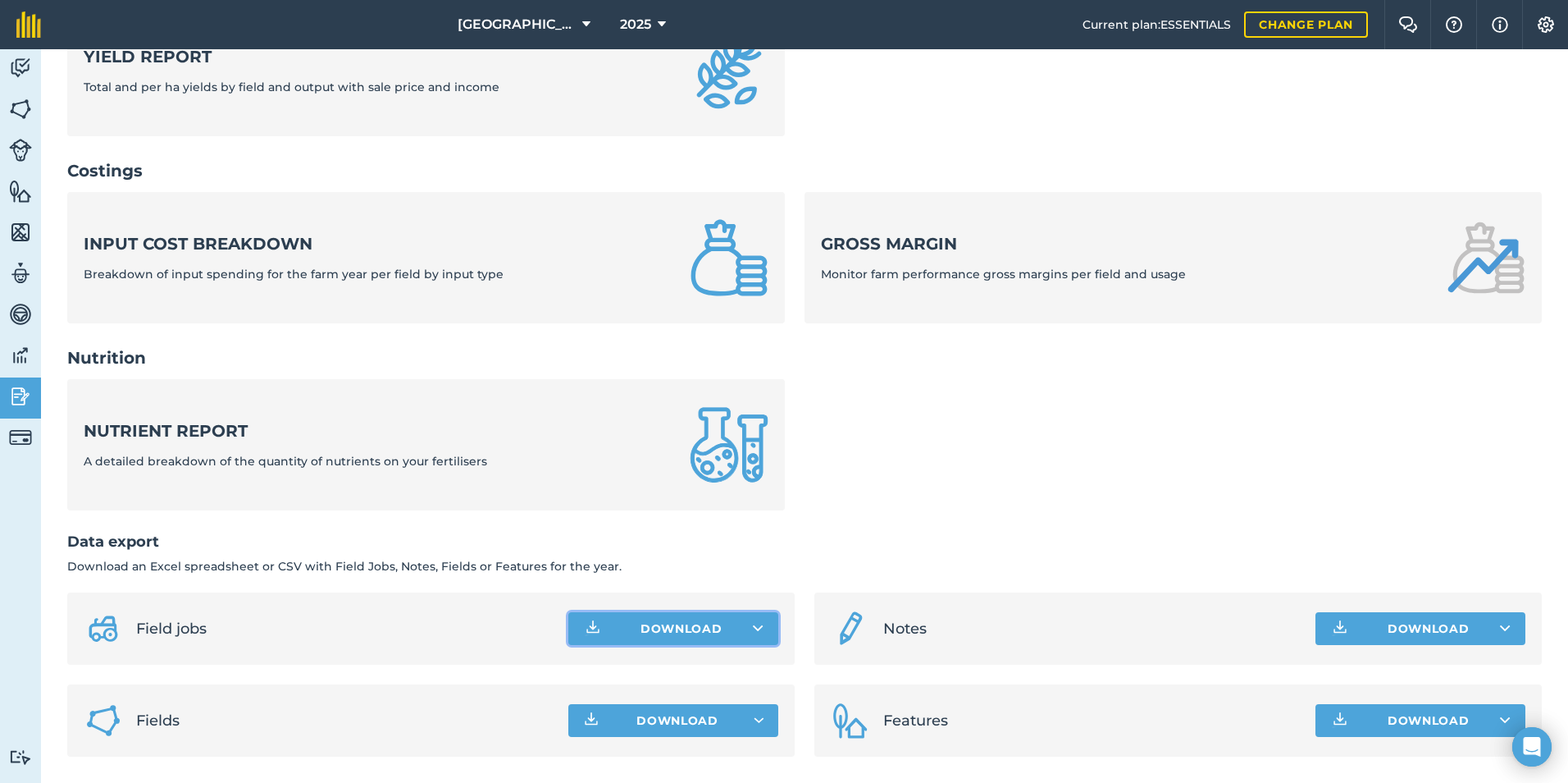
click at [635, 632] on button "Download" at bounding box center [673, 629] width 210 height 33
click at [714, 673] on link "Field jobs CSV file" at bounding box center [673, 664] width 205 height 36
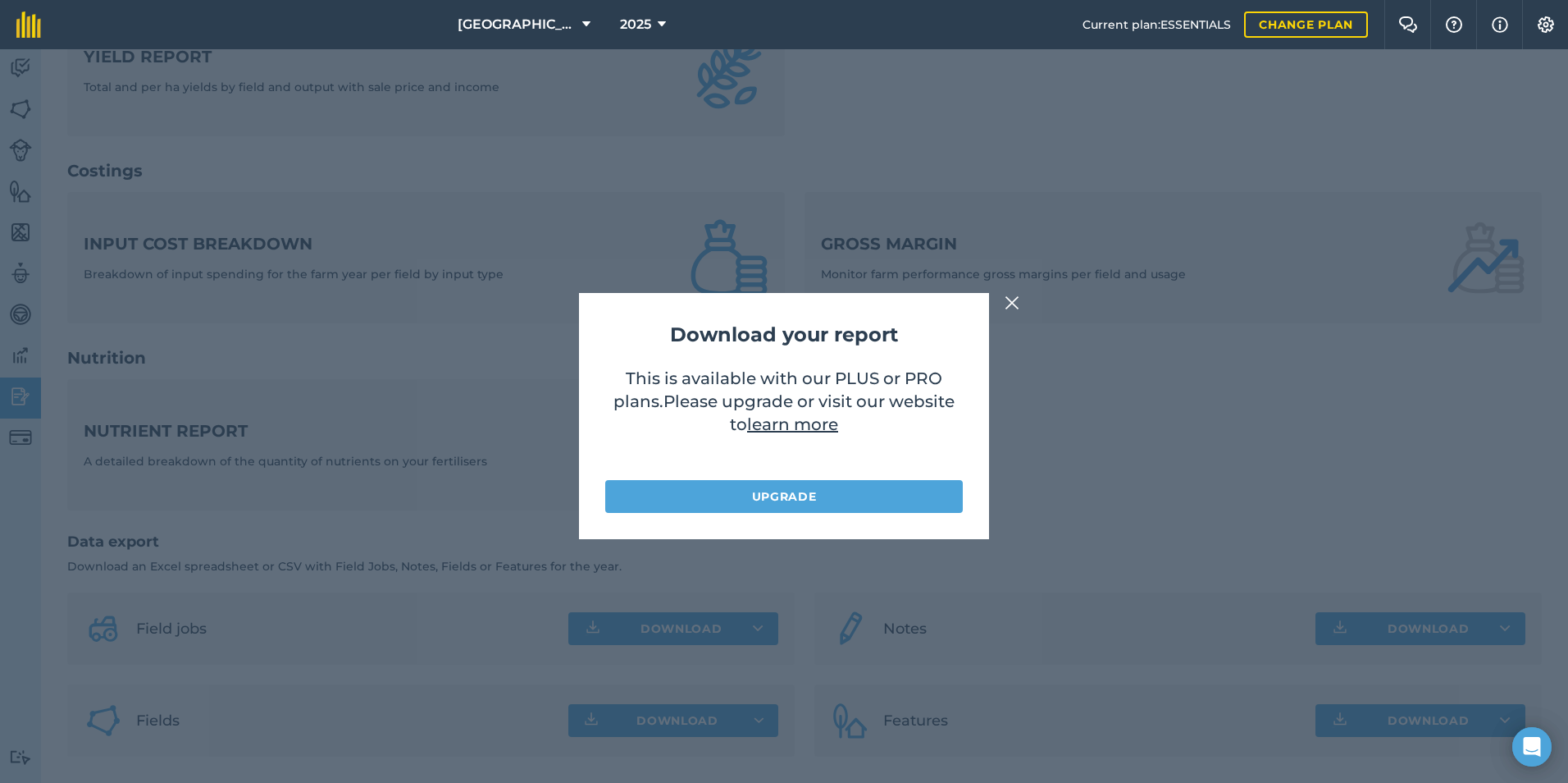
click at [1004, 301] on button at bounding box center [1012, 303] width 20 height 20
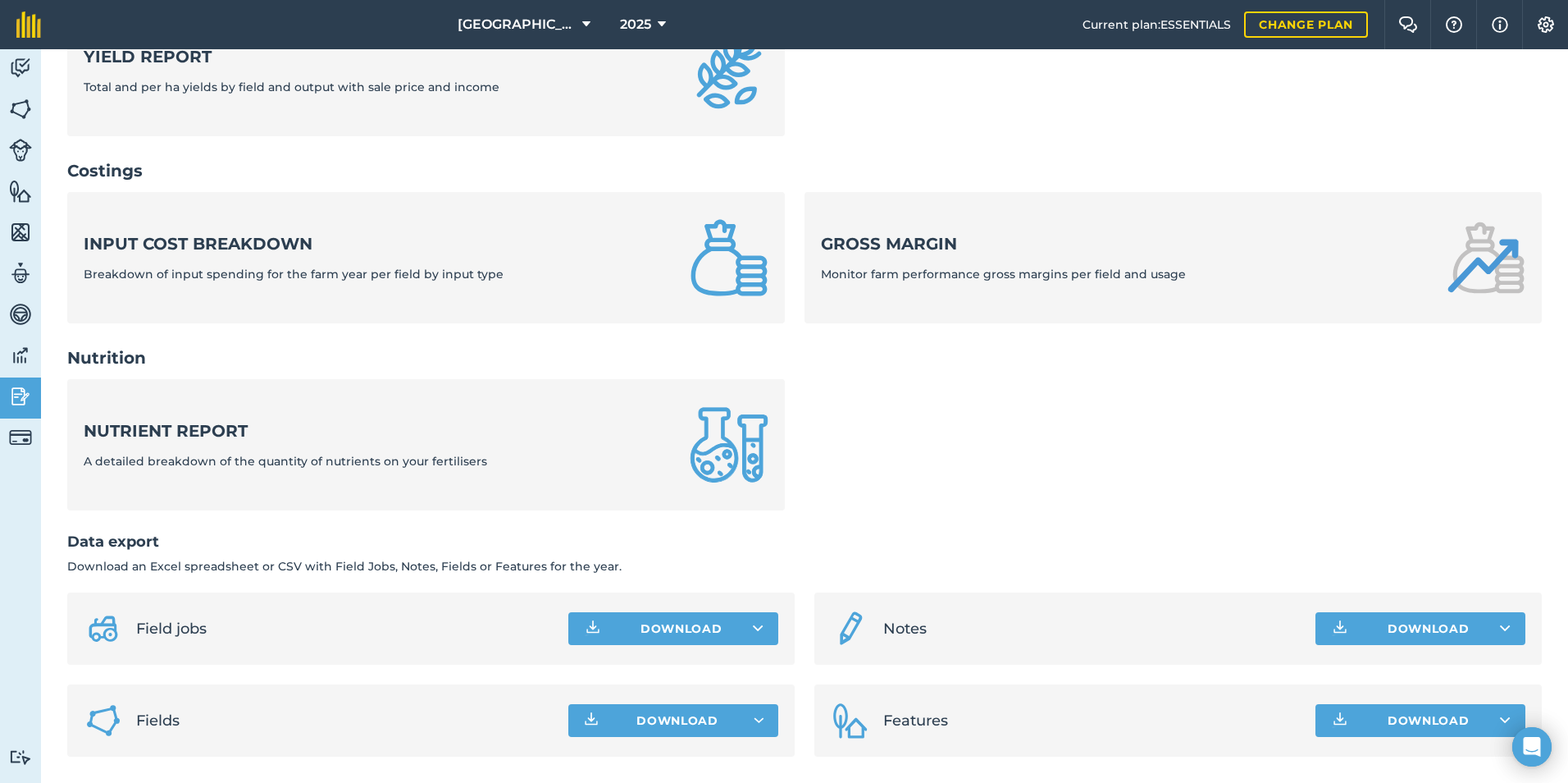
click at [871, 479] on ul "Nutrient report A detailed breakdown of the quantity of nutrients on your ferti…" at bounding box center [804, 454] width 1475 height 151
click at [636, 739] on li "Fields Download" at bounding box center [431, 720] width 728 height 72
click at [641, 721] on span "Download" at bounding box center [677, 720] width 82 height 17
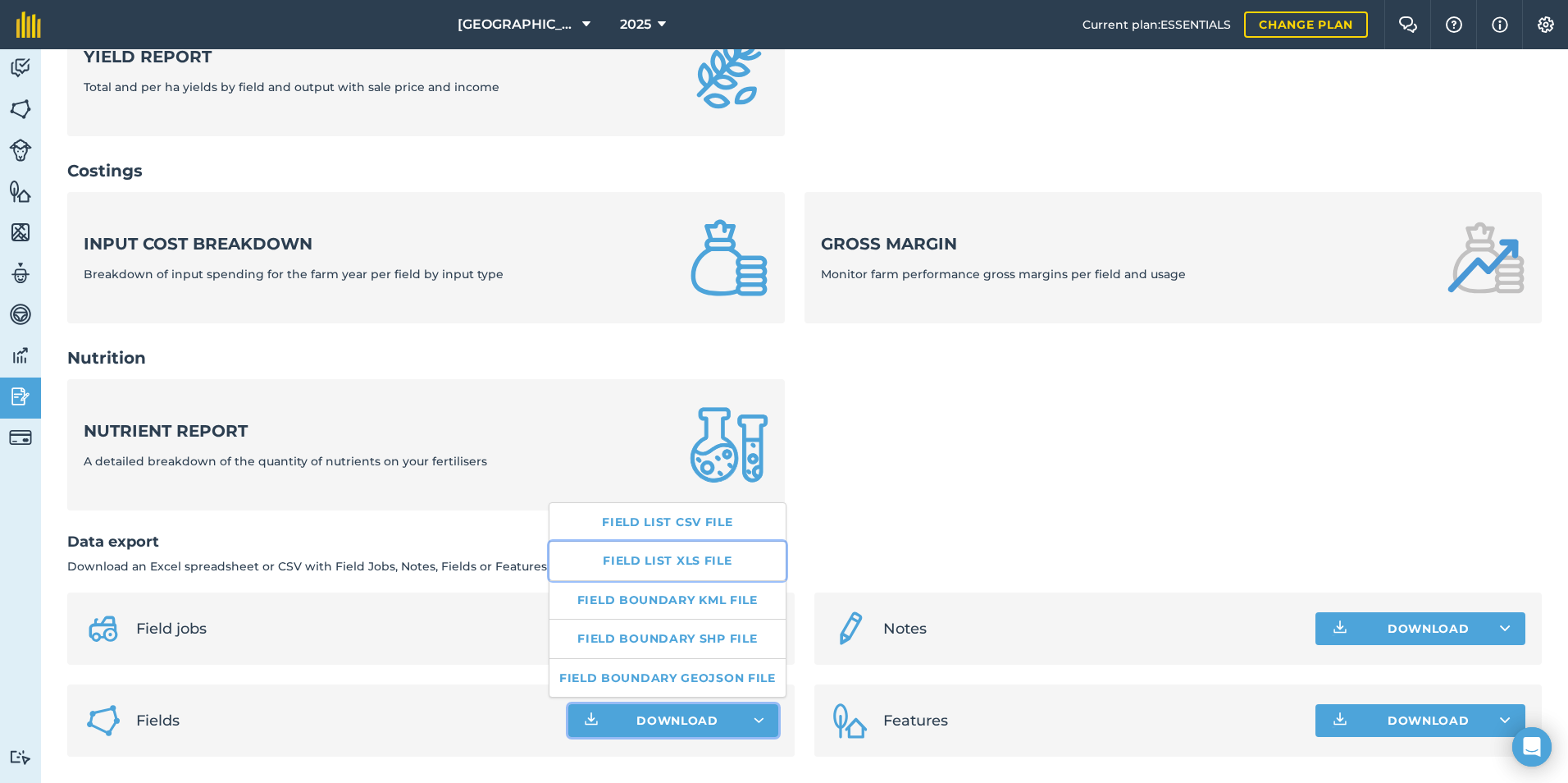
click at [694, 577] on link "Field list XLS file" at bounding box center [667, 560] width 236 height 37
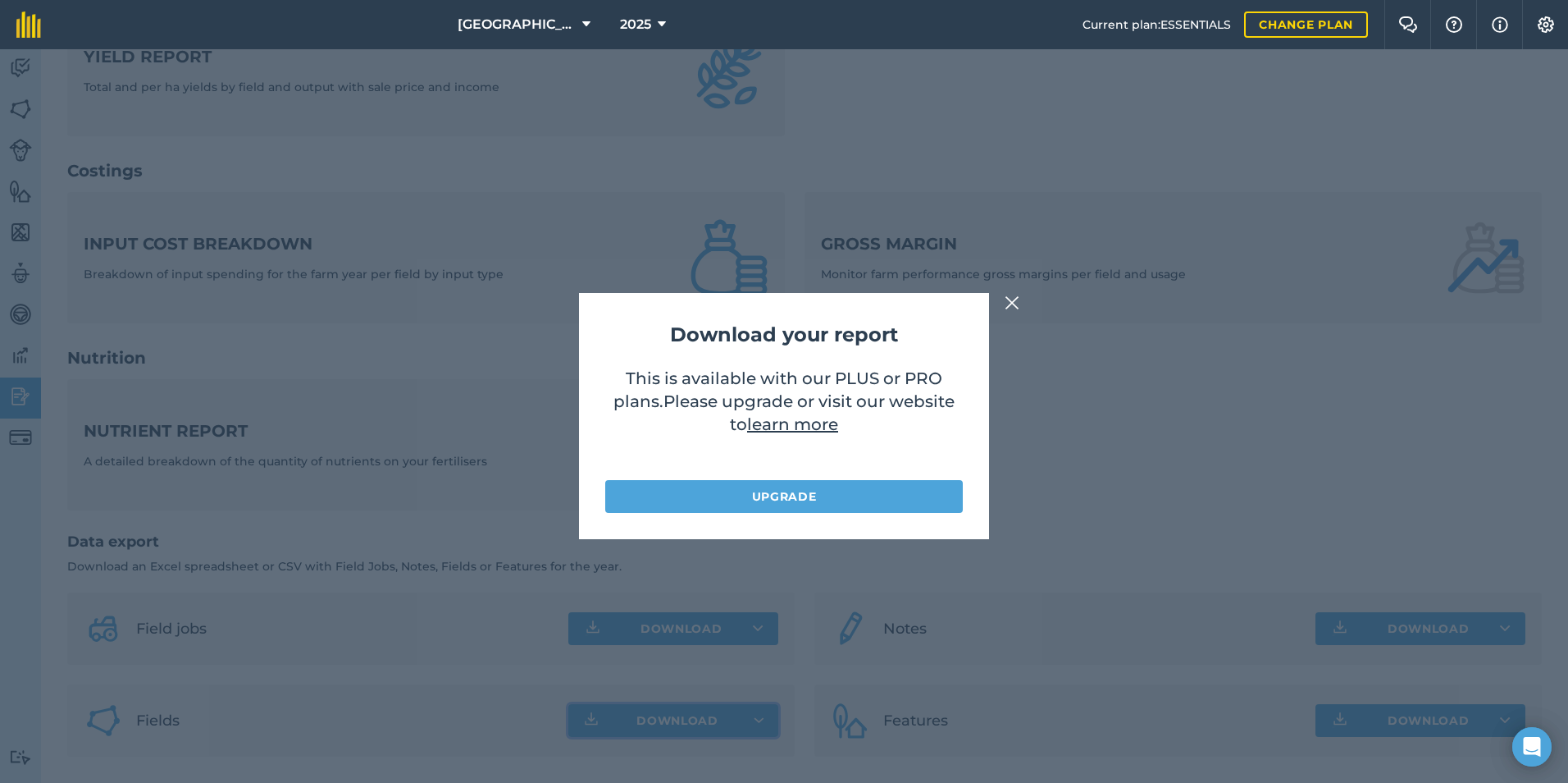
click at [1012, 297] on img at bounding box center [1012, 303] width 15 height 20
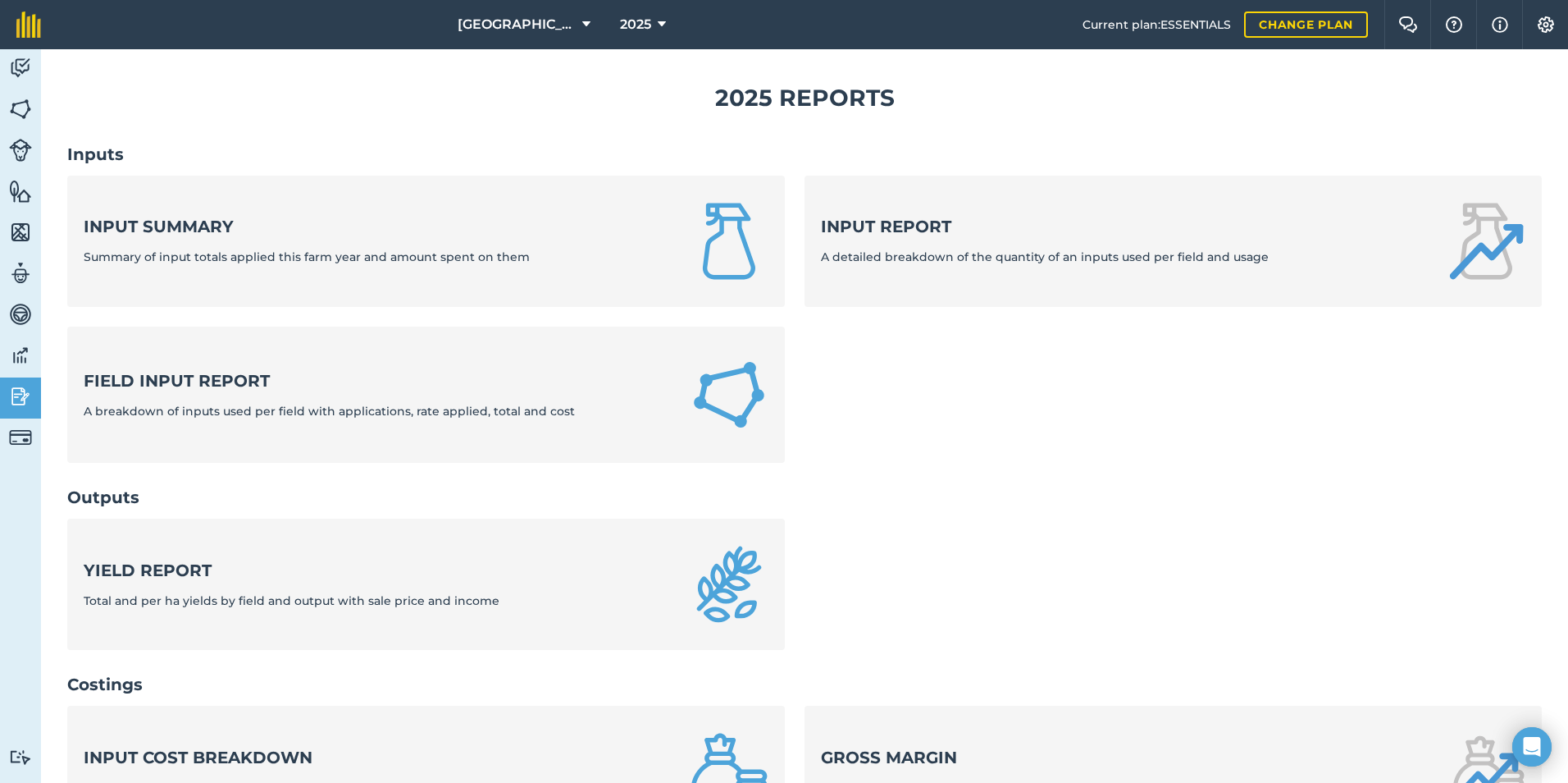
scroll to position [0, 0]
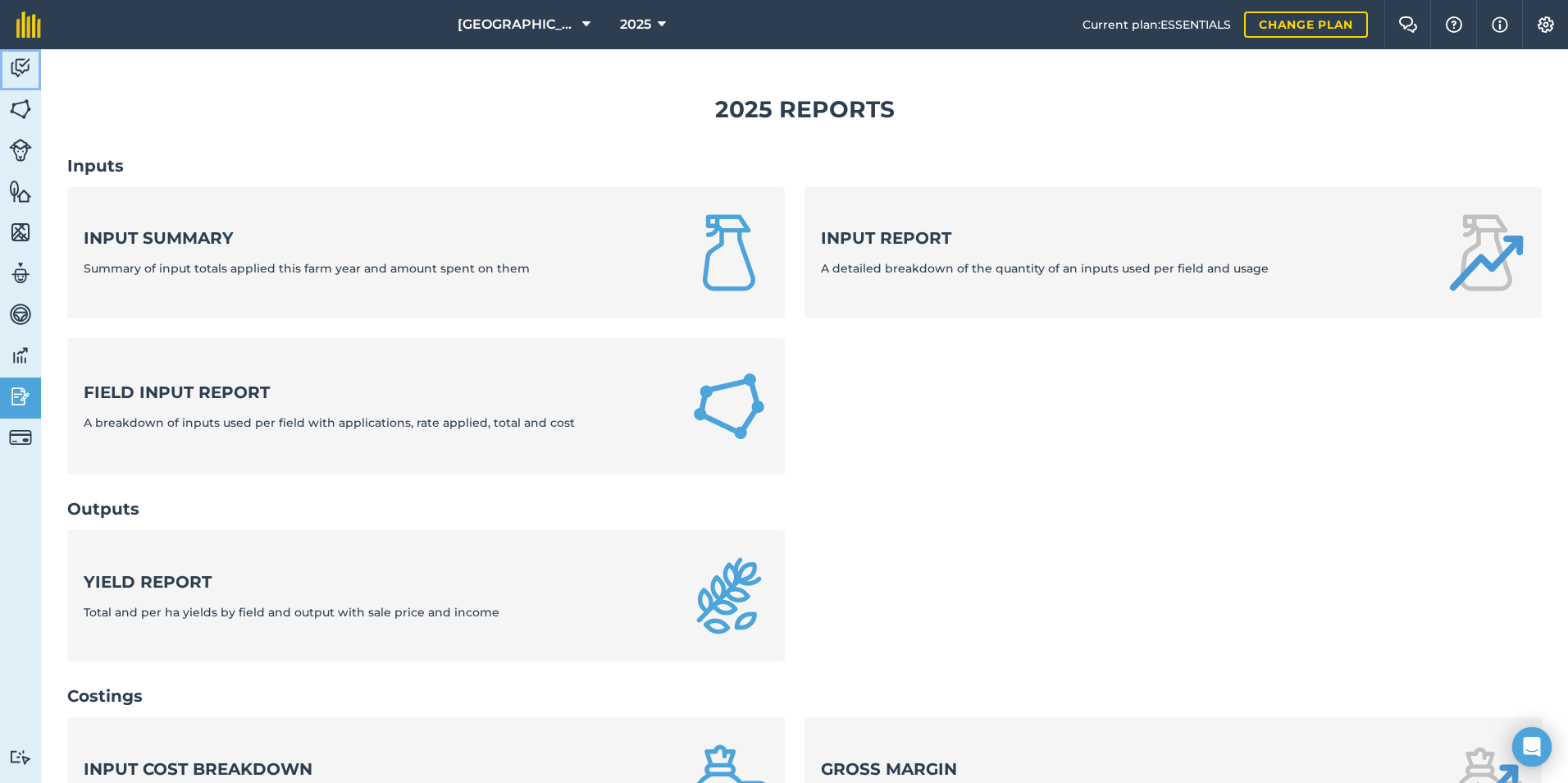
click at [34, 65] on link "Activity" at bounding box center [20, 69] width 41 height 41
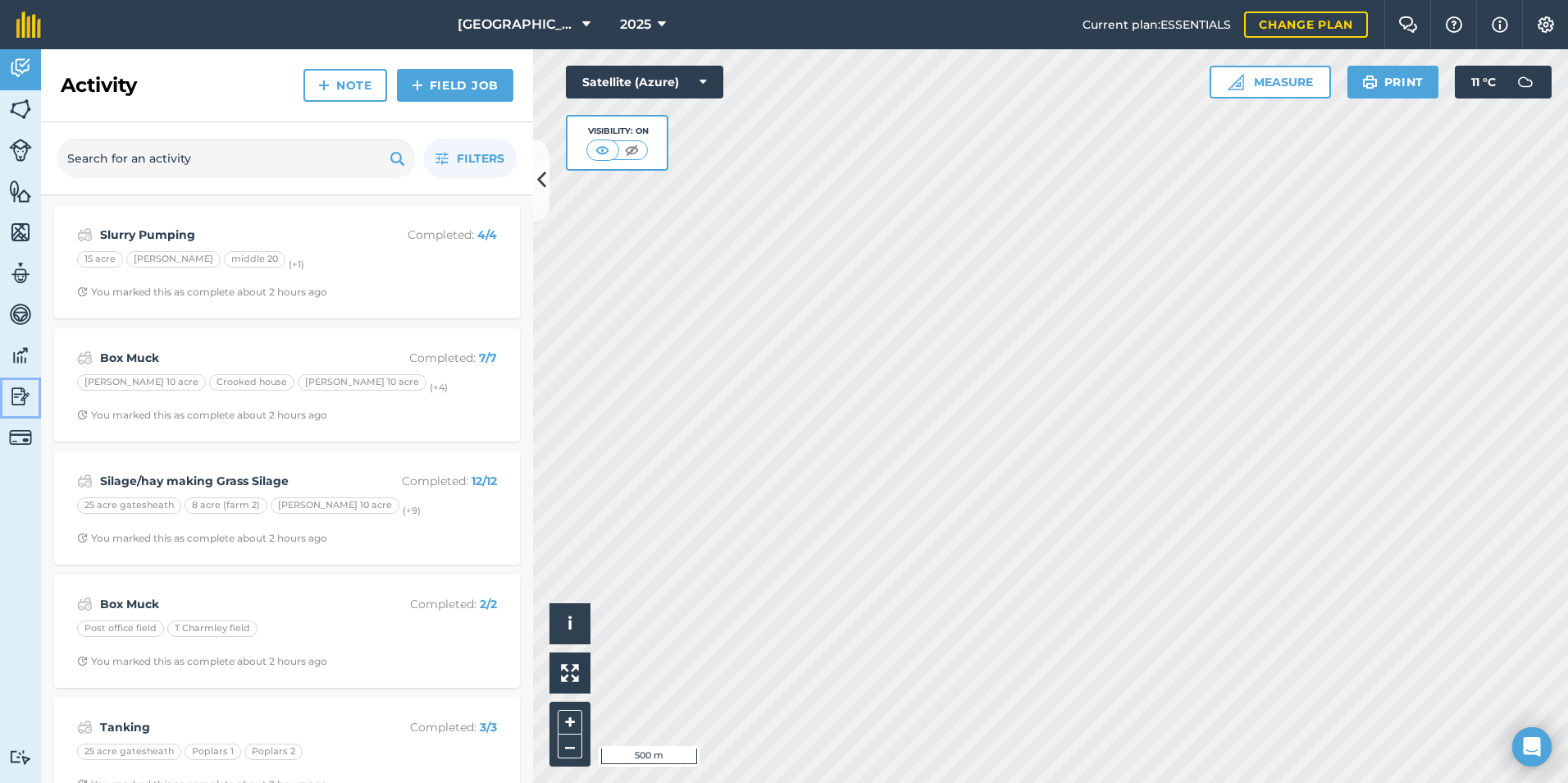
click at [17, 414] on link "Reporting" at bounding box center [20, 398] width 41 height 41
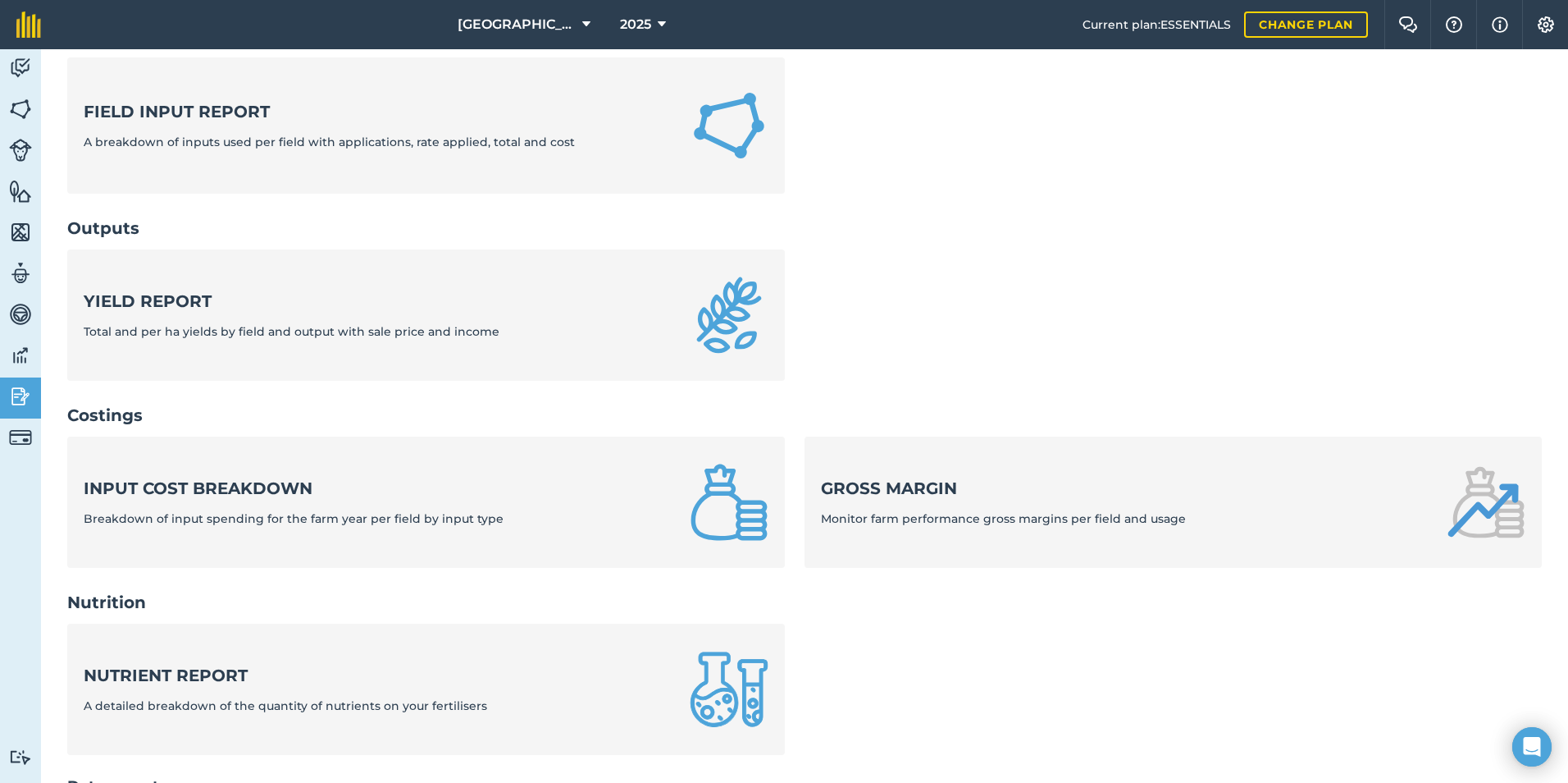
scroll to position [525, 0]
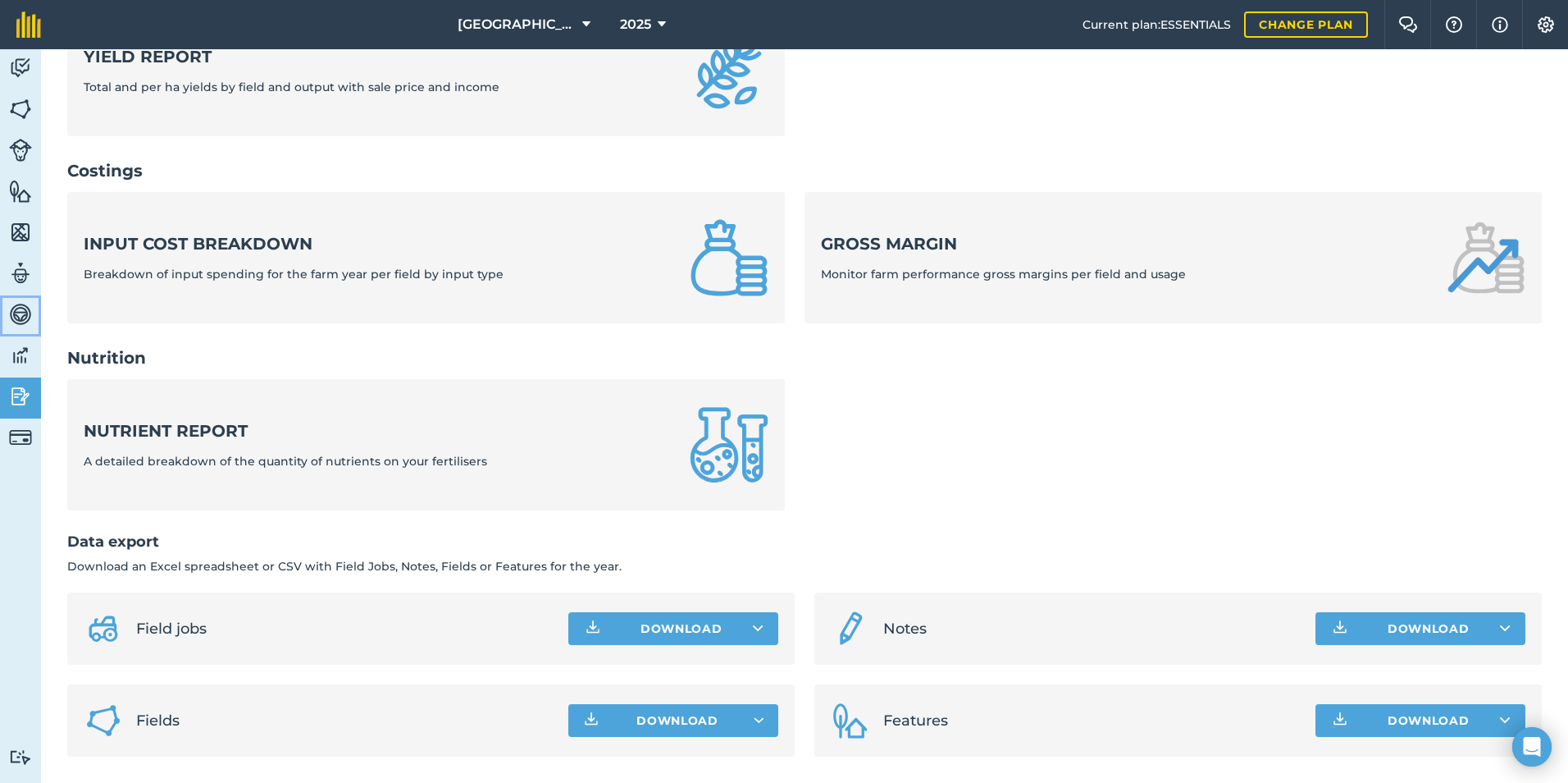
click at [12, 303] on img at bounding box center [20, 314] width 23 height 24
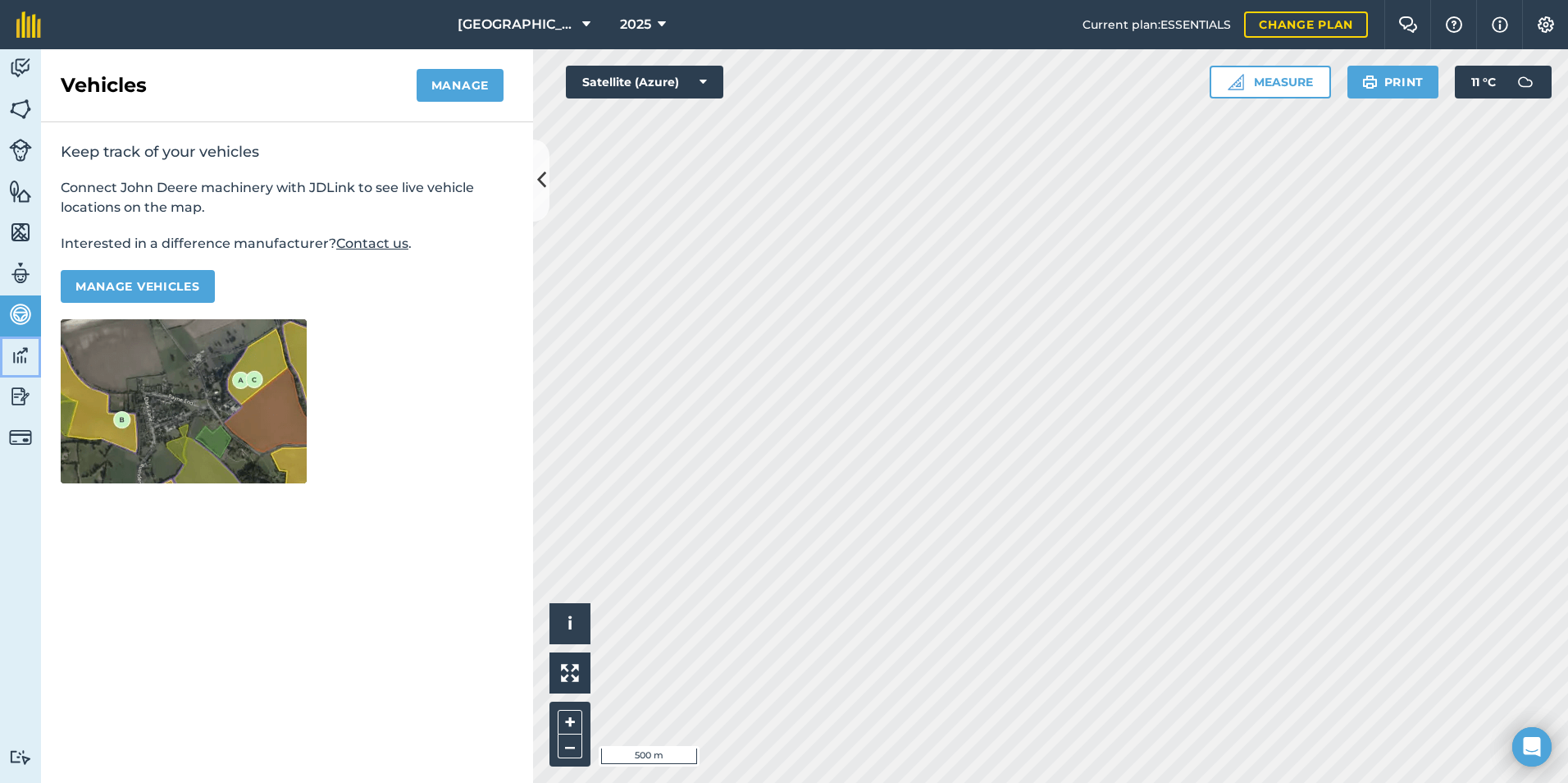
click at [10, 344] on img at bounding box center [20, 355] width 23 height 24
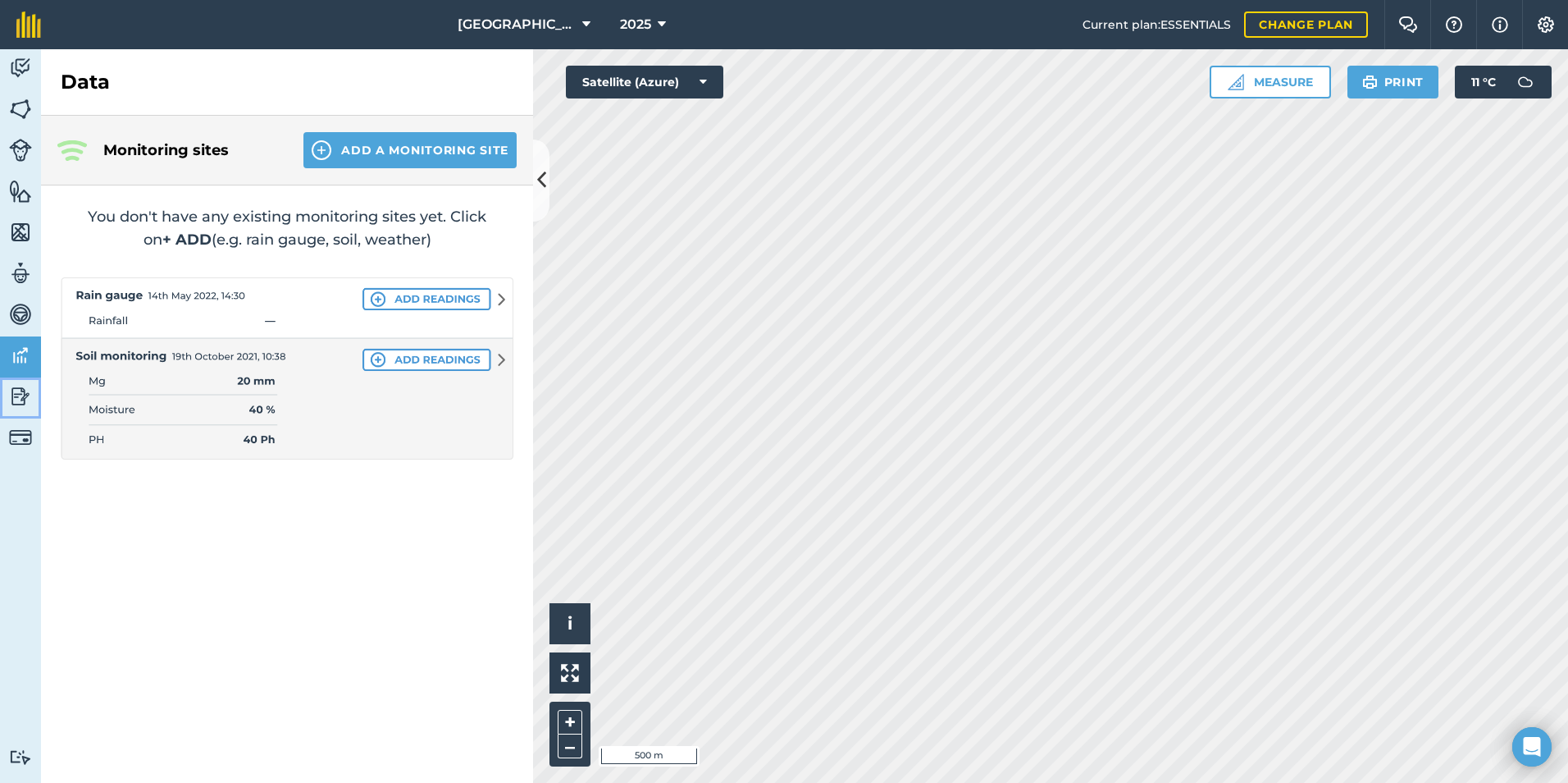
click at [23, 395] on img at bounding box center [20, 396] width 23 height 24
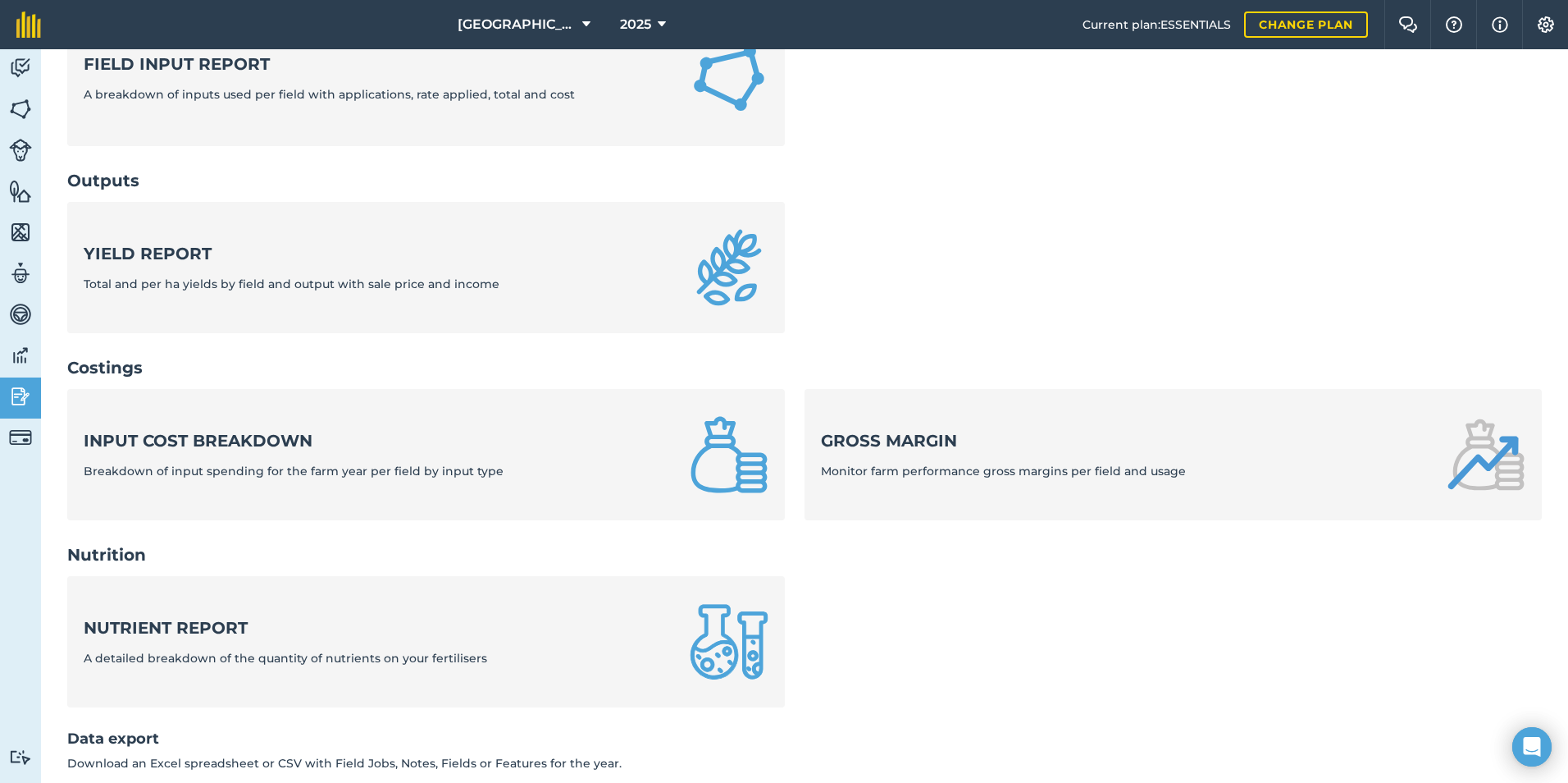
scroll to position [525, 0]
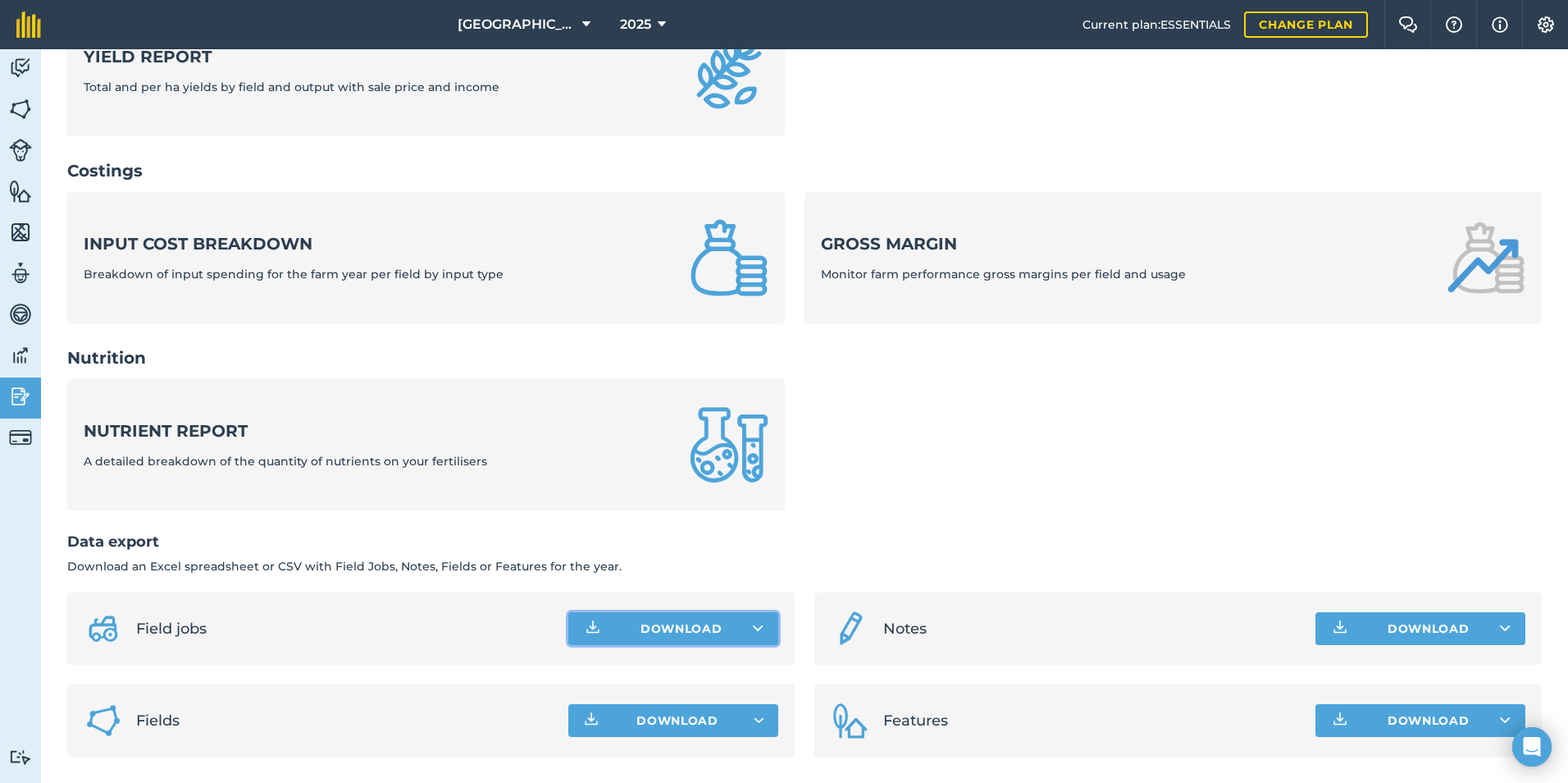
click at [667, 637] on button "Download" at bounding box center [673, 629] width 210 height 33
click at [690, 667] on link "Field jobs CSV file" at bounding box center [673, 664] width 205 height 36
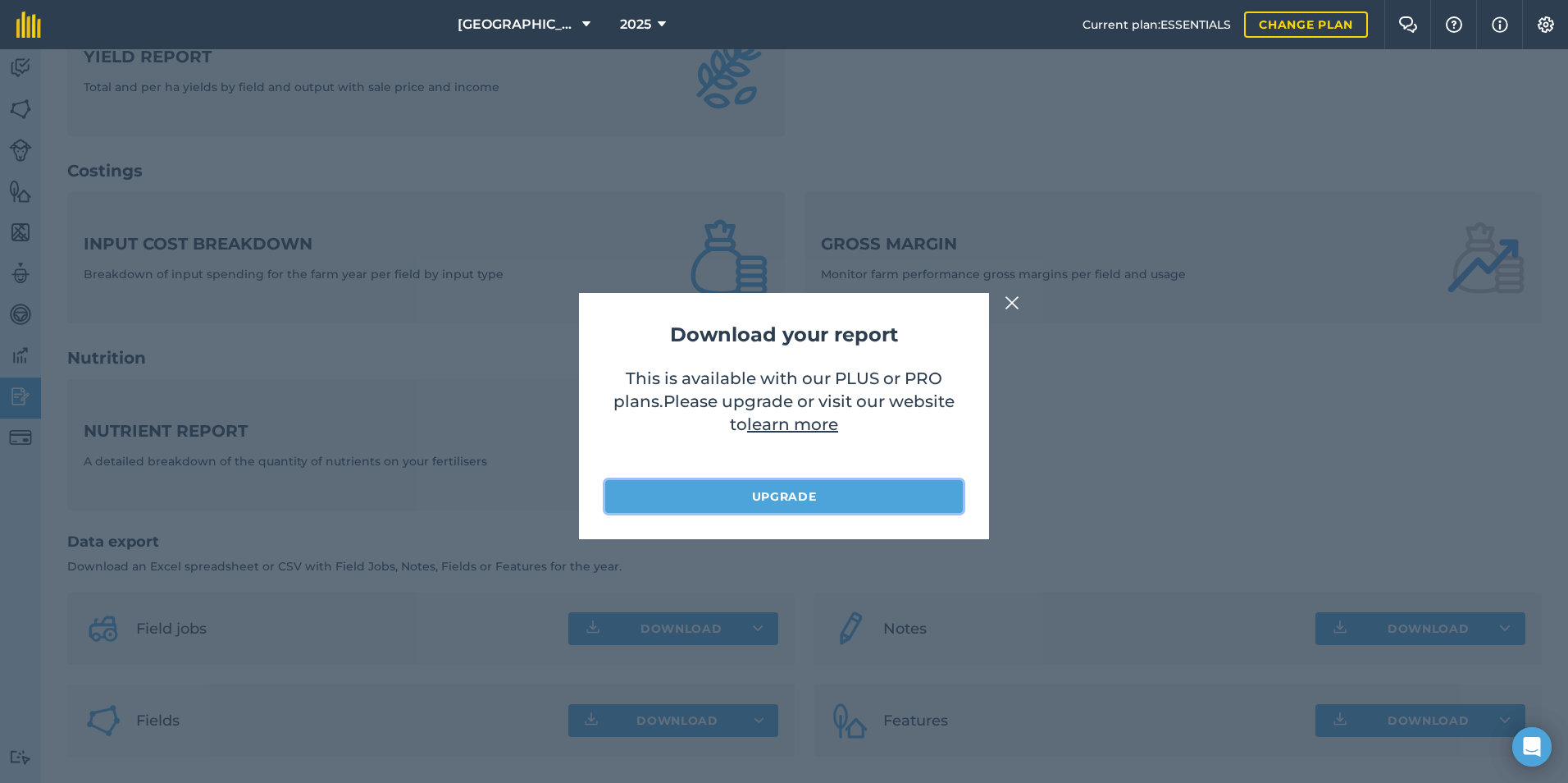
click at [743, 506] on link "Upgrade" at bounding box center [784, 496] width 357 height 33
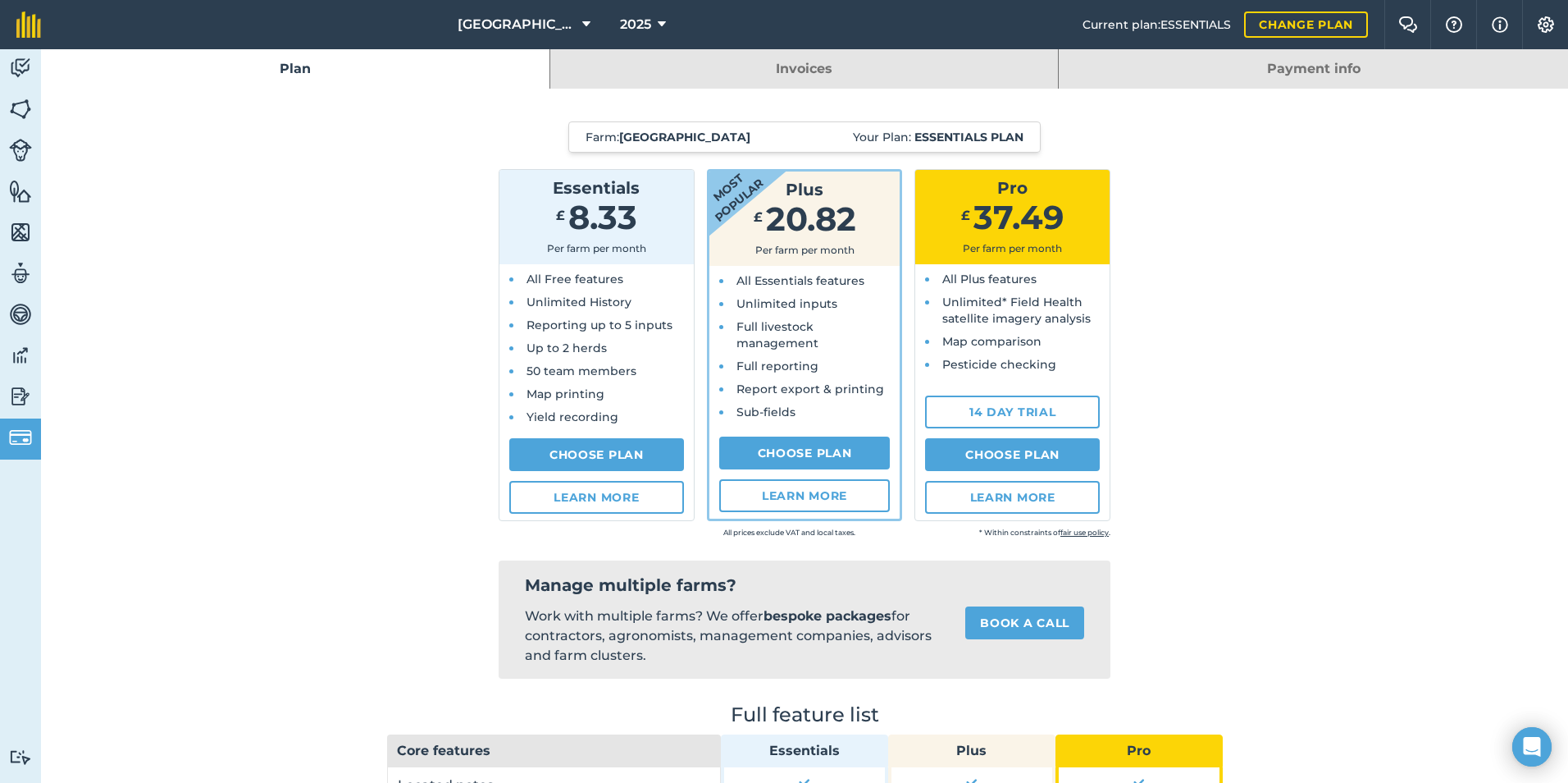
click at [781, 299] on span "Unlimited inputs" at bounding box center [787, 303] width 101 height 15
click at [783, 262] on div "Plus £ 20.82 Per farm per month" at bounding box center [804, 219] width 191 height 94
click at [803, 445] on link "Choose Plan" at bounding box center [804, 453] width 172 height 33
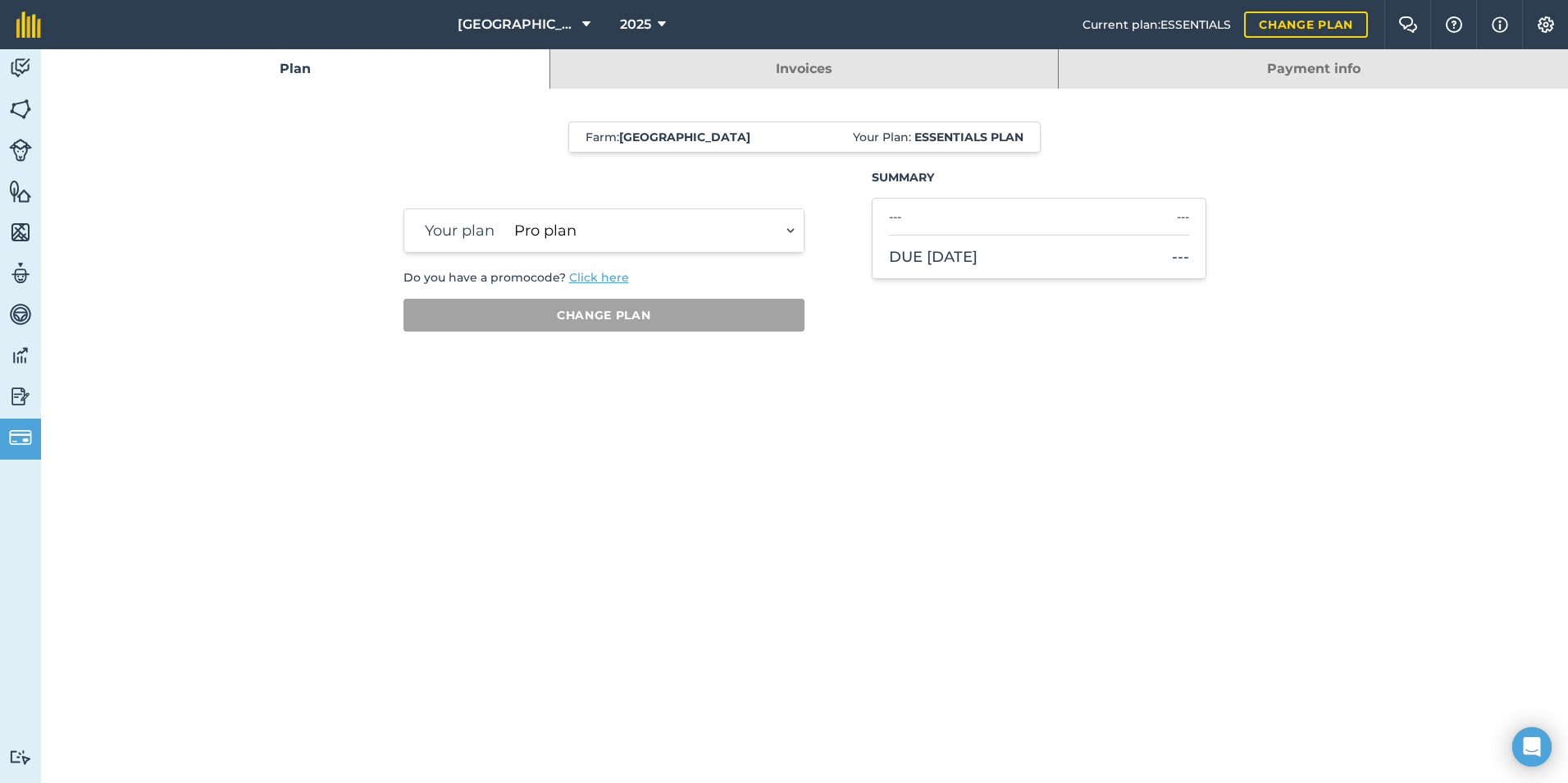
click at [645, 249] on select "Plus plan Pro plan" at bounding box center [655, 230] width 296 height 43
select select "9220acf7-288c-4cbd-b74c-53c24f79aa56"
click at [507, 209] on select "Plus plan Pro plan" at bounding box center [655, 230] width 296 height 43
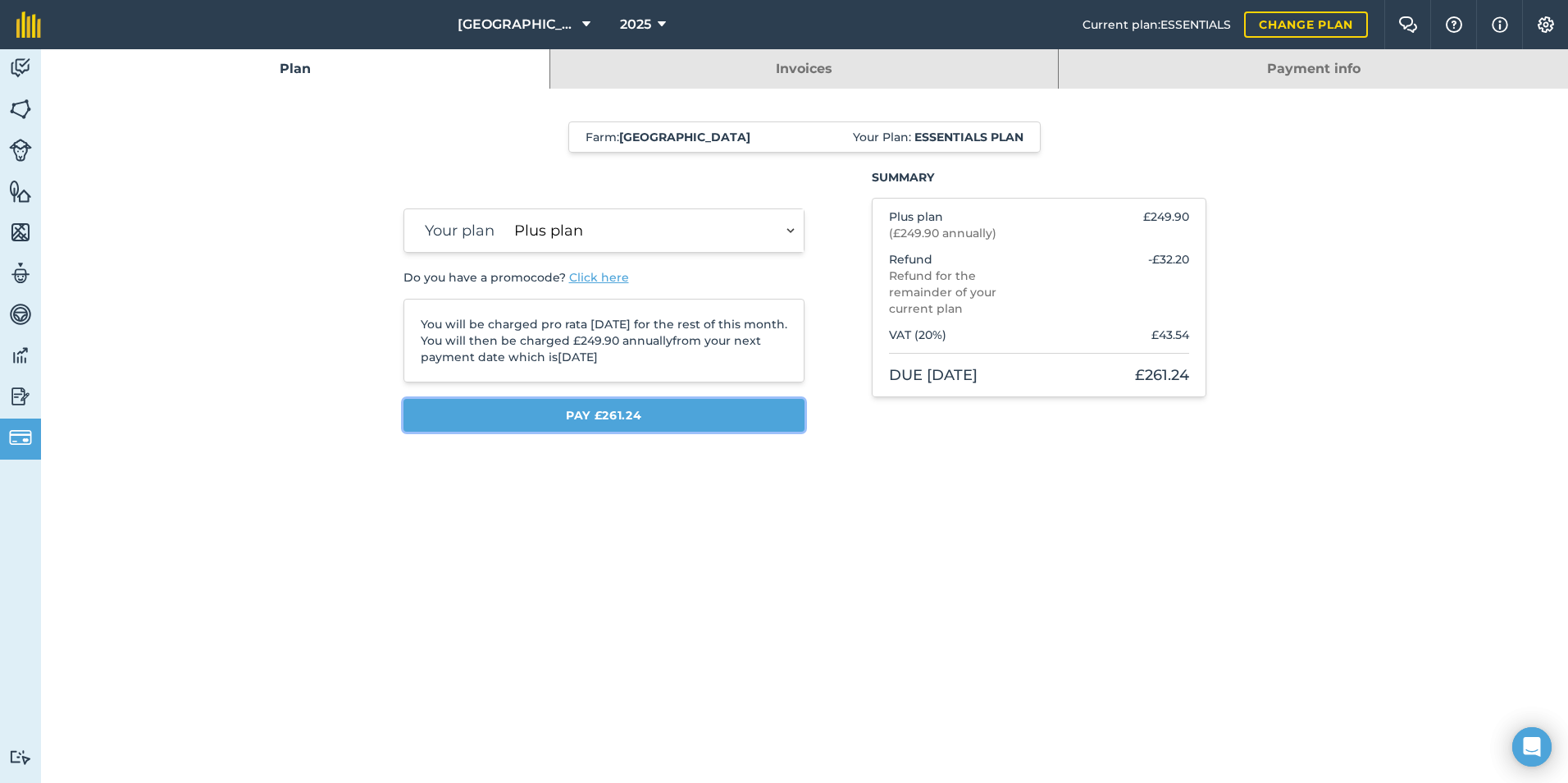
click at [701, 410] on button "Pay £261.24" at bounding box center [604, 415] width 402 height 33
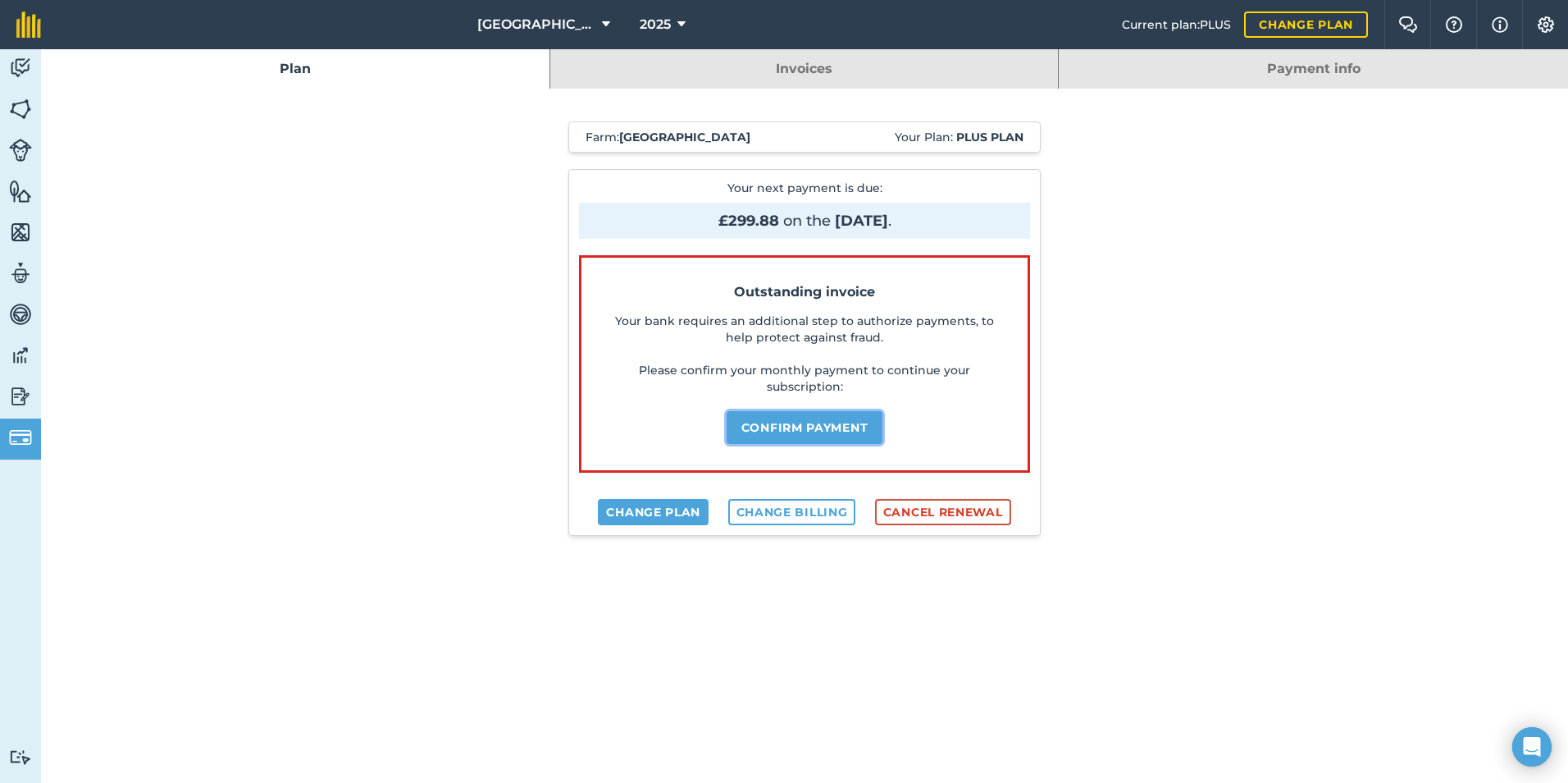
click at [801, 423] on button "Confirm payment" at bounding box center [805, 427] width 157 height 33
click at [1120, 333] on div "Farm : Mill Farm Your Plan: Plus plan Your next payment is due : £299.88 on the…" at bounding box center [804, 773] width 836 height 1369
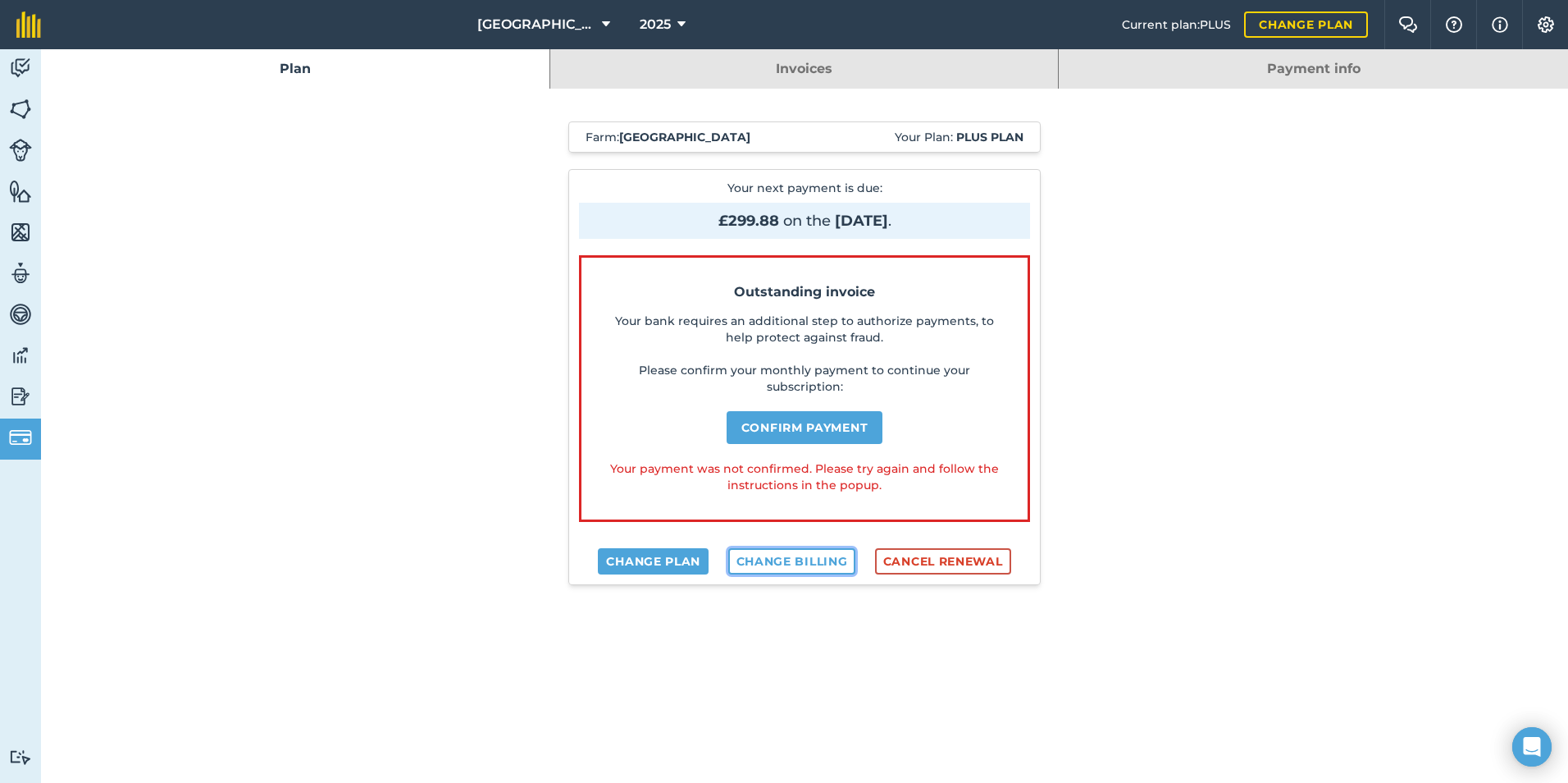
click at [772, 558] on link "Change billing" at bounding box center [791, 561] width 128 height 26
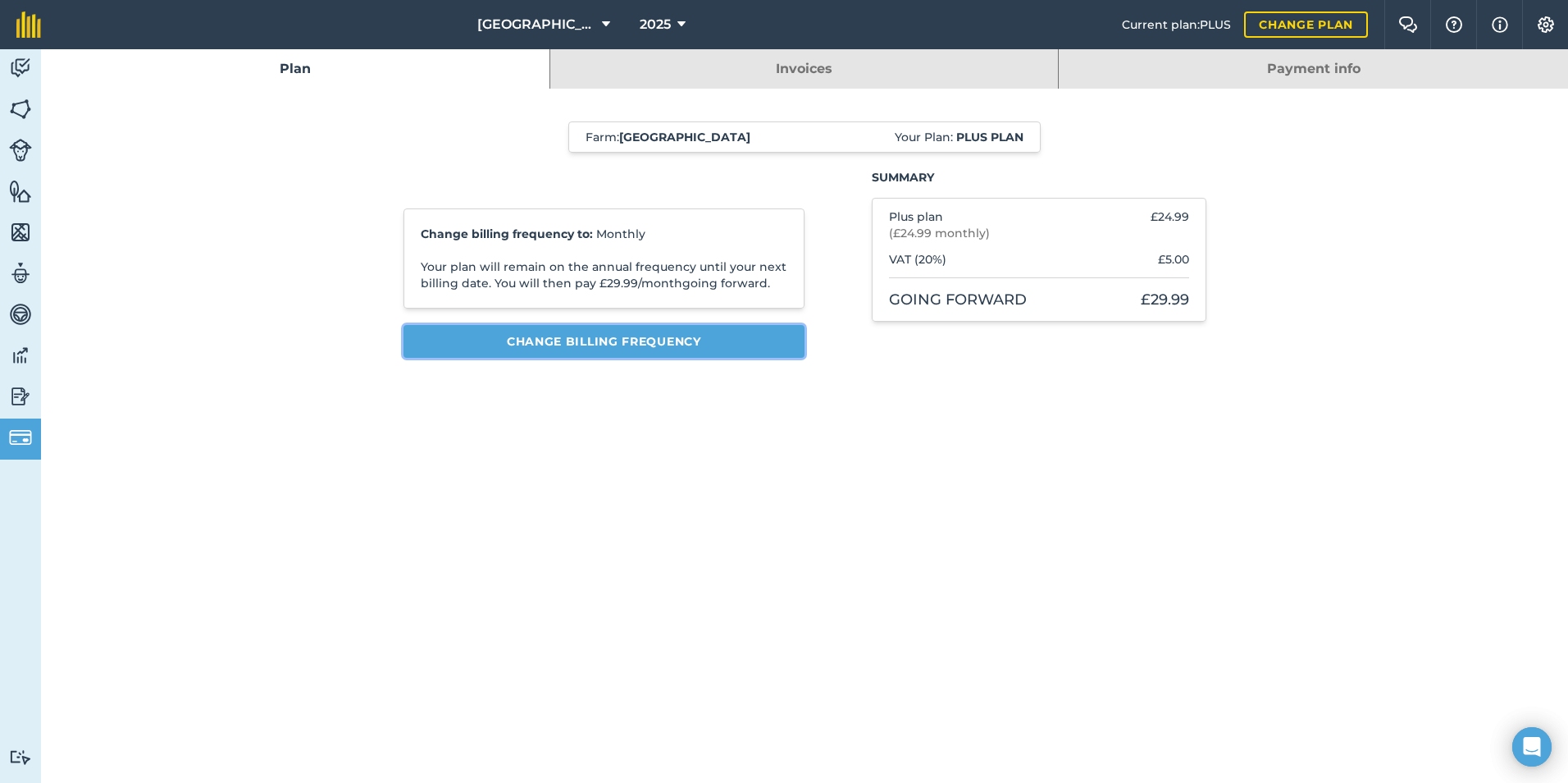
click at [674, 341] on button "Change billing frequency" at bounding box center [604, 342] width 402 height 33
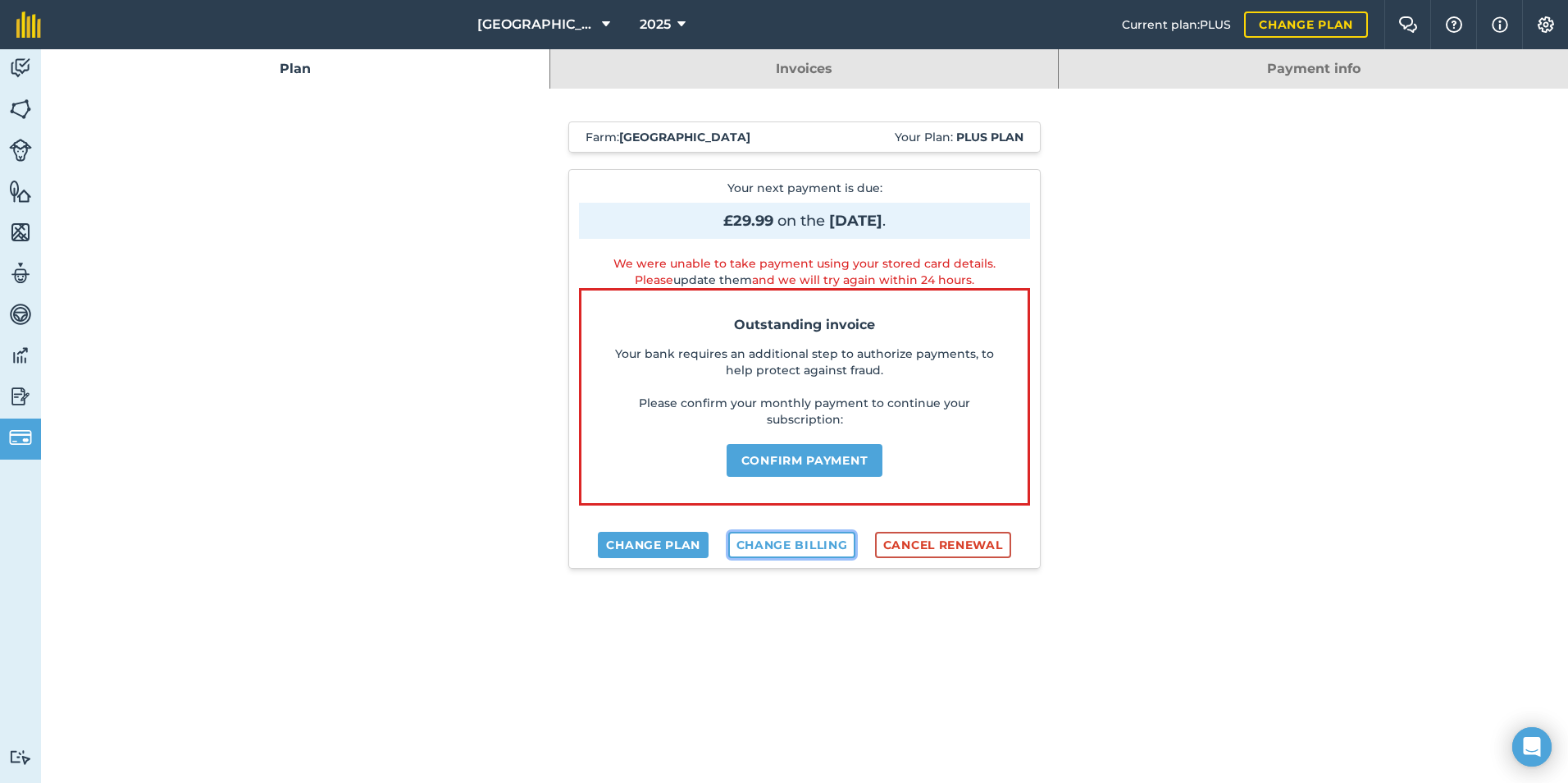
click at [789, 541] on link "Change billing" at bounding box center [791, 545] width 128 height 26
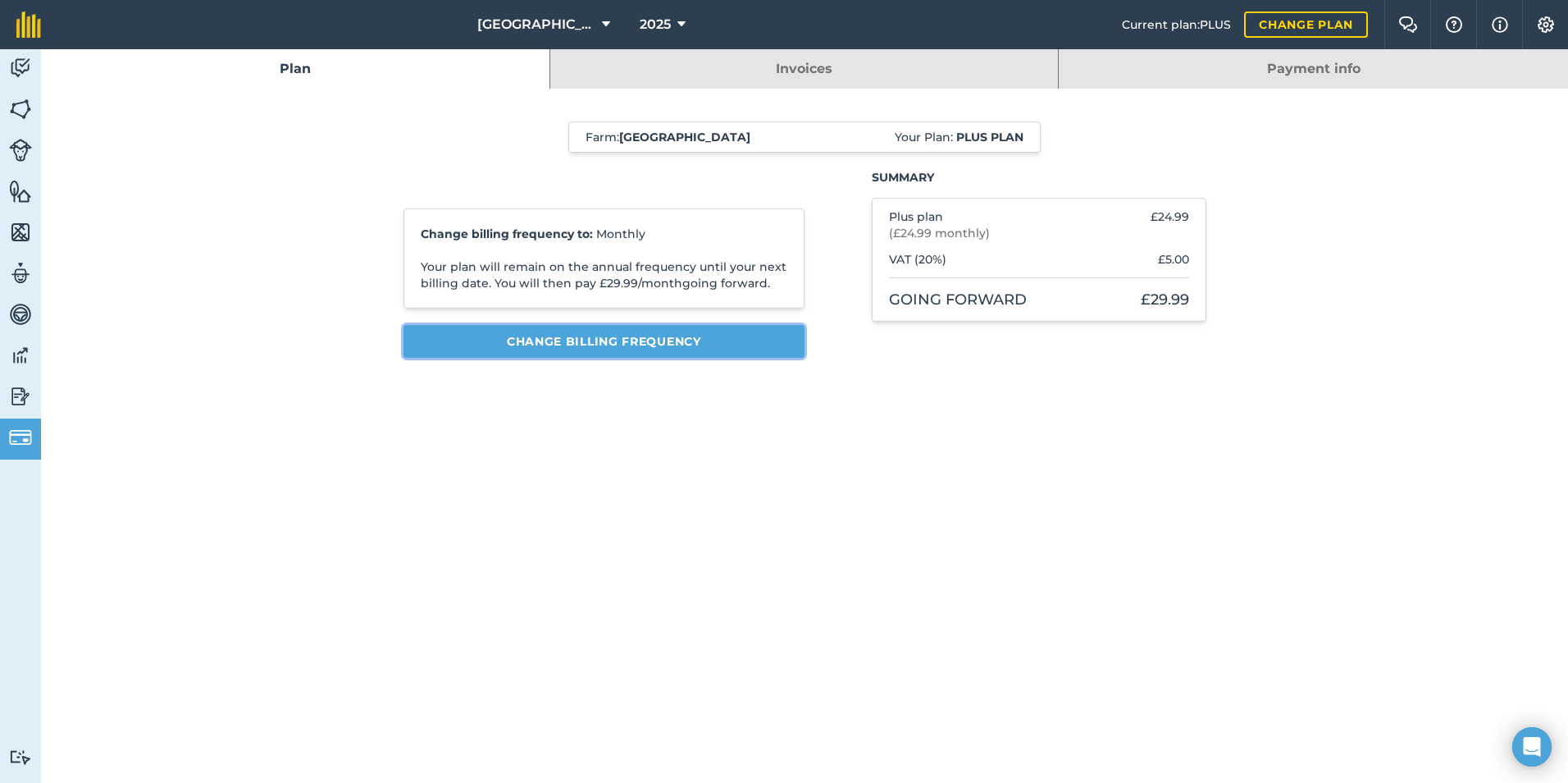
click at [672, 340] on button "Change billing frequency" at bounding box center [604, 342] width 402 height 33
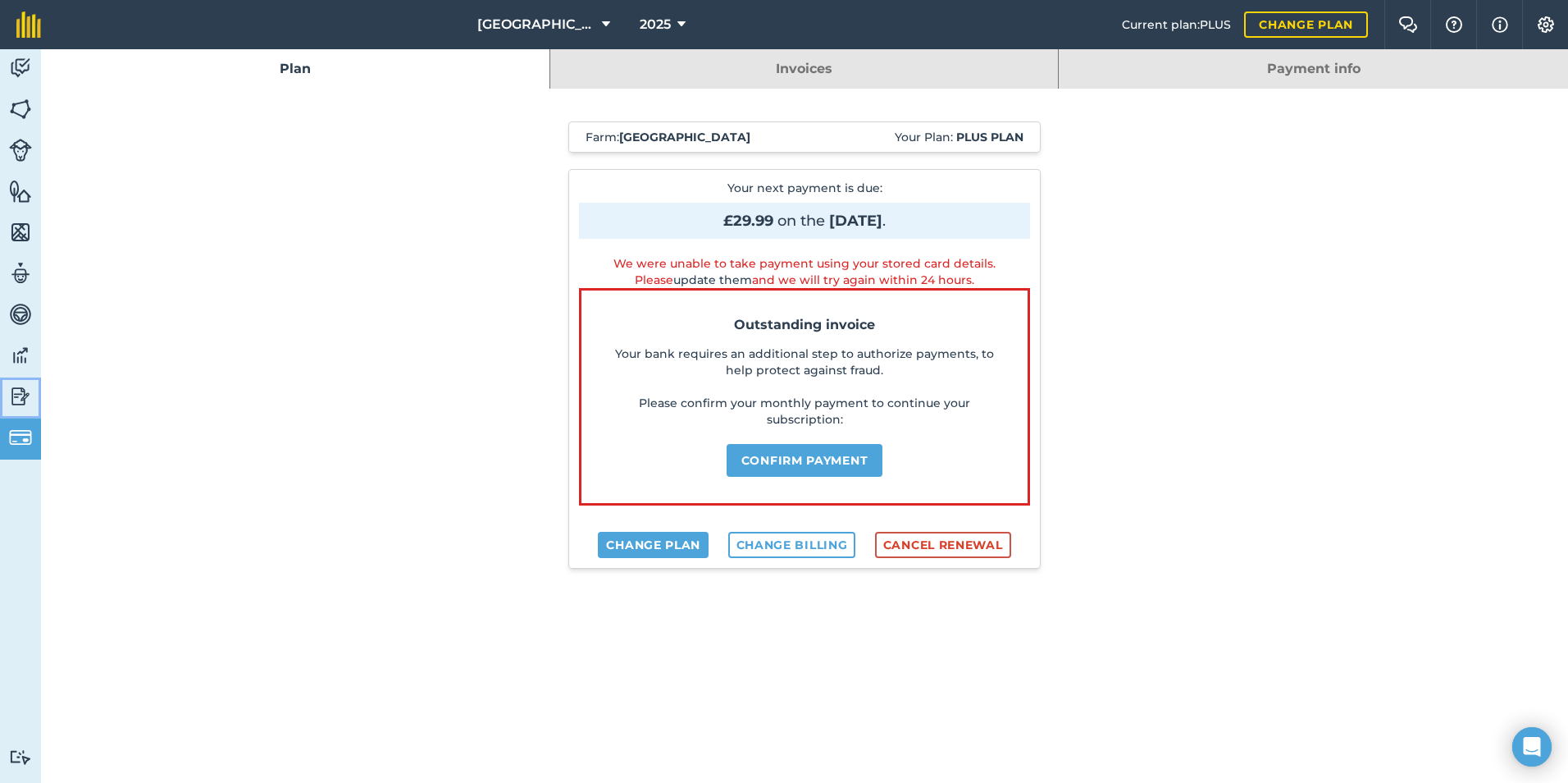
click at [14, 412] on link "Reporting" at bounding box center [20, 398] width 41 height 41
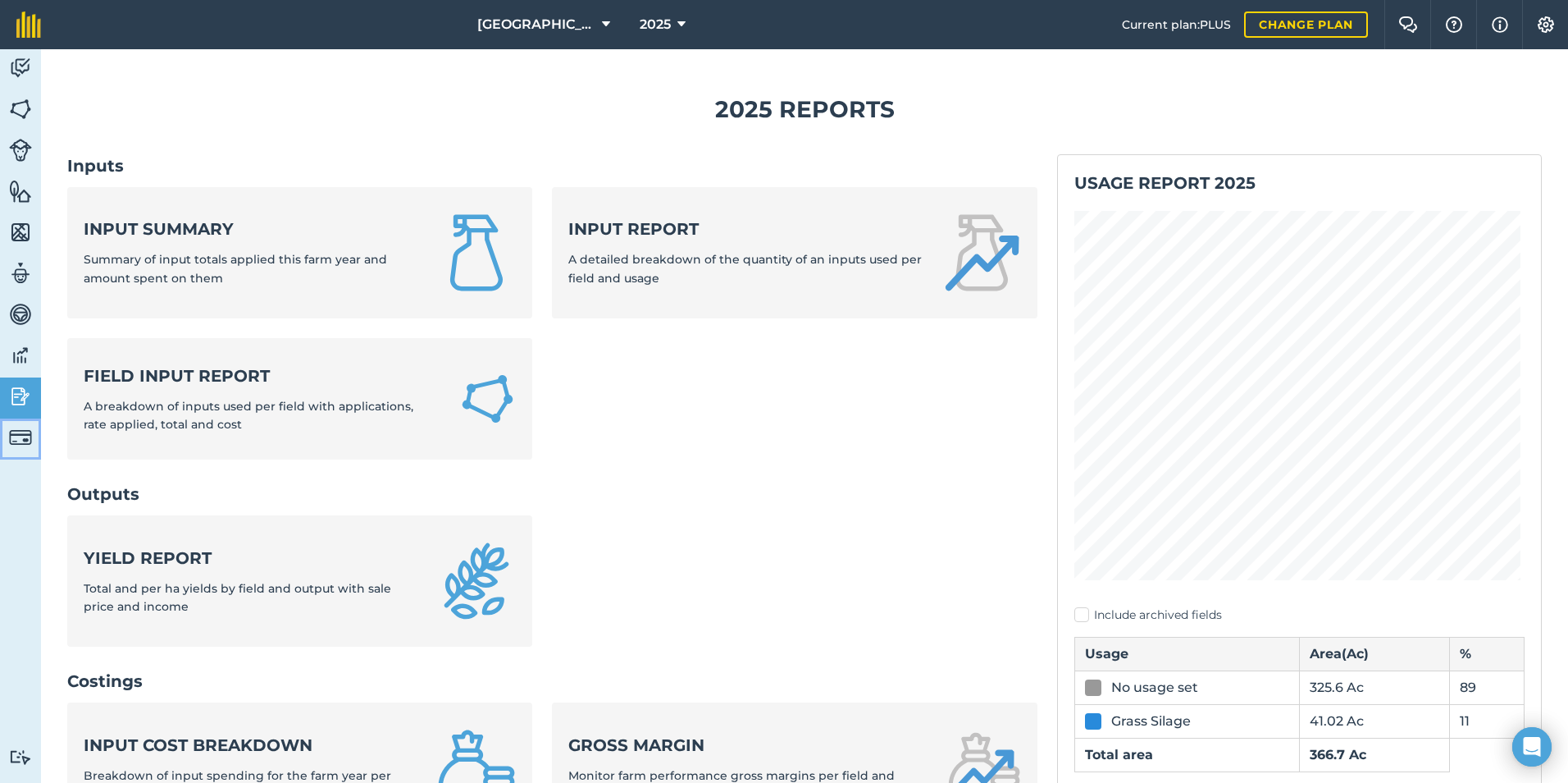
click at [14, 426] on img at bounding box center [20, 437] width 23 height 23
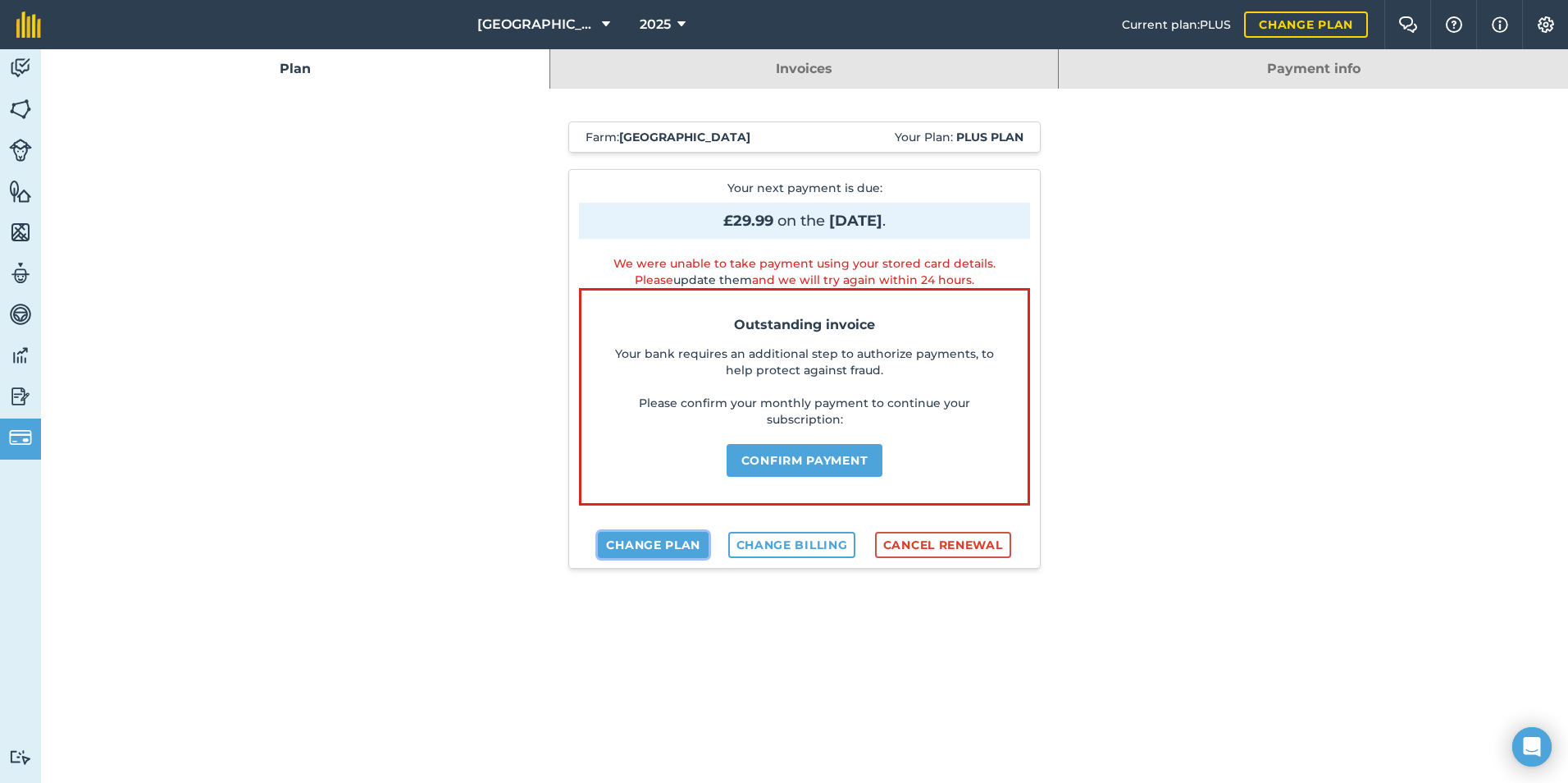
click at [653, 542] on link "Change plan" at bounding box center [653, 545] width 111 height 26
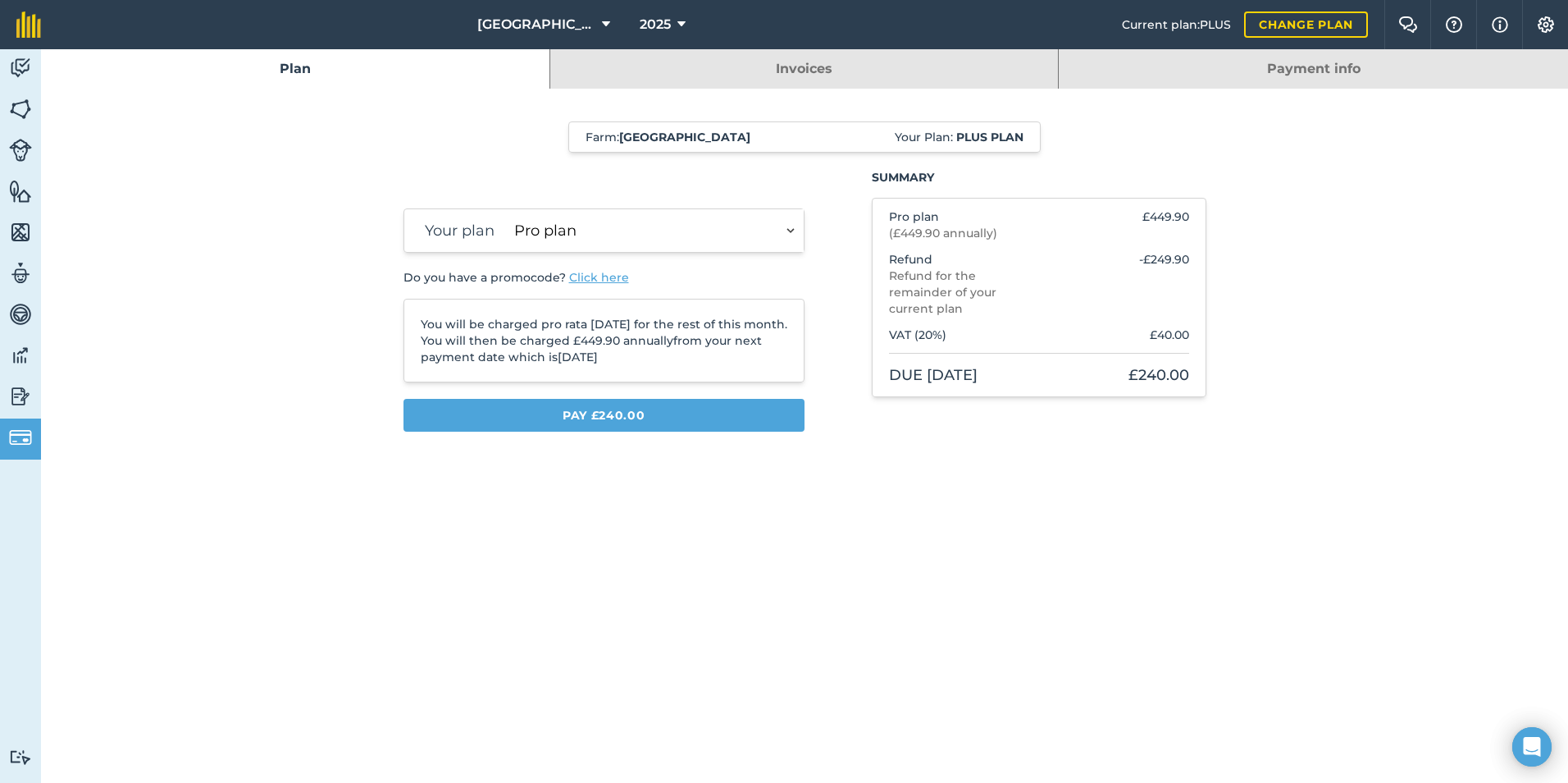
click at [643, 236] on select "Essentials plan Pro plan" at bounding box center [655, 230] width 296 height 43
click at [507, 209] on select "Essentials plan Pro plan" at bounding box center [655, 230] width 296 height 43
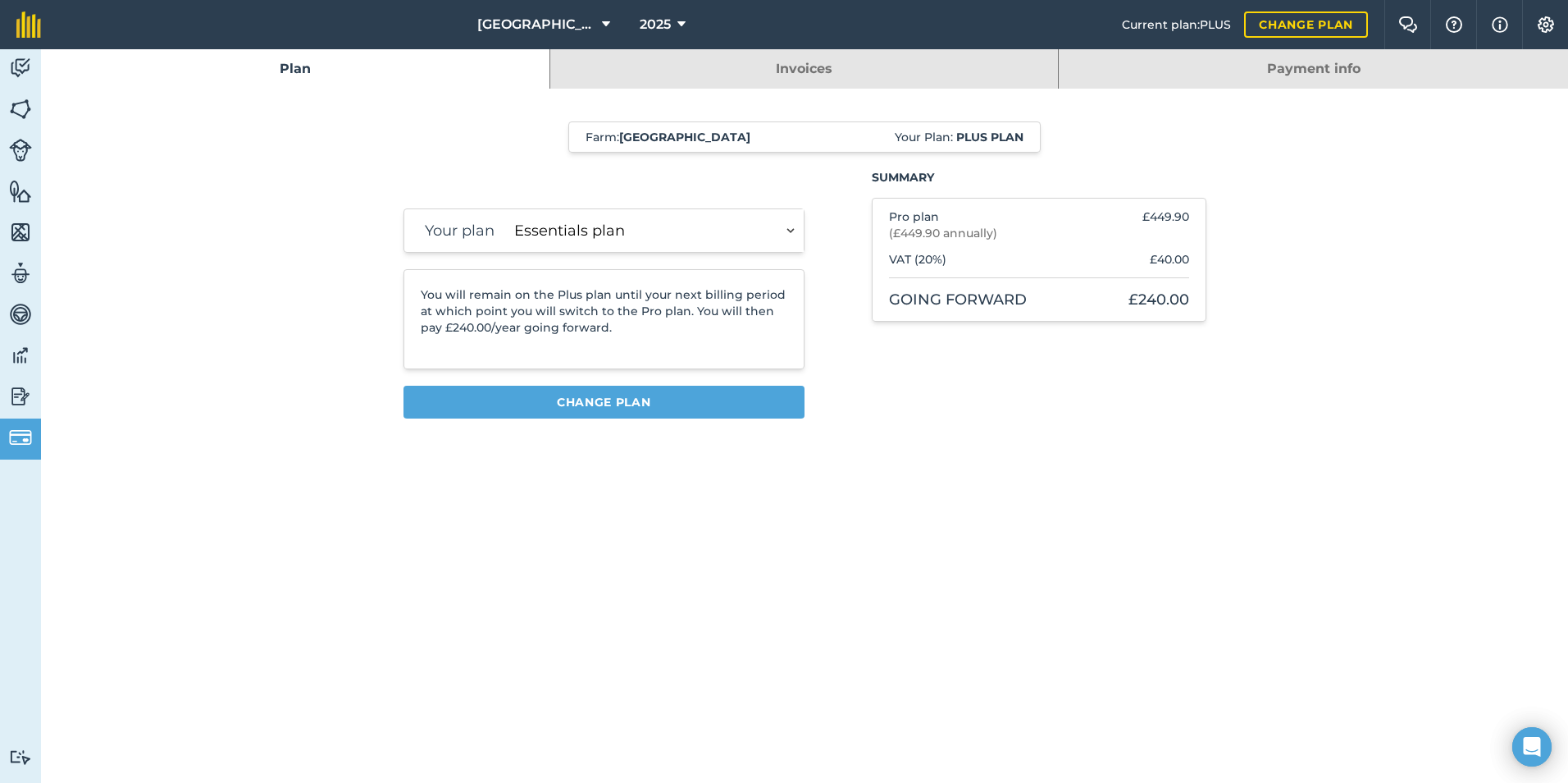
click at [603, 237] on select "Essentials plan Pro plan" at bounding box center [655, 230] width 296 height 43
click at [507, 209] on select "Essentials plan Pro plan" at bounding box center [655, 230] width 296 height 43
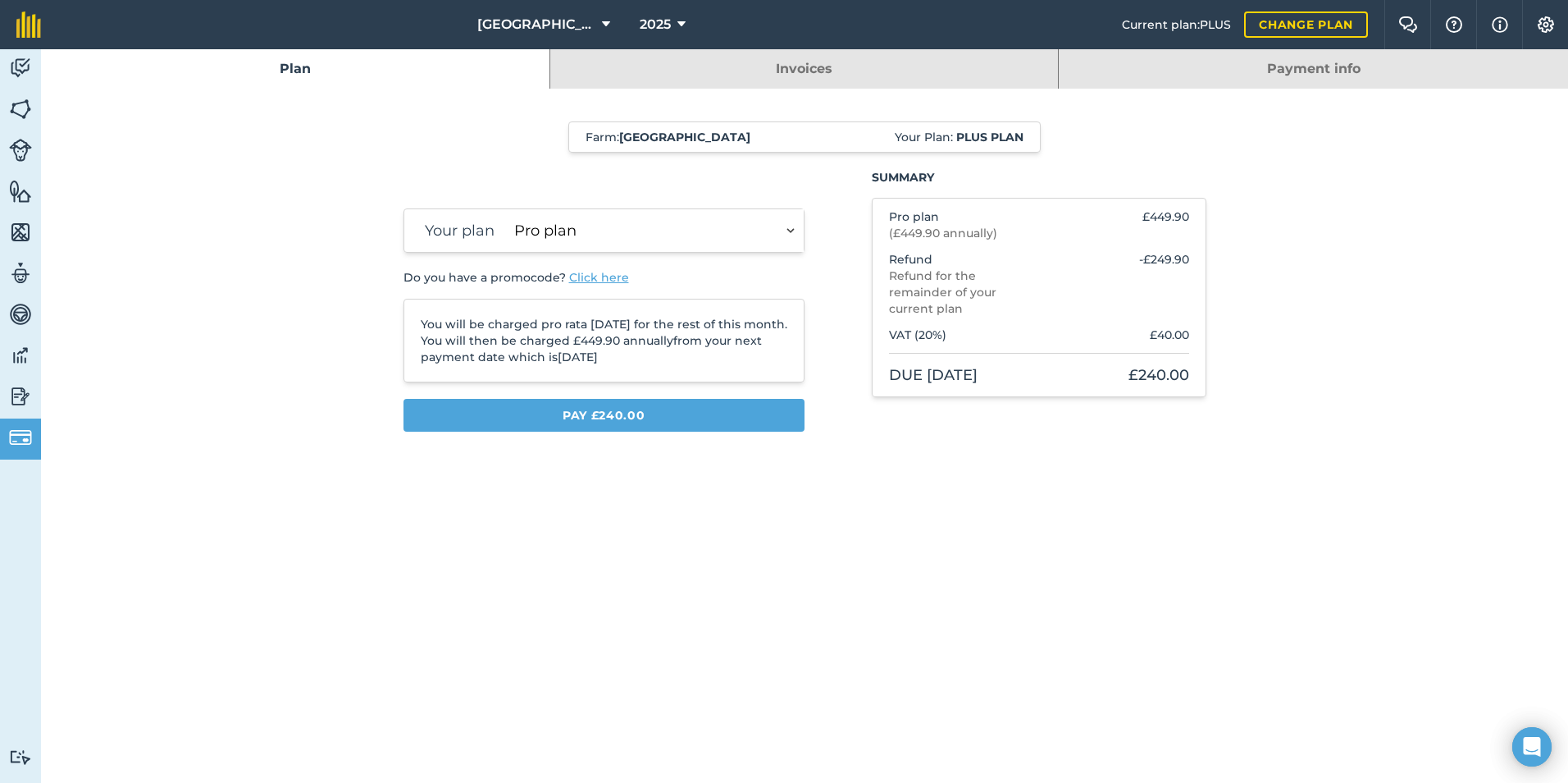
click at [615, 224] on select "Essentials plan Pro plan" at bounding box center [655, 230] width 296 height 43
select select "b09668e0-dbee-4fdd-9152-98b82d5a71f6"
click at [507, 209] on select "Essentials plan Pro plan" at bounding box center [655, 230] width 296 height 43
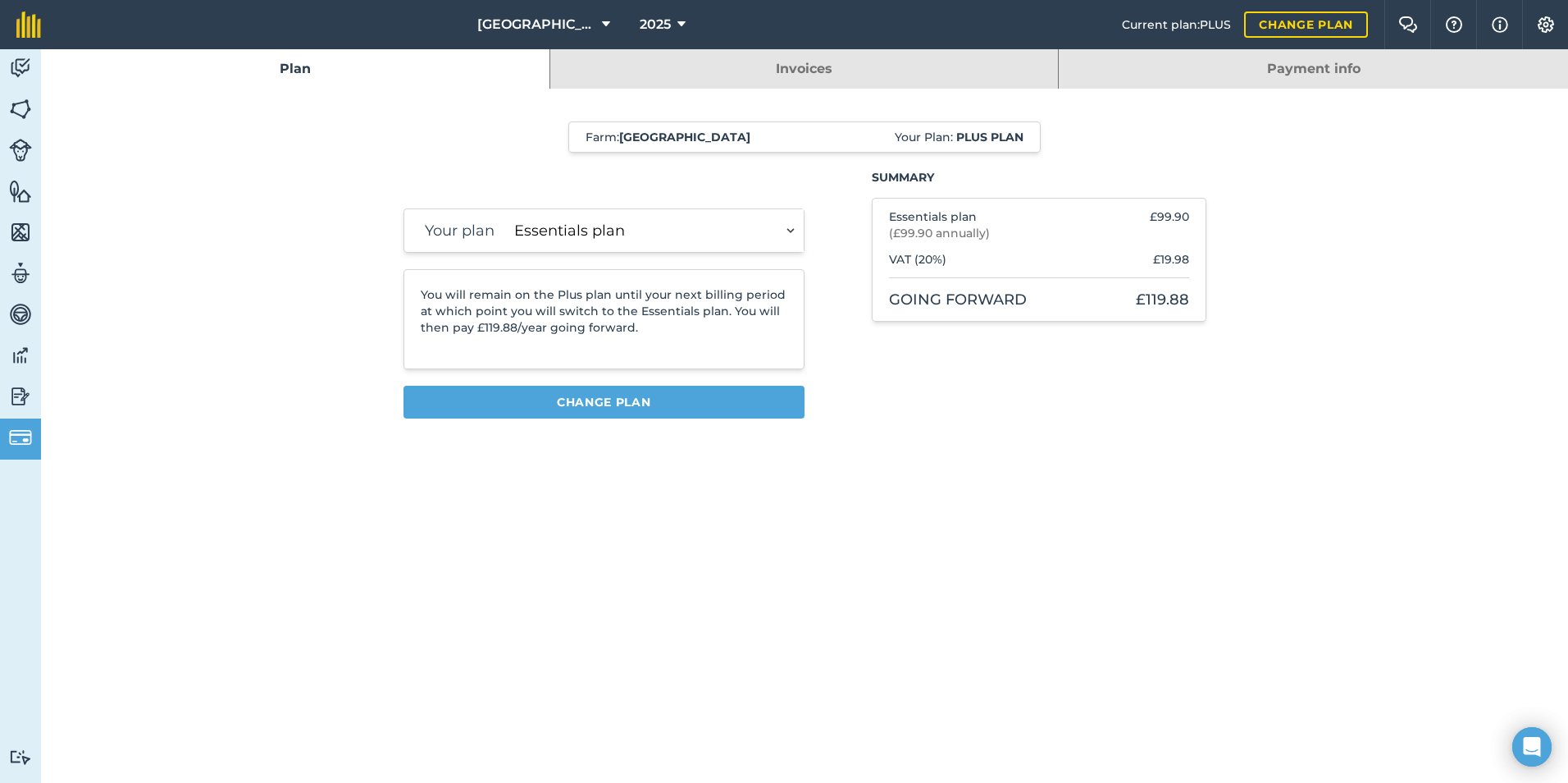
click at [811, 148] on div "Farm : Mill Farm Your Plan: Plus plan" at bounding box center [804, 137] width 472 height 31
click at [705, 218] on select "Essentials plan Pro plan" at bounding box center [655, 230] width 296 height 43
click at [869, 377] on div "Your plan Essentials plan Pro plan You will remain on the Plus plan until your …" at bounding box center [804, 300] width 836 height 262
click at [708, 237] on select "Essentials plan Pro plan" at bounding box center [655, 230] width 296 height 43
click at [235, 291] on div "Farm : Mill Farm Your Plan: Plus plan Your plan Essentials plan Pro plan You wi…" at bounding box center [804, 276] width 1527 height 310
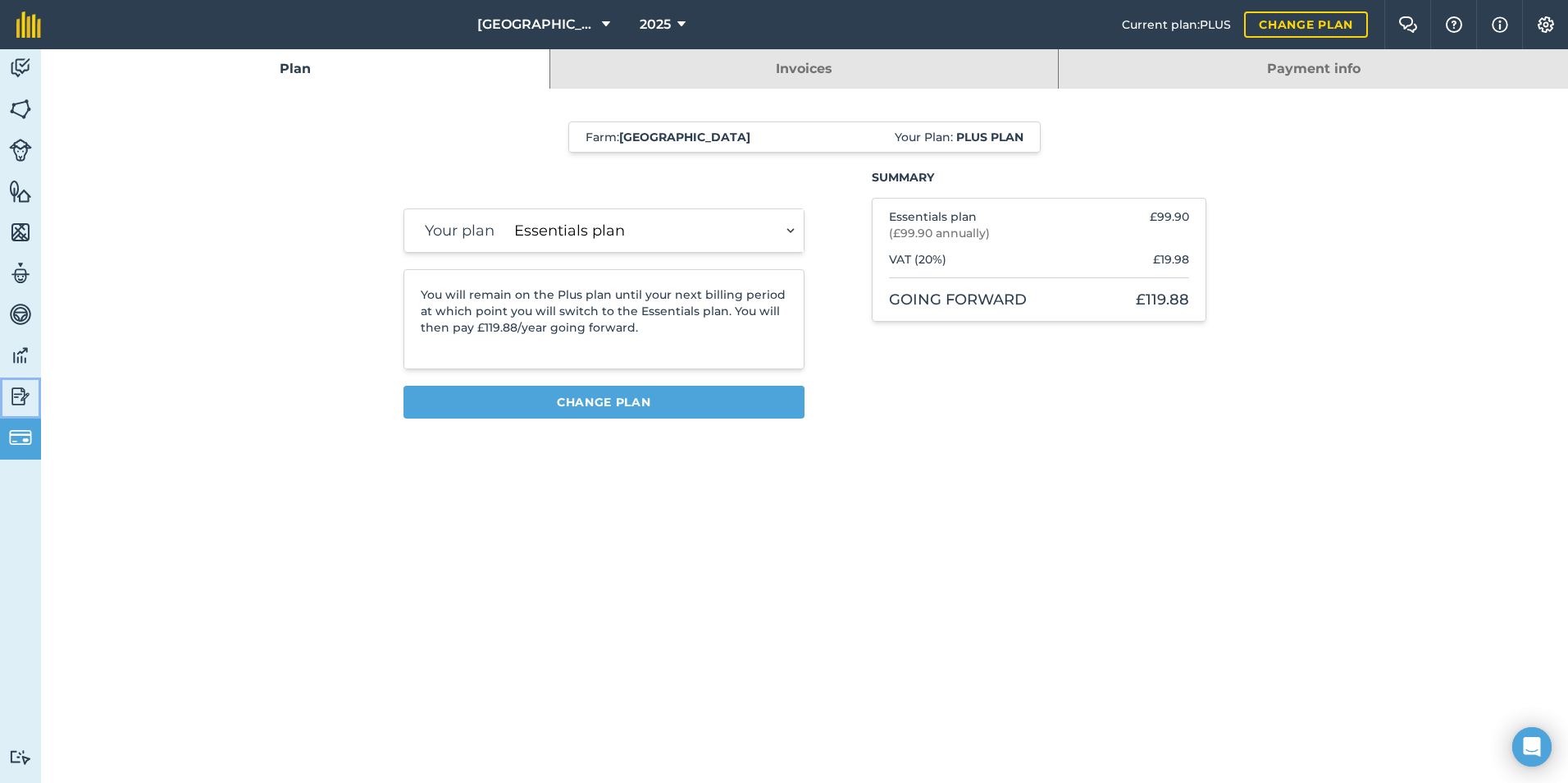
click at [12, 399] on img at bounding box center [20, 396] width 23 height 24
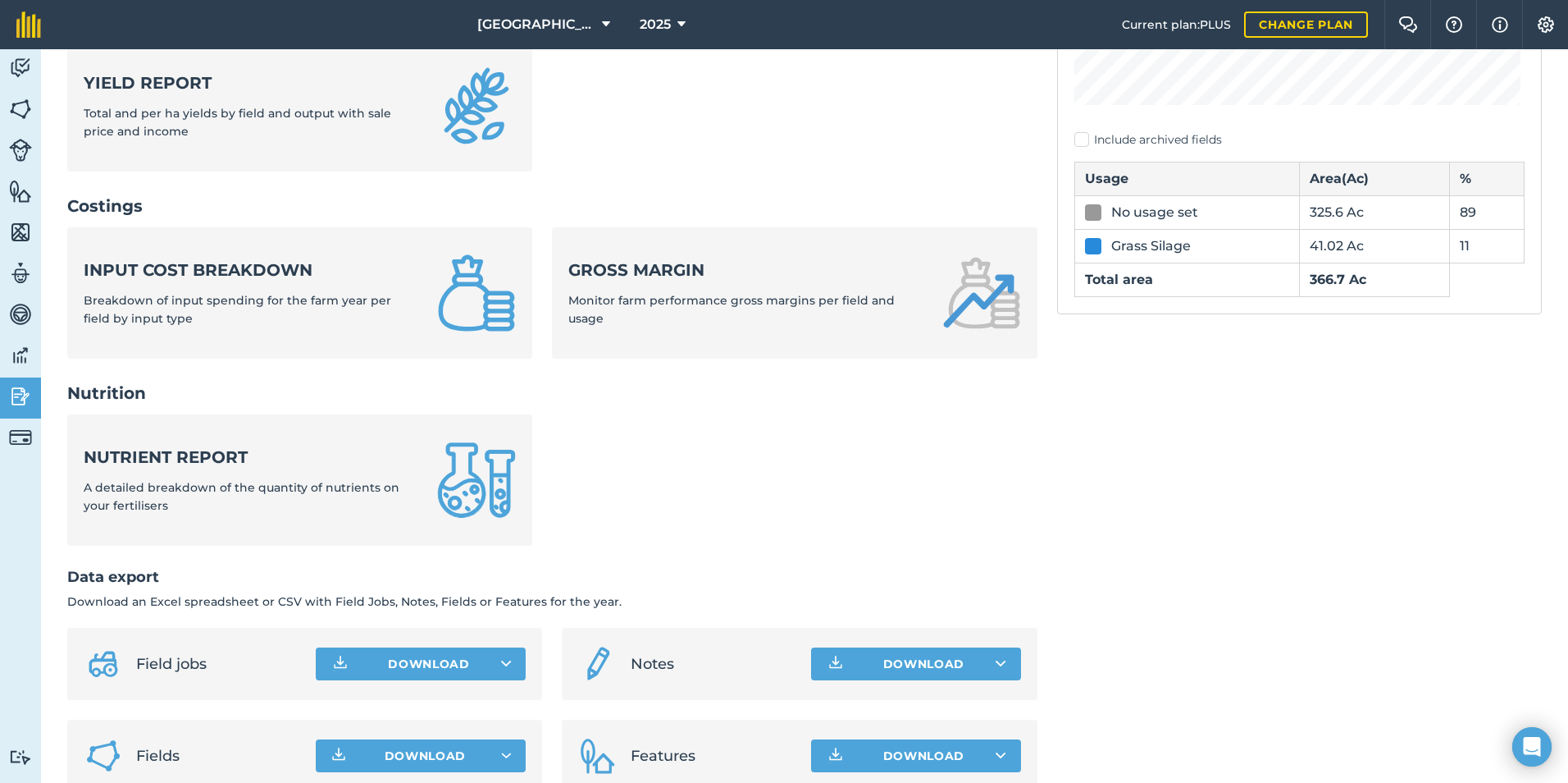
scroll to position [510, 0]
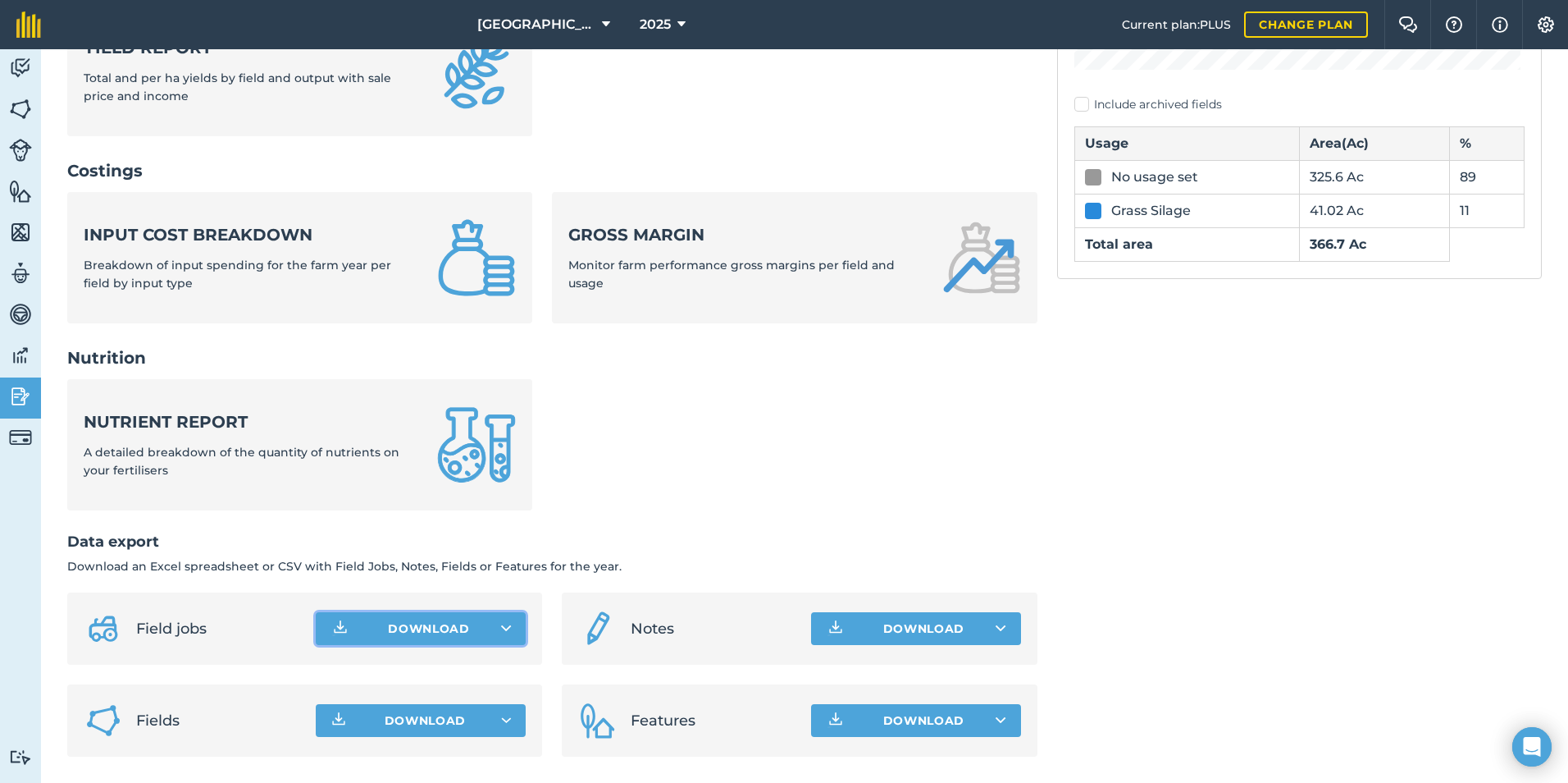
click at [458, 641] on button "Download" at bounding box center [420, 629] width 210 height 33
click at [454, 662] on link "Field jobs CSV file" at bounding box center [420, 664] width 205 height 36
click at [423, 623] on button "Download" at bounding box center [420, 629] width 210 height 33
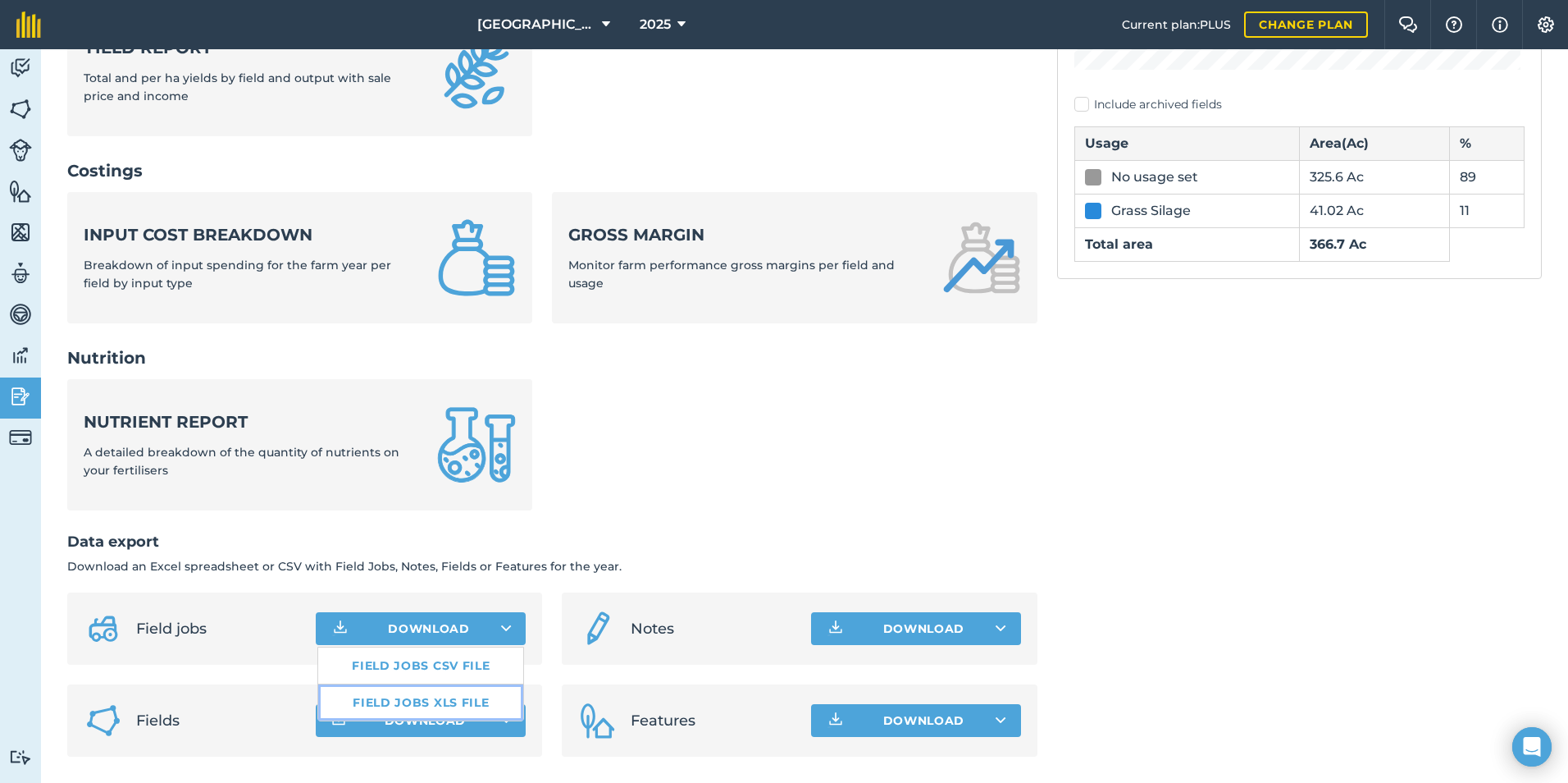
click at [423, 703] on link "Field jobs XLS file" at bounding box center [420, 702] width 205 height 36
drag, startPoint x: 1468, startPoint y: 345, endPoint x: 1472, endPoint y: 268, distance: 77.1
click at [1471, 338] on div "Usage report 2025 Include archived fields Usage Area ( Ac ) % No usage set 325.…" at bounding box center [1300, 201] width 485 height 1113
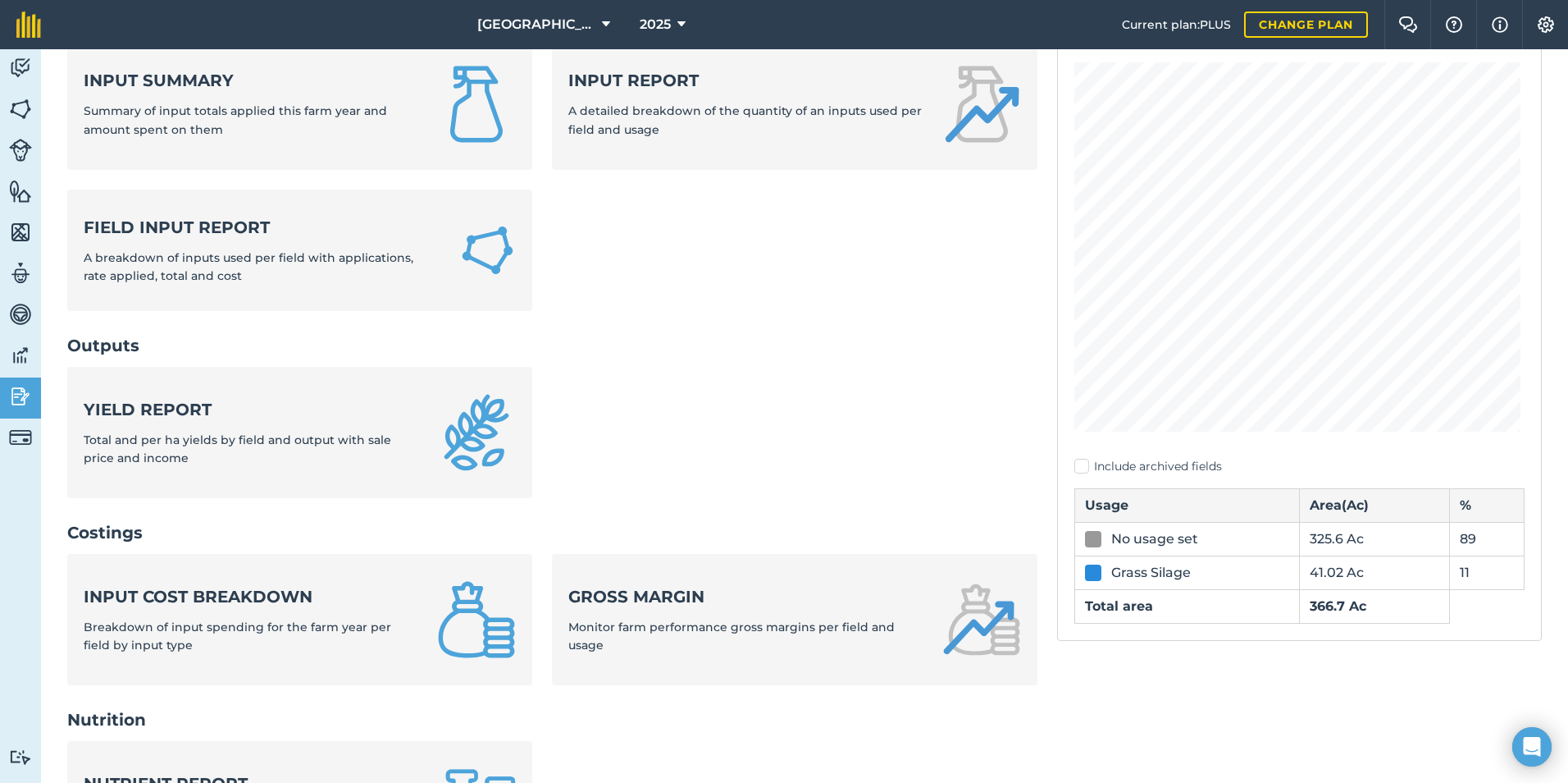
scroll to position [0, 0]
